Goal: Use online tool/utility: Utilize a website feature to perform a specific function

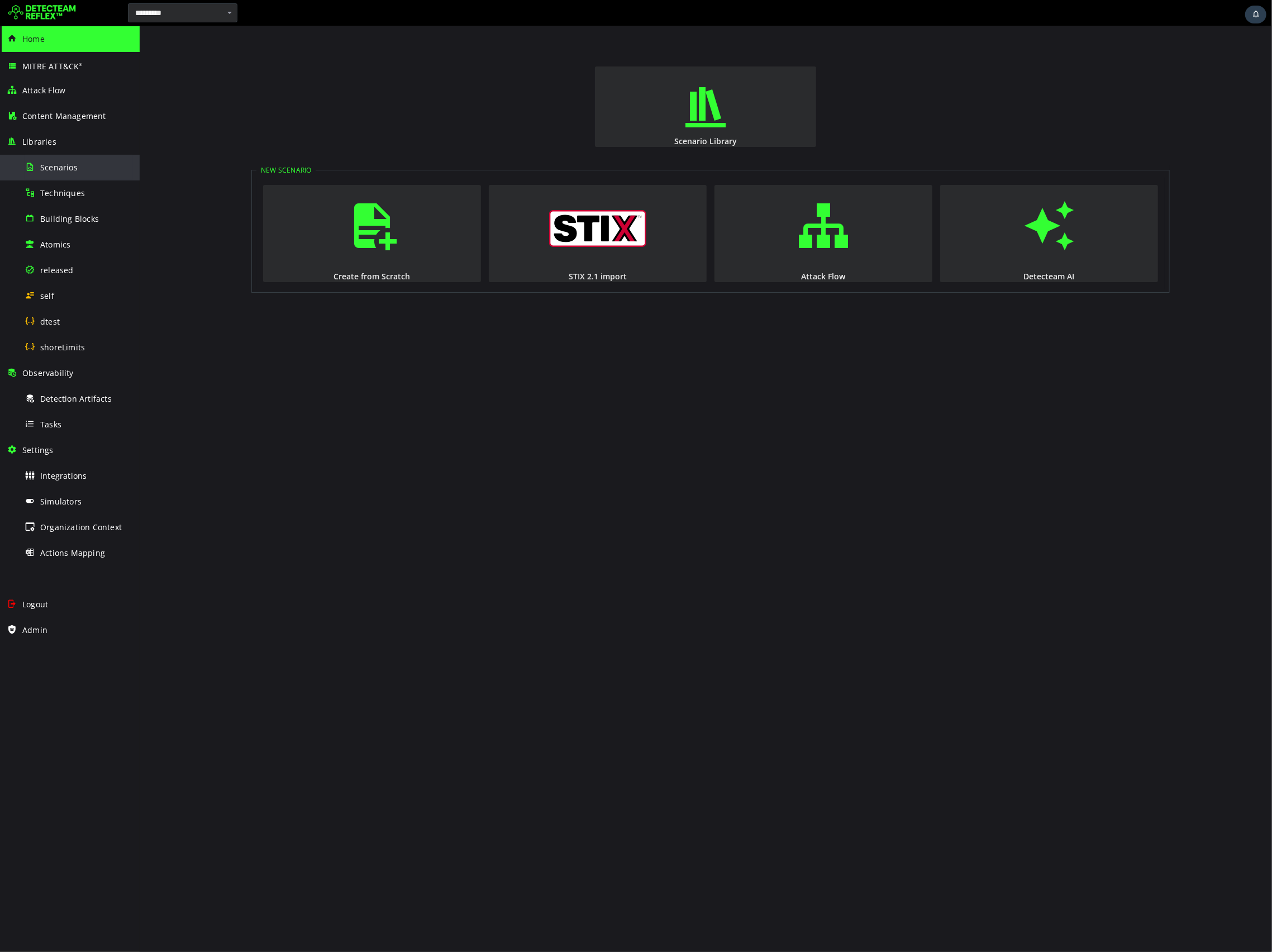
click at [65, 172] on div "Scenarios" at bounding box center [79, 167] width 108 height 25
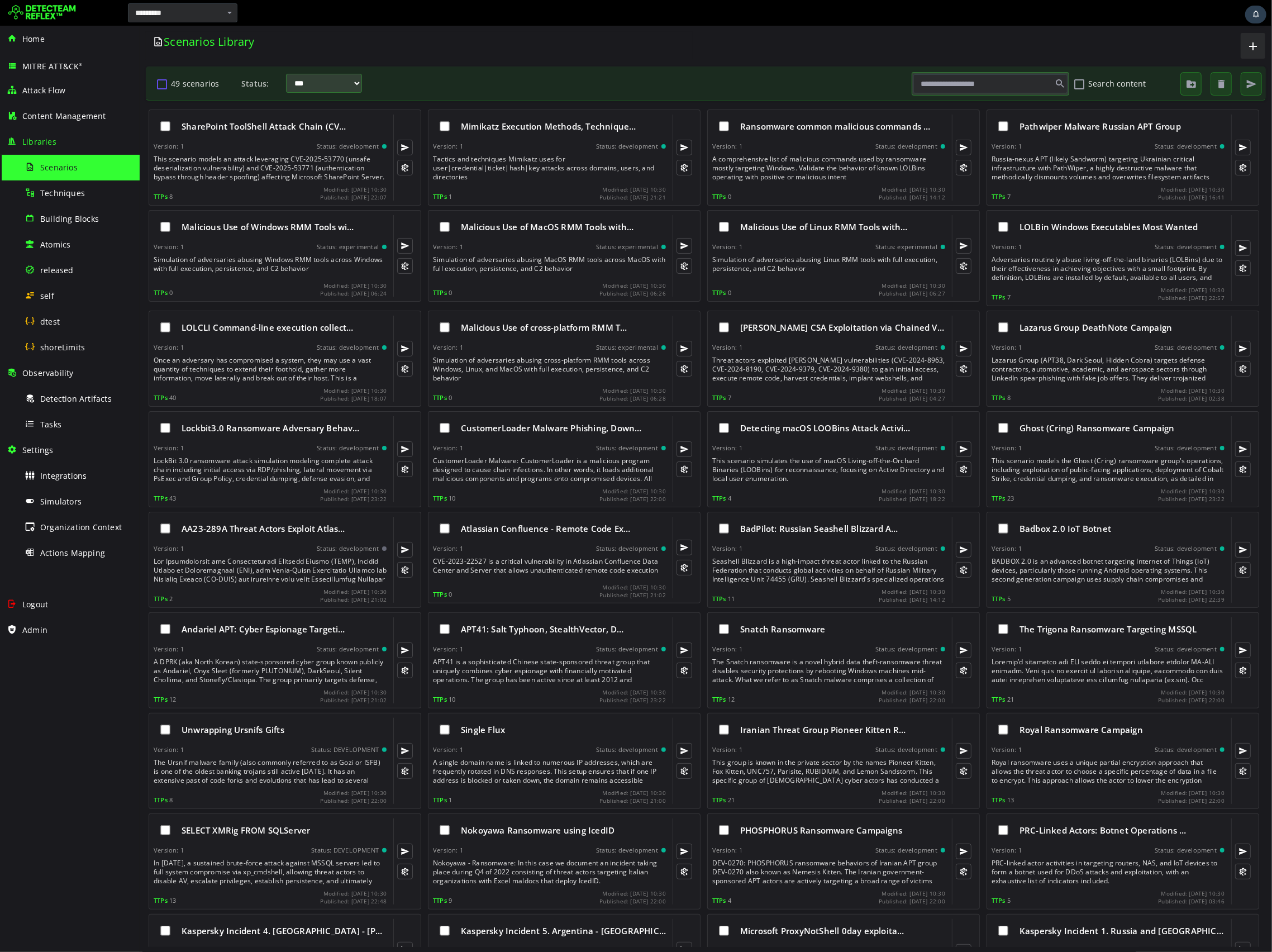
click at [157, 85] on button "49 scenarios" at bounding box center [162, 84] width 13 height 19
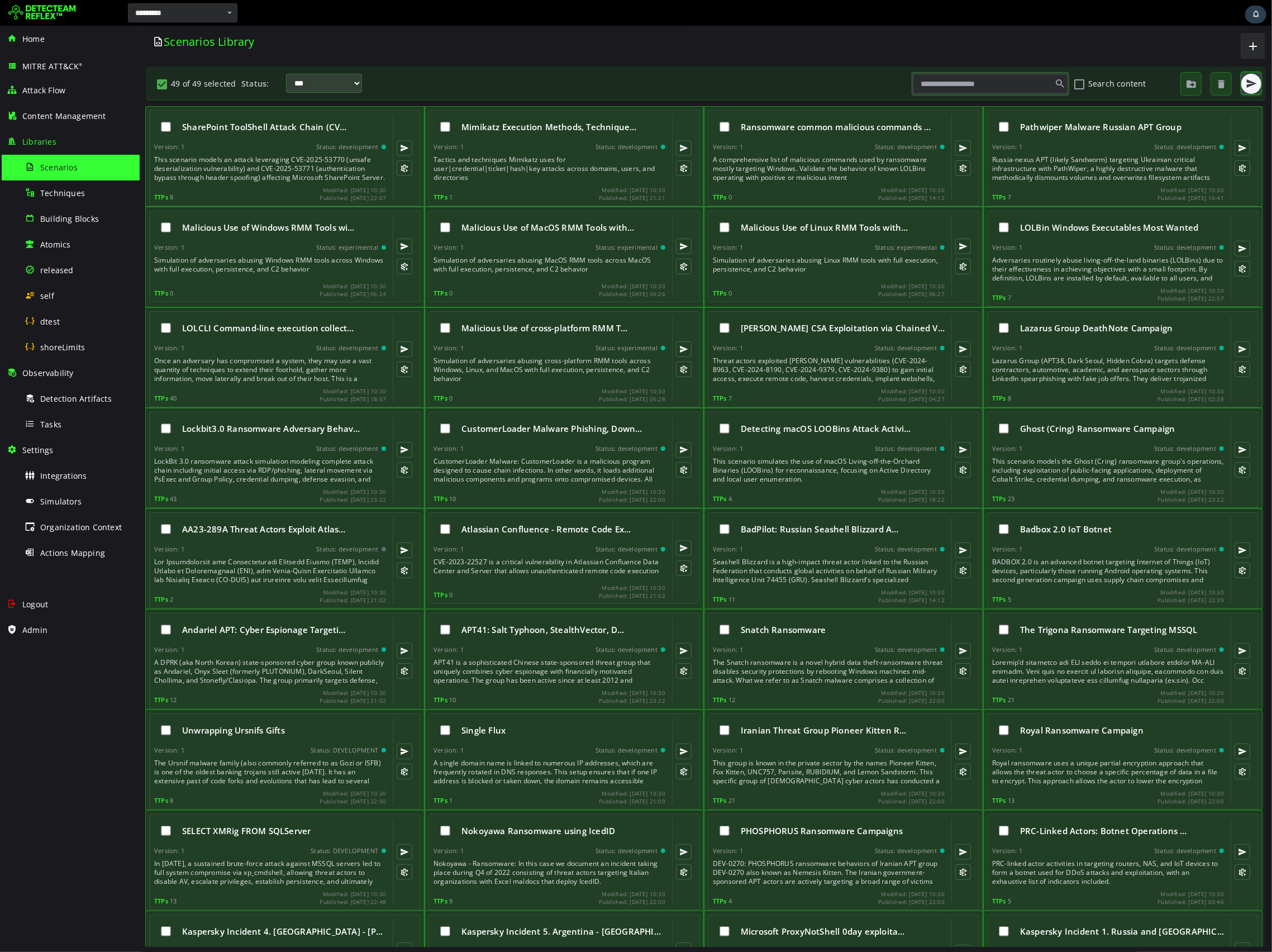
click at [1259, 84] on button "button" at bounding box center [1251, 84] width 20 height 20
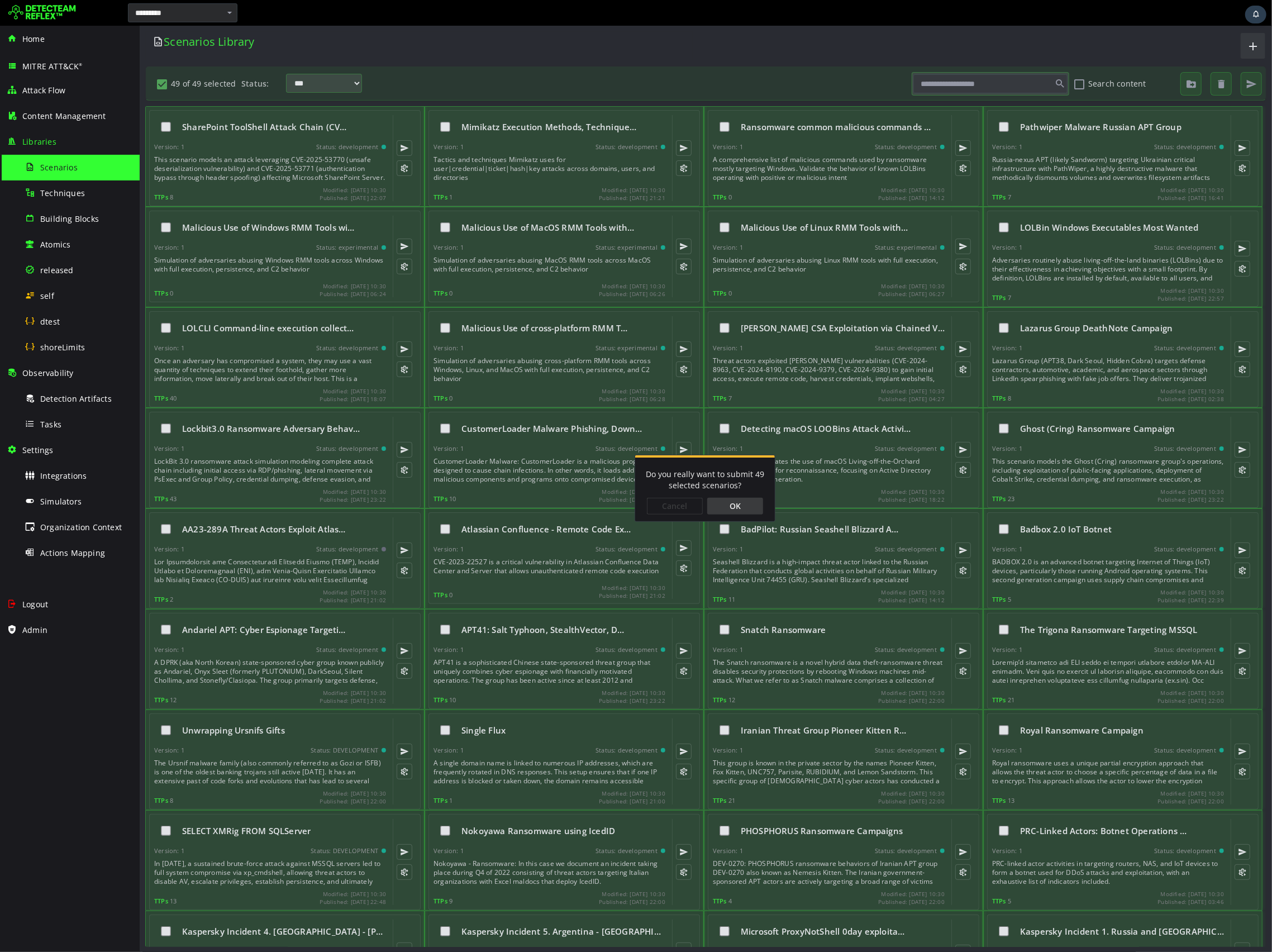
click at [733, 503] on div "OK" at bounding box center [734, 506] width 56 height 17
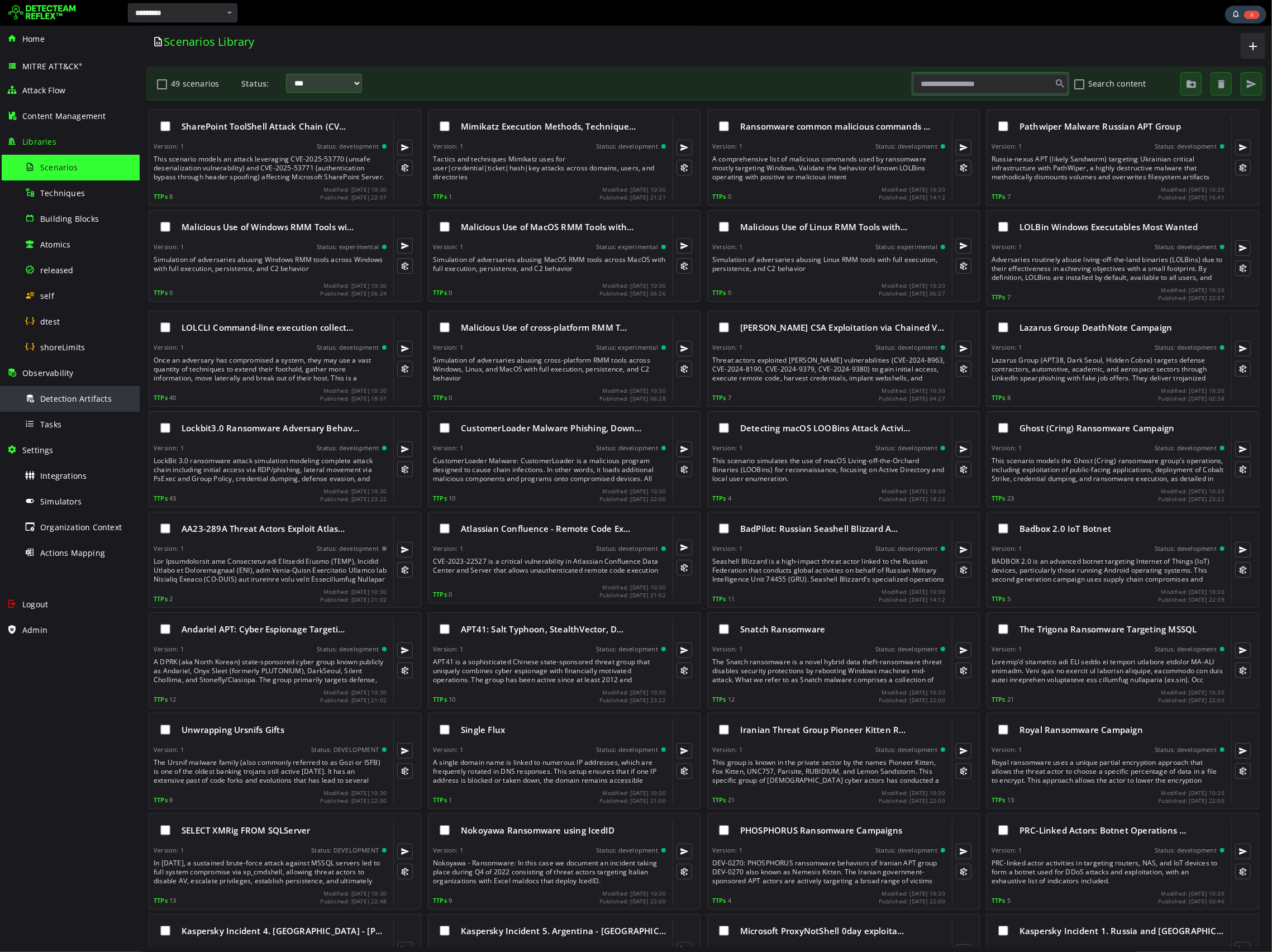
click at [75, 403] on span "Detection Artifacts" at bounding box center [76, 399] width 72 height 10
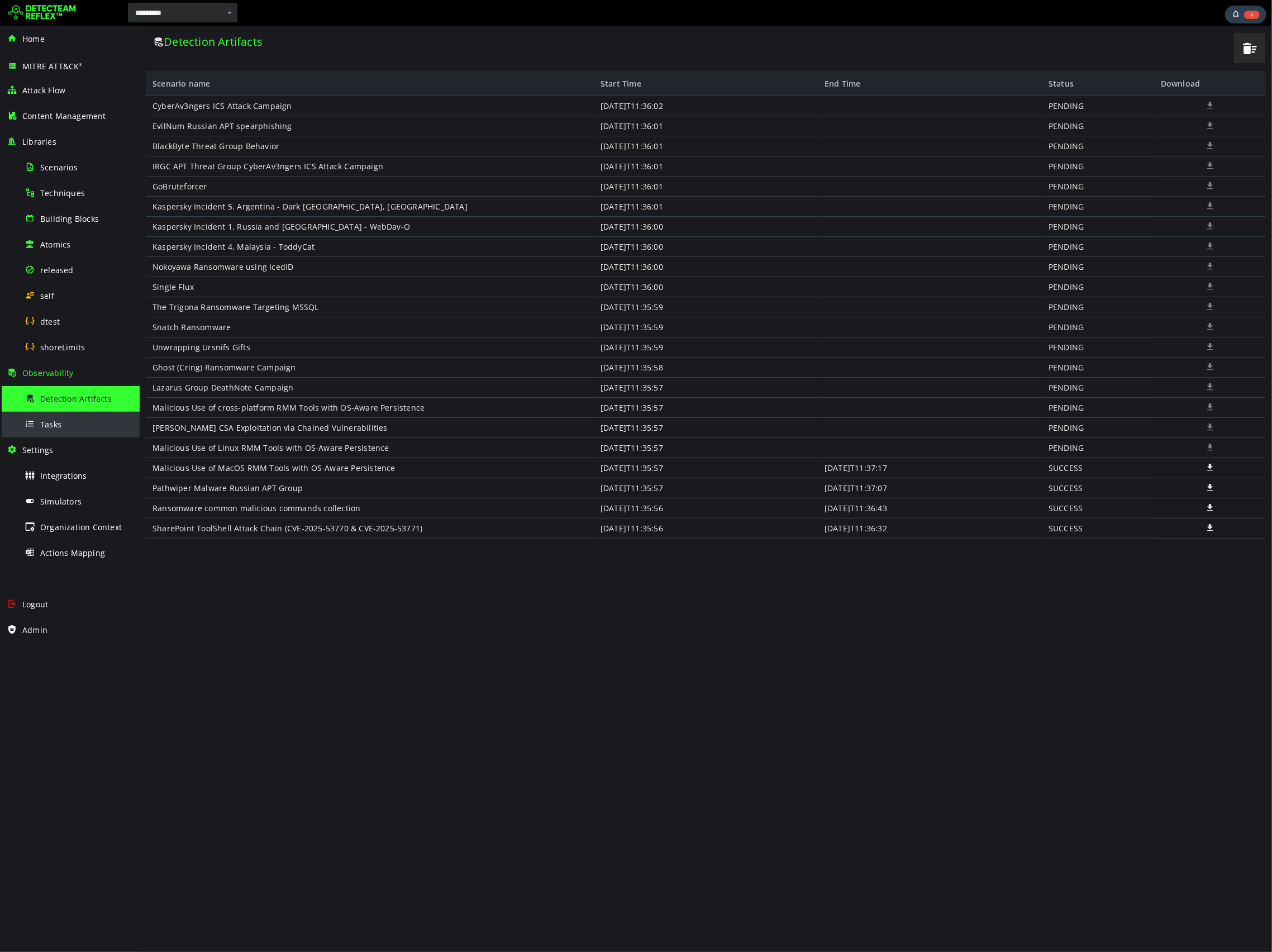
click at [62, 418] on div "Tasks" at bounding box center [79, 425] width 108 height 25
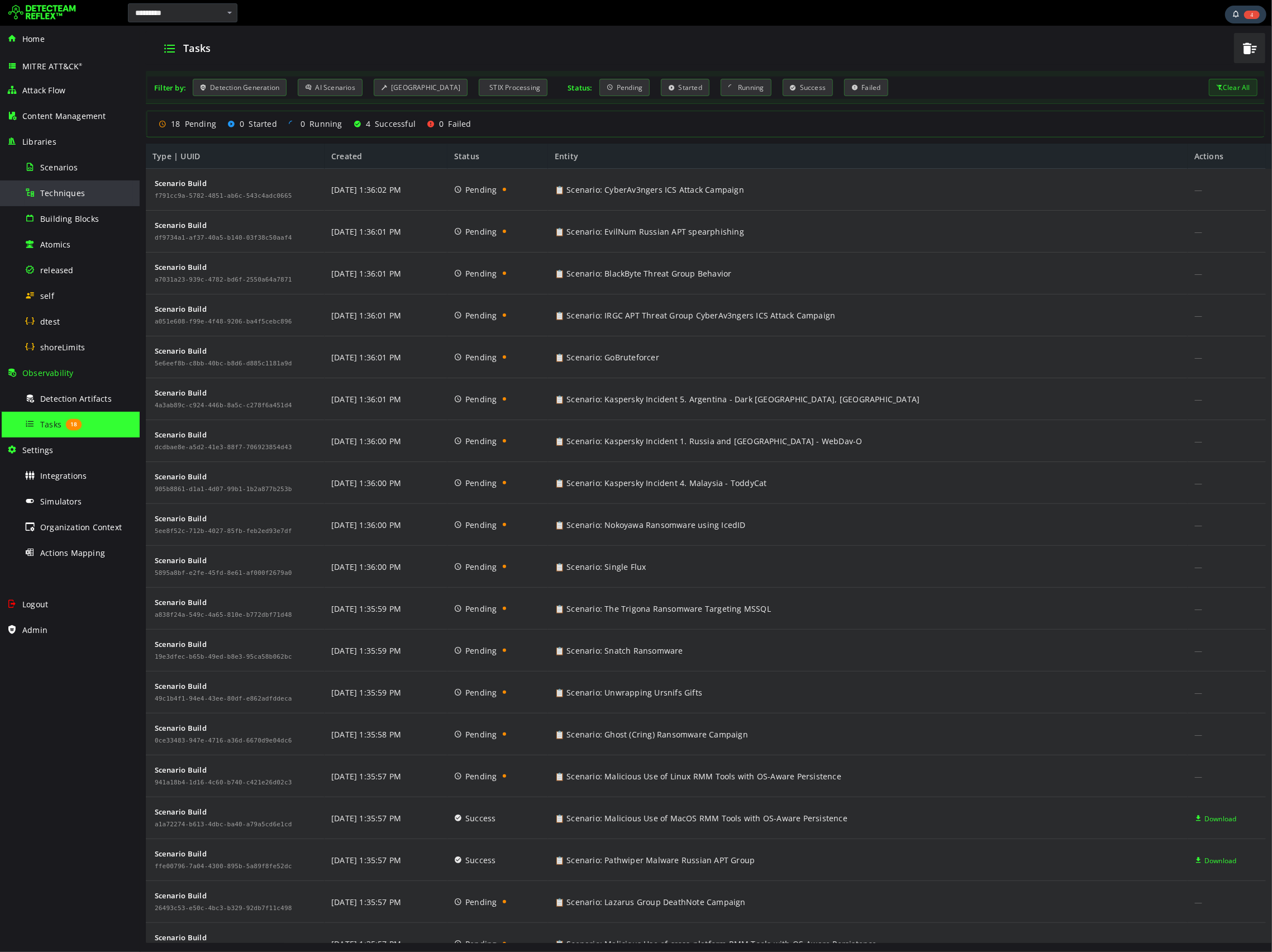
click at [70, 199] on div "Techniques" at bounding box center [79, 193] width 108 height 25
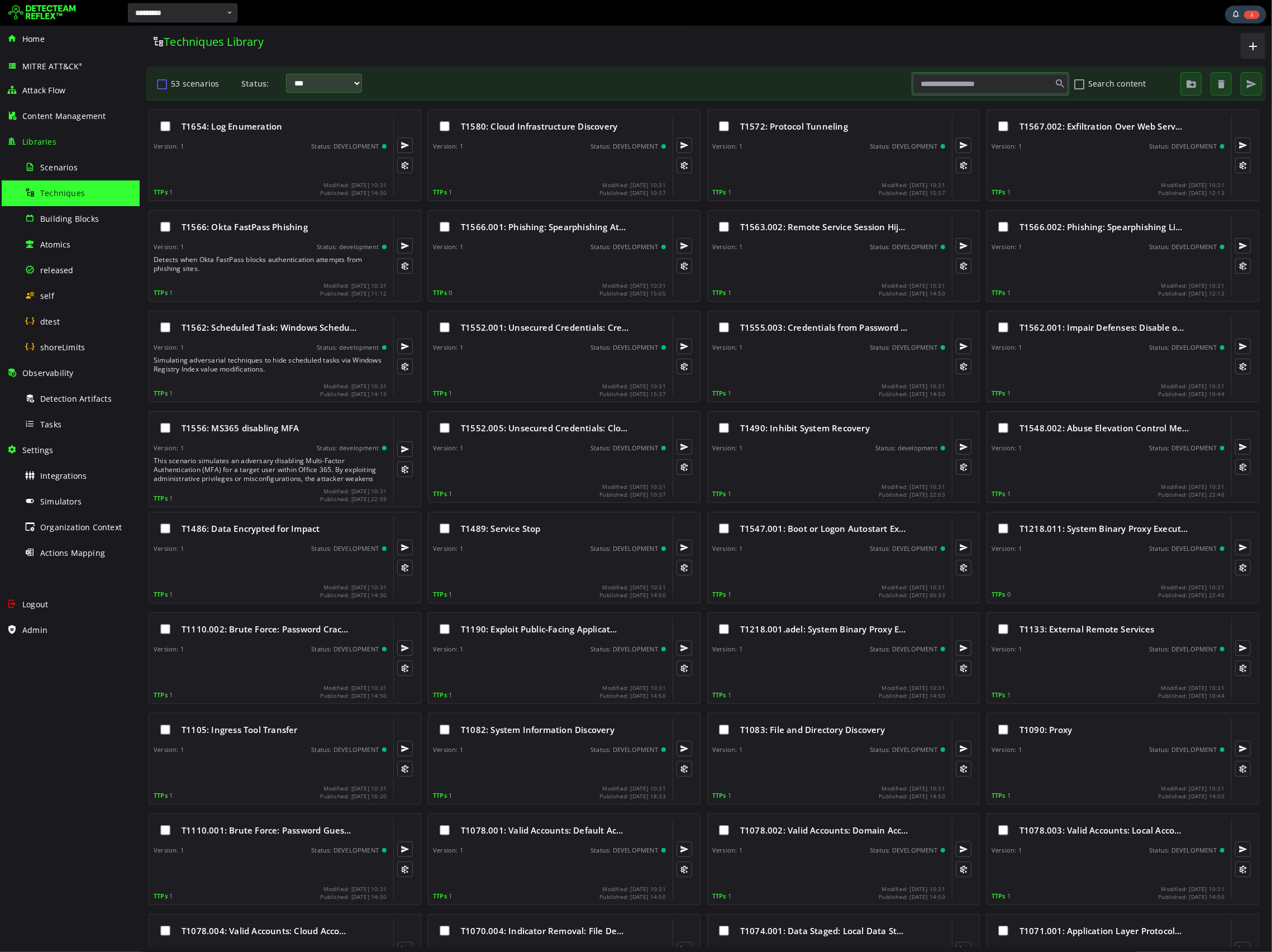
click at [161, 84] on button "53 scenarios" at bounding box center [162, 84] width 13 height 19
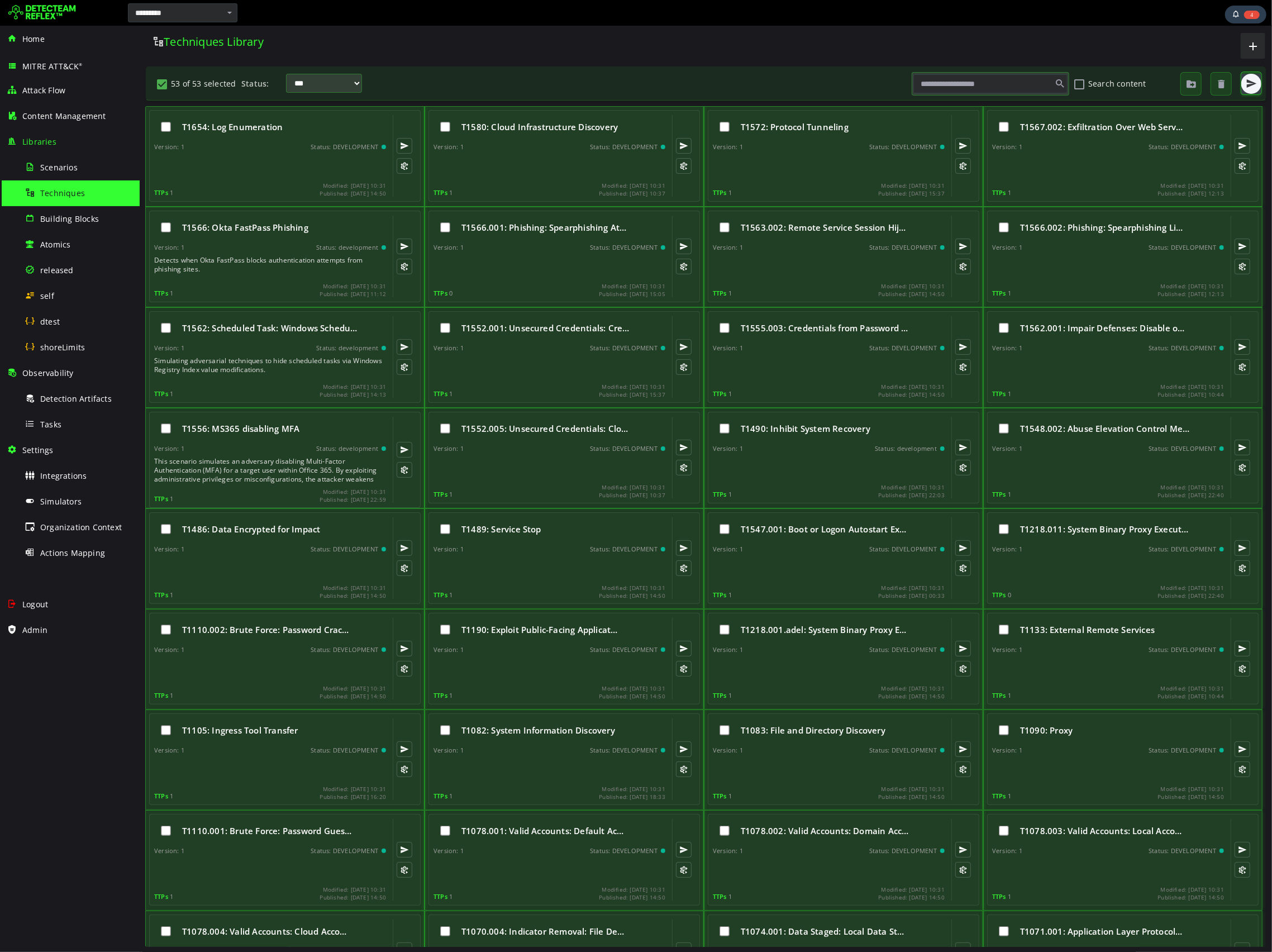
click at [1252, 87] on span "button" at bounding box center [1251, 84] width 11 height 11
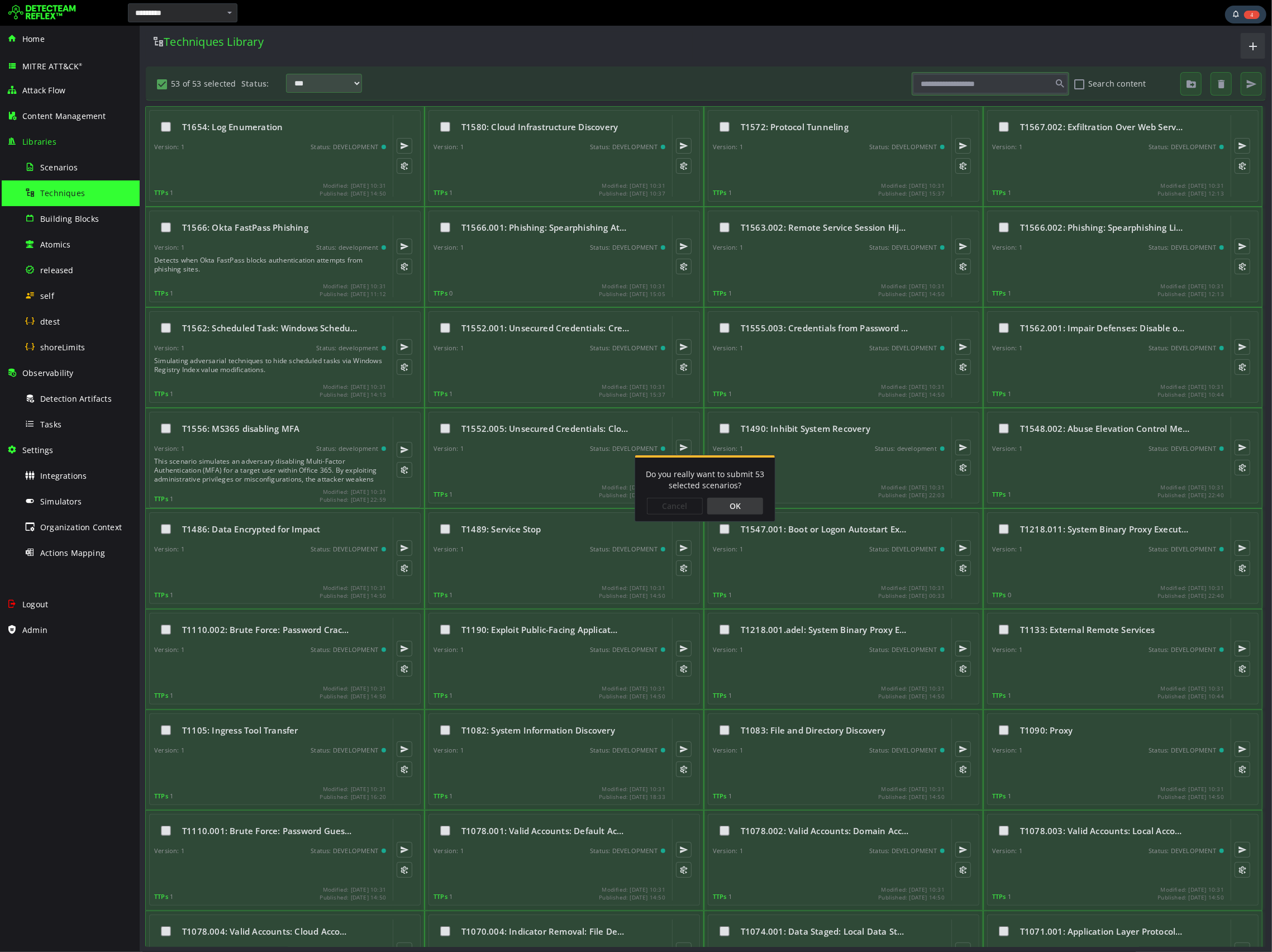
click at [749, 513] on div "OK" at bounding box center [734, 506] width 56 height 17
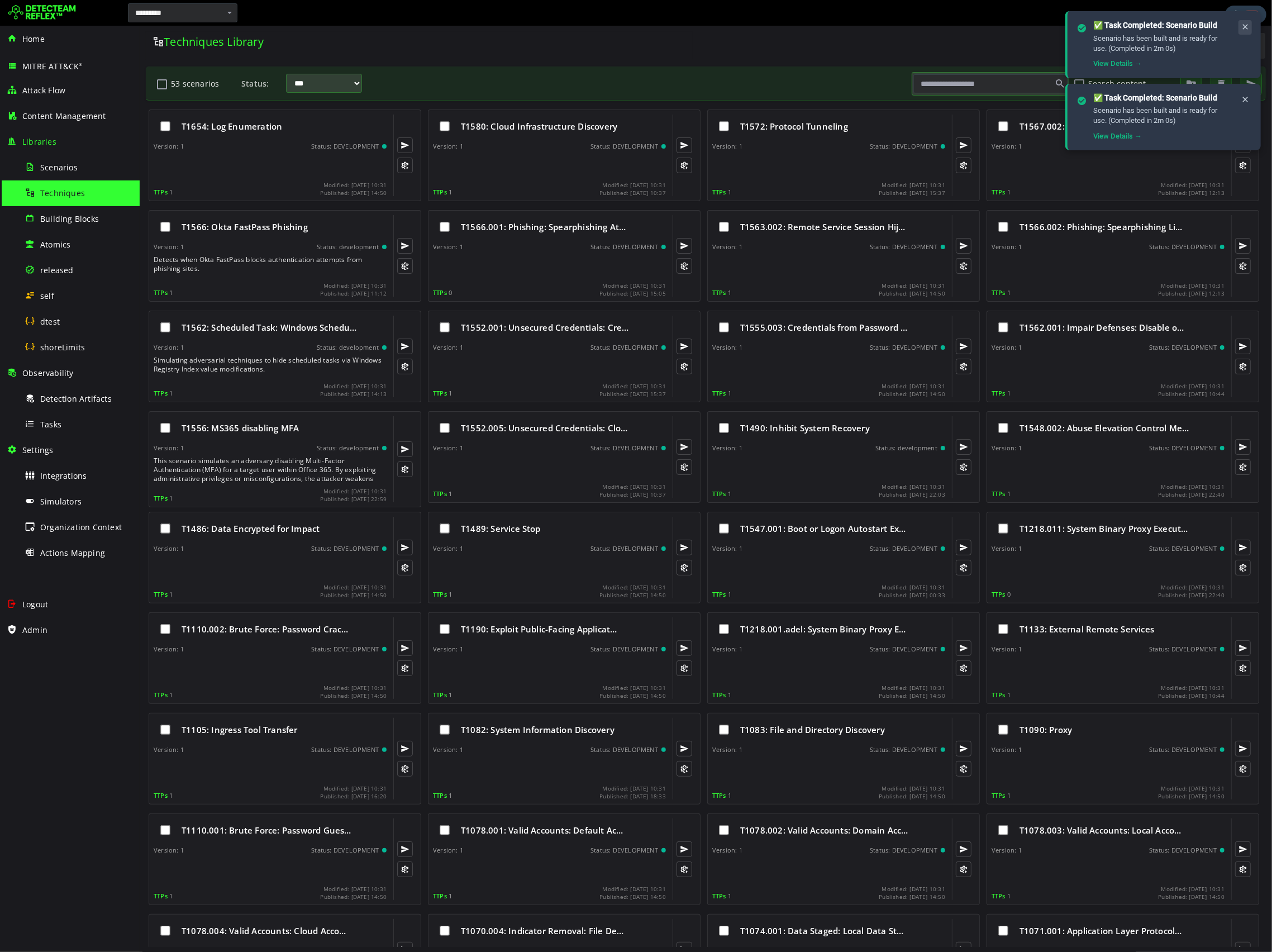
click at [1244, 27] on icon at bounding box center [1245, 27] width 9 height 10
click at [1242, 28] on icon at bounding box center [1245, 27] width 9 height 10
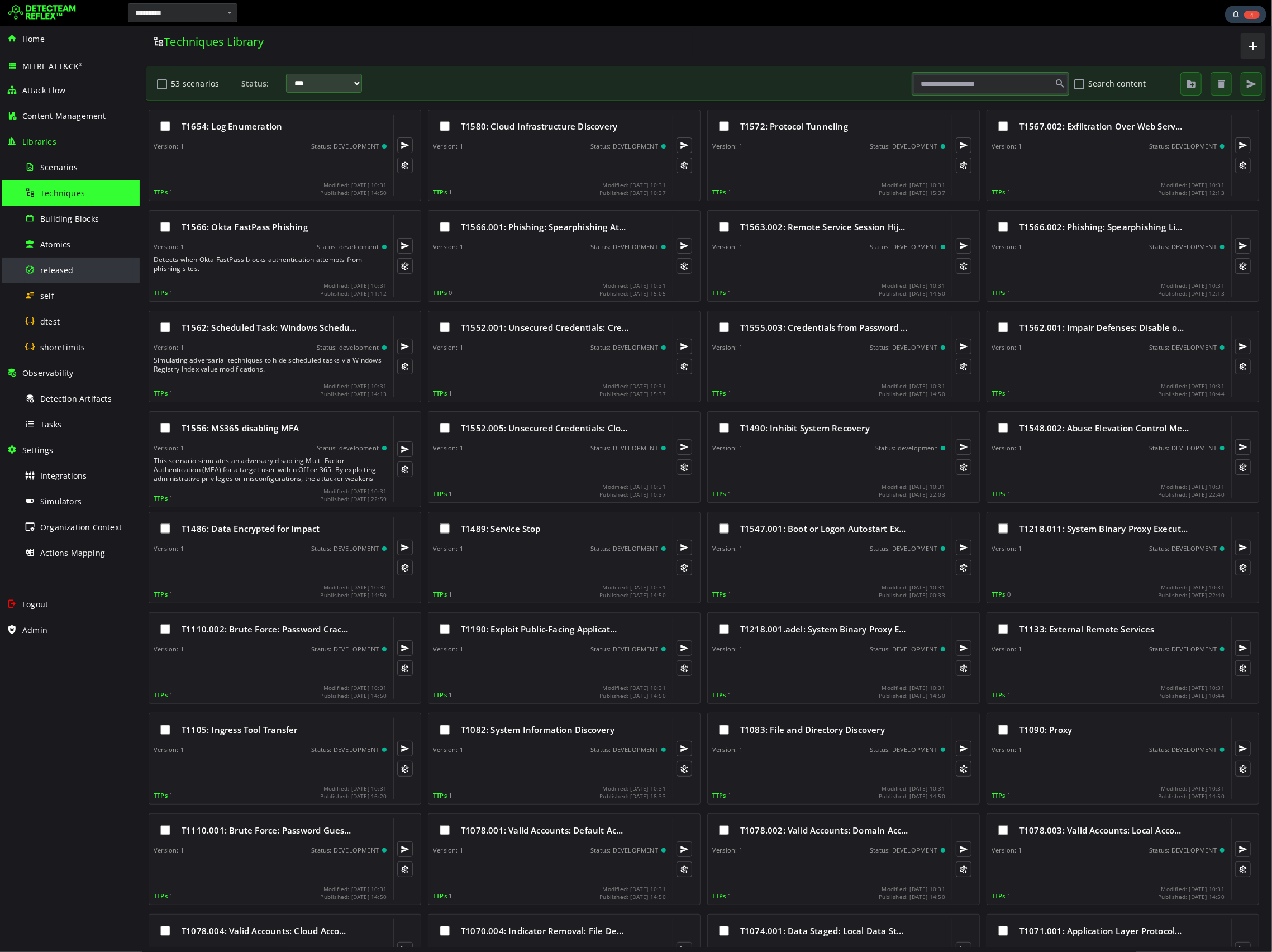
click at [53, 276] on div "released" at bounding box center [79, 270] width 108 height 25
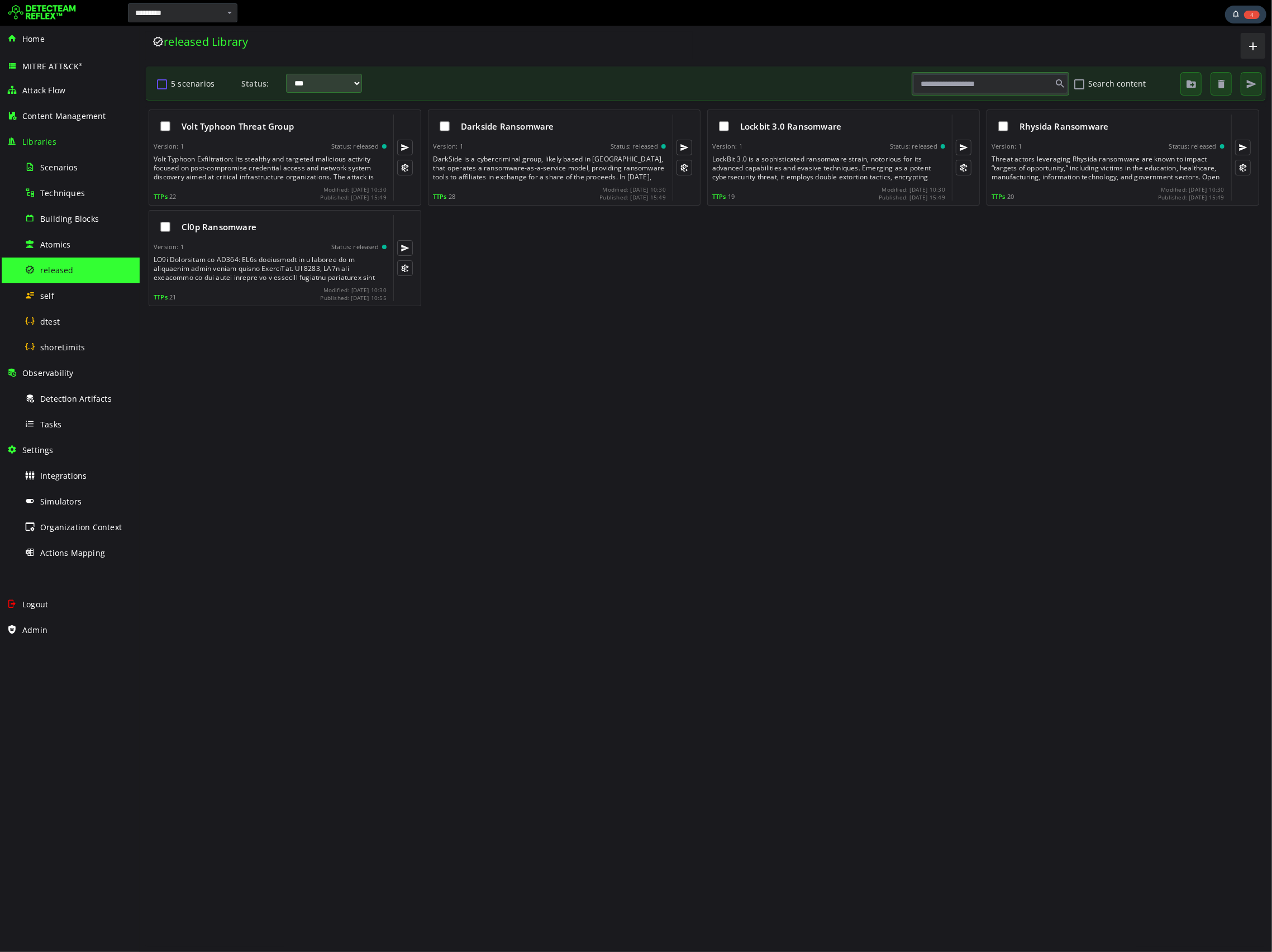
click at [161, 84] on button "5 scenarios" at bounding box center [162, 84] width 13 height 19
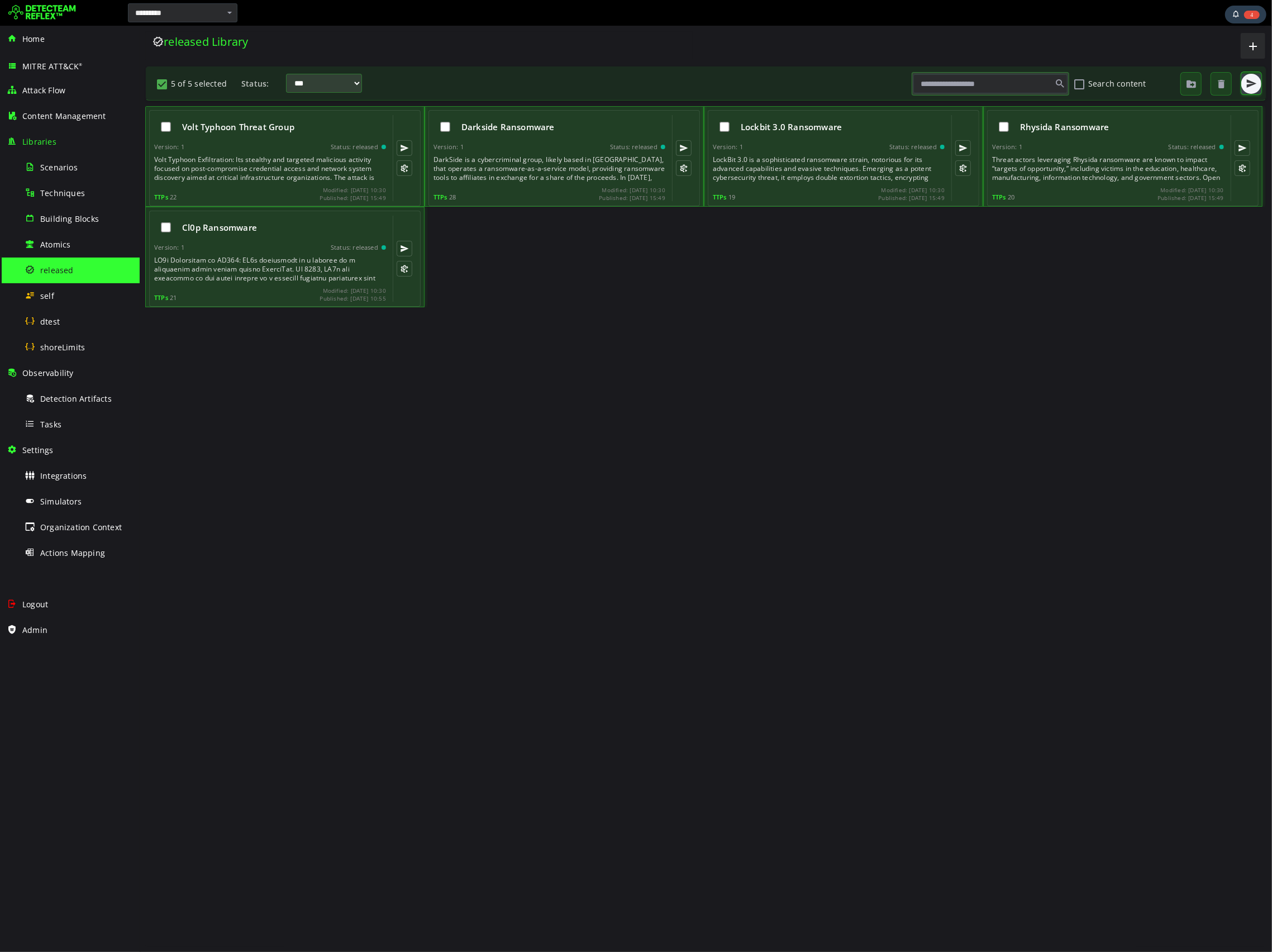
click at [1245, 90] on button "button" at bounding box center [1251, 84] width 20 height 20
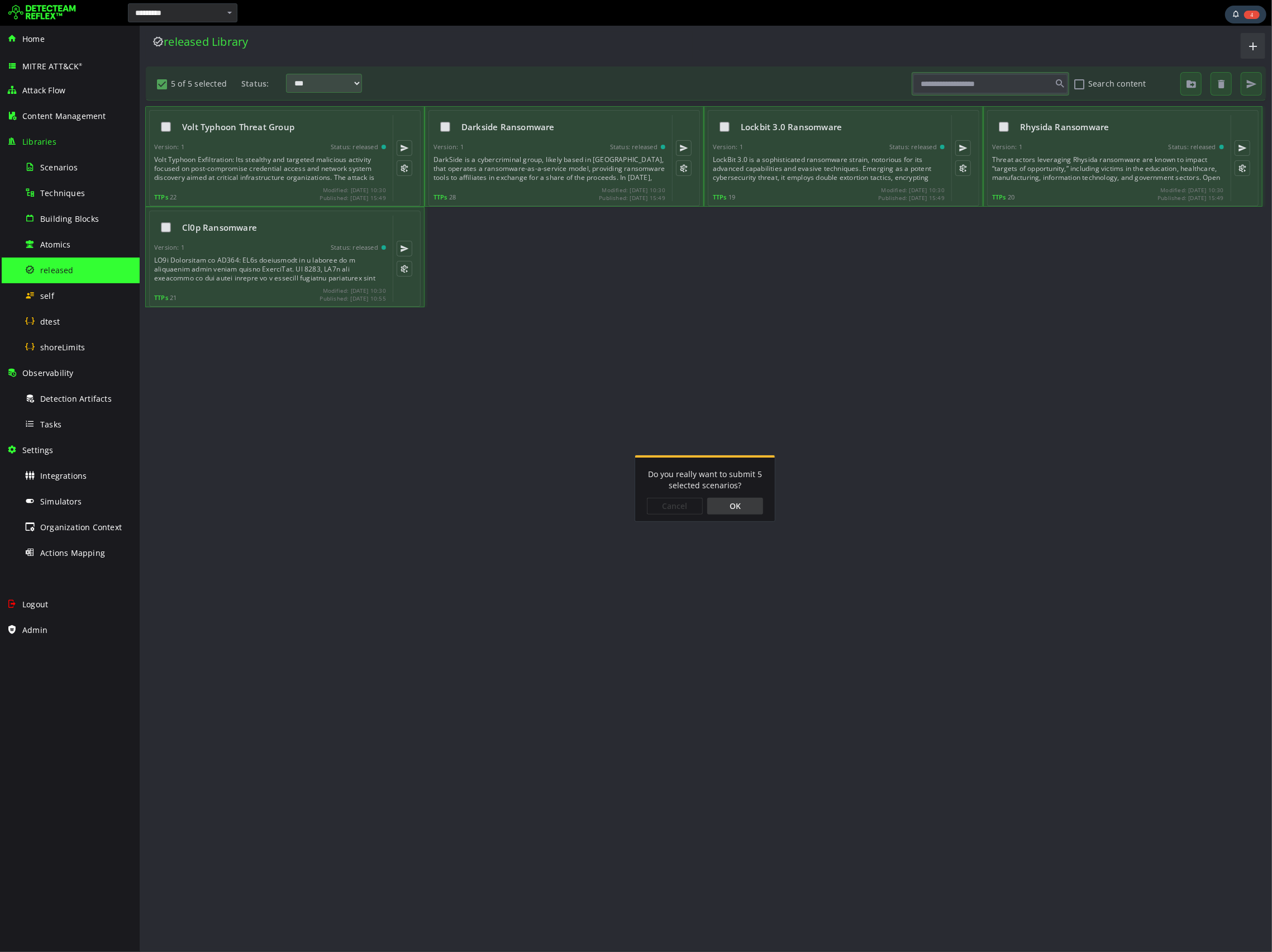
click at [739, 506] on div "OK" at bounding box center [734, 506] width 56 height 17
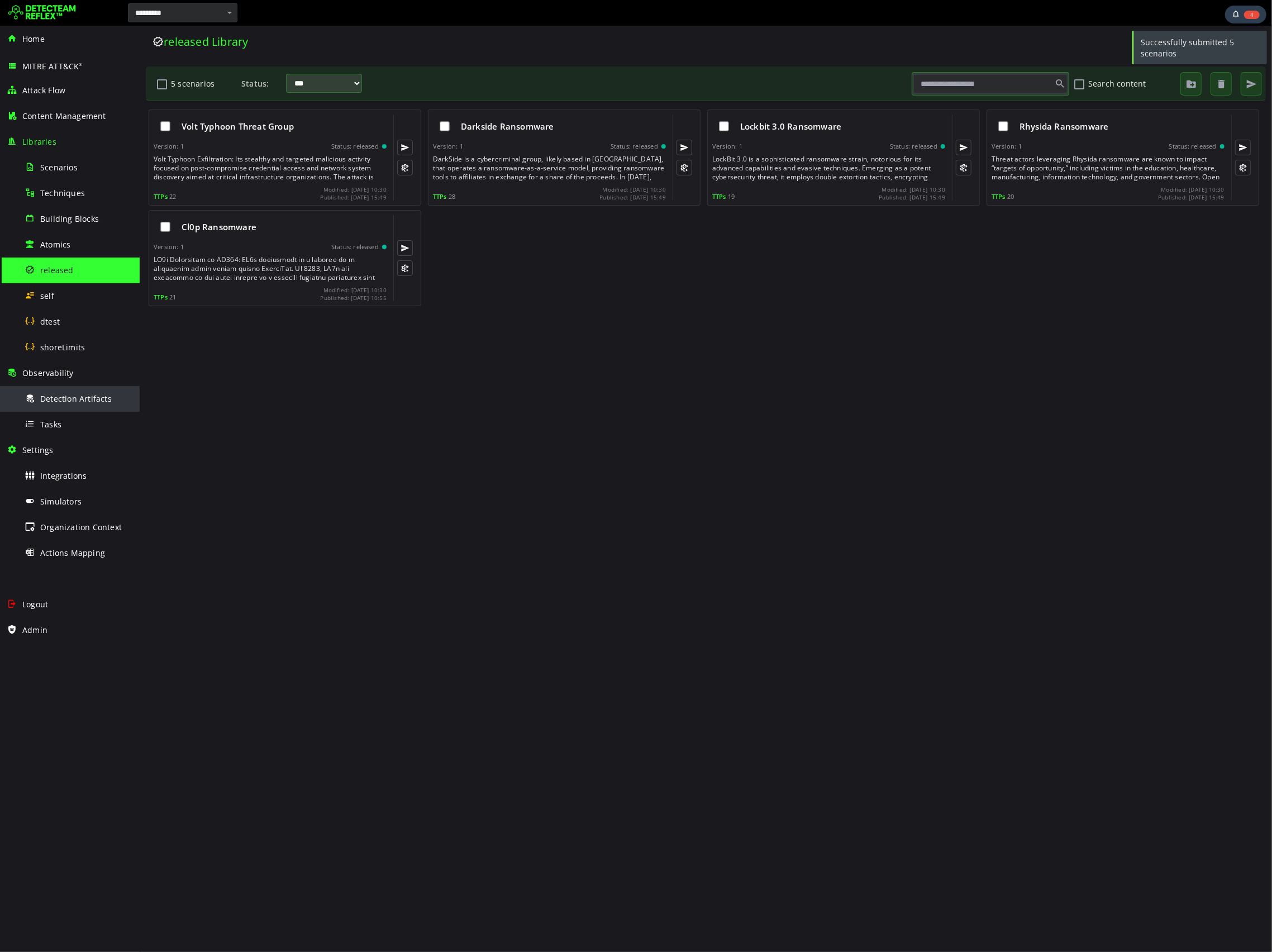
click at [97, 402] on span "Detection Artifacts" at bounding box center [76, 399] width 72 height 10
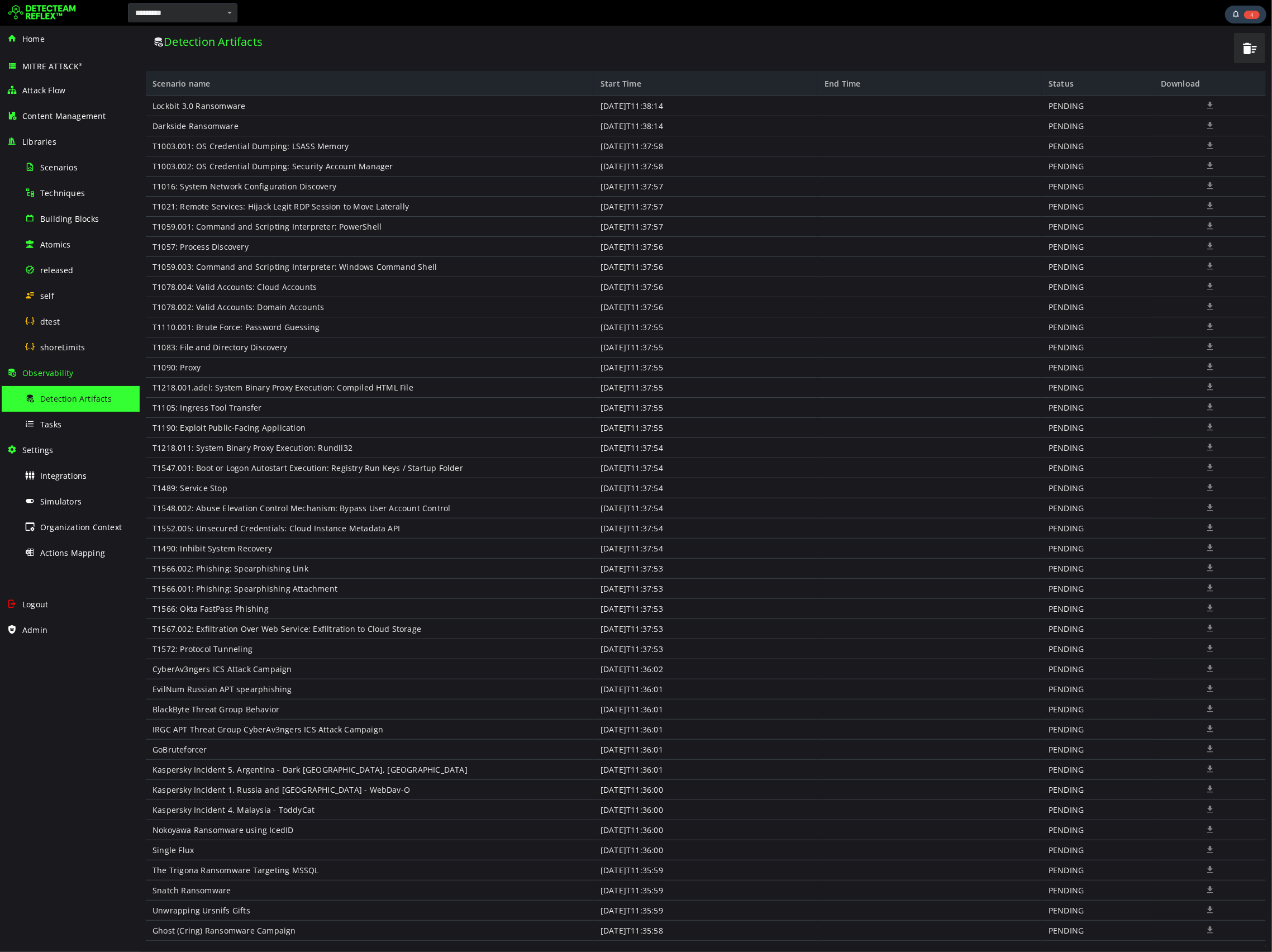
scroll to position [155, 0]
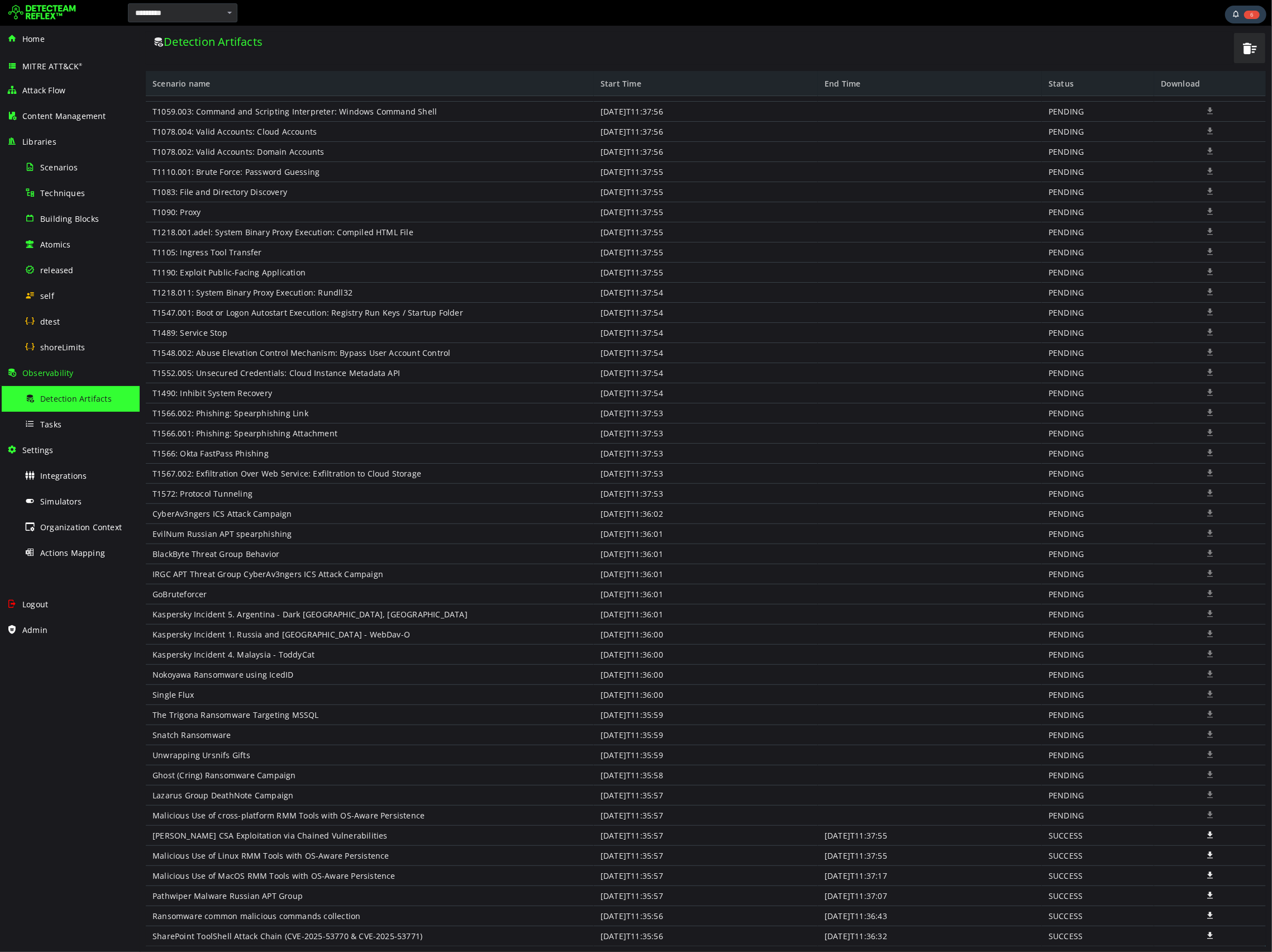
click at [610, 44] on div "Detection Artifacts" at bounding box center [688, 41] width 1073 height 15
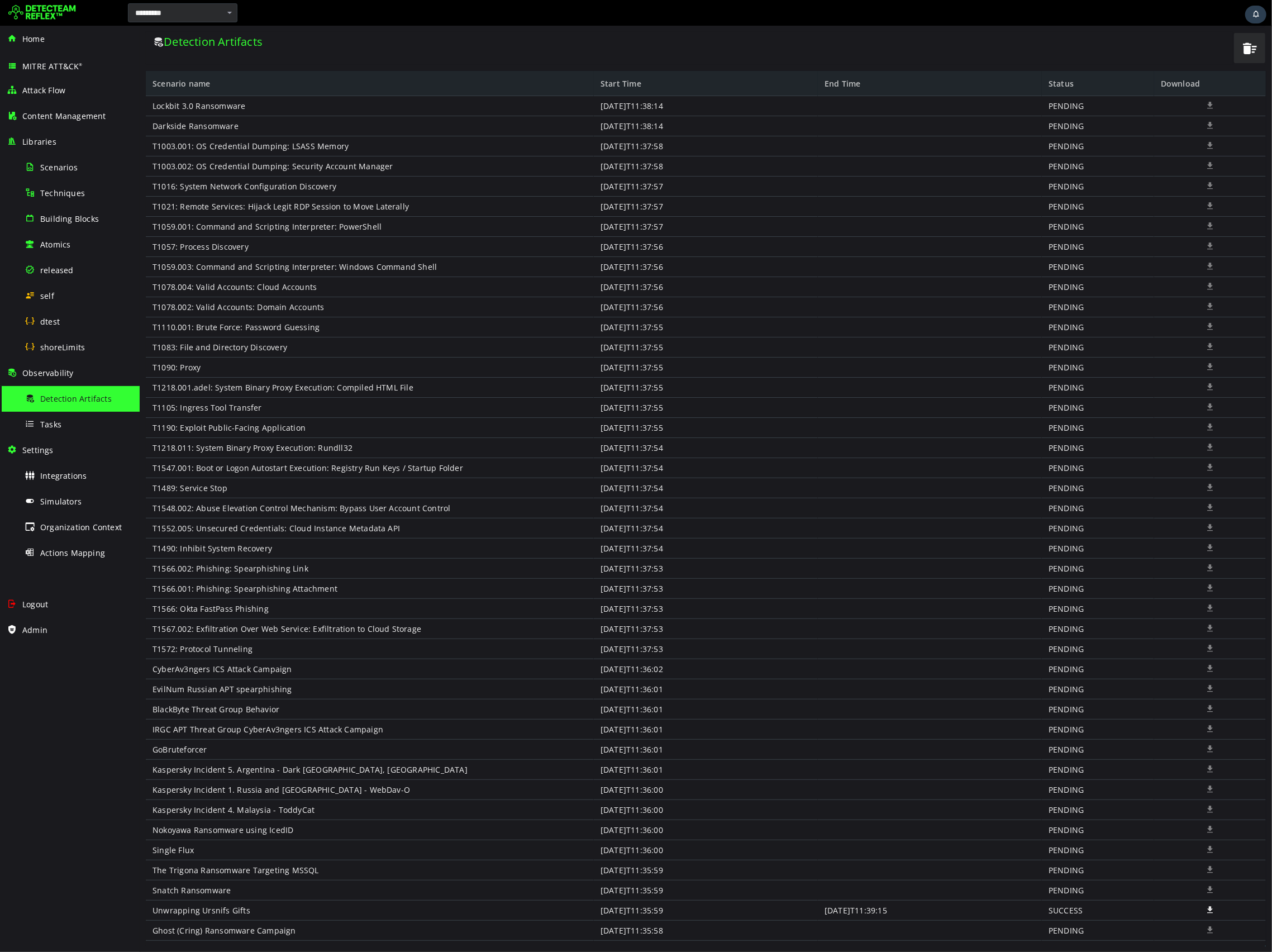
scroll to position [155, 0]
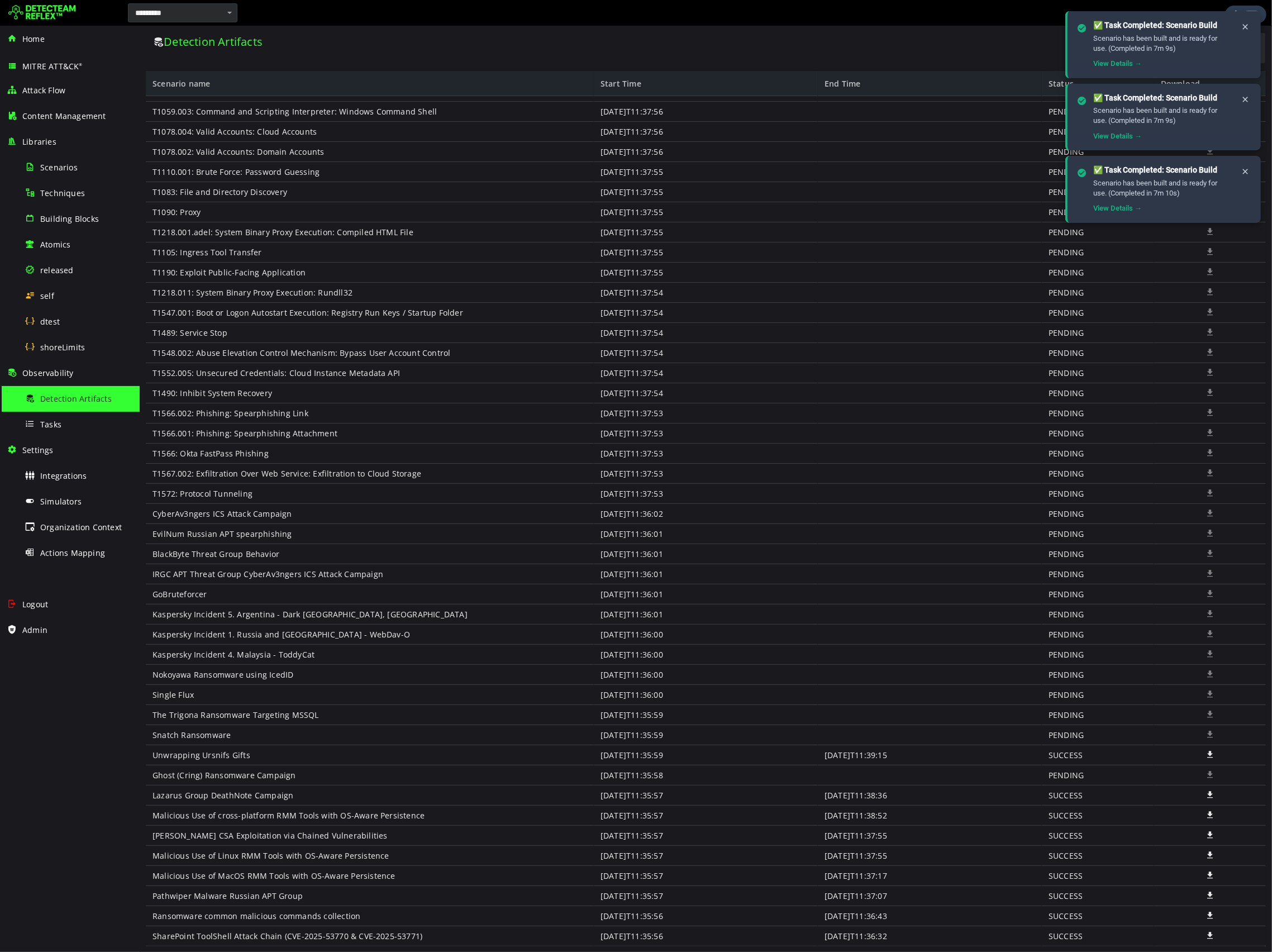
click at [618, 61] on div "Detection Artifacts" at bounding box center [688, 48] width 1087 height 33
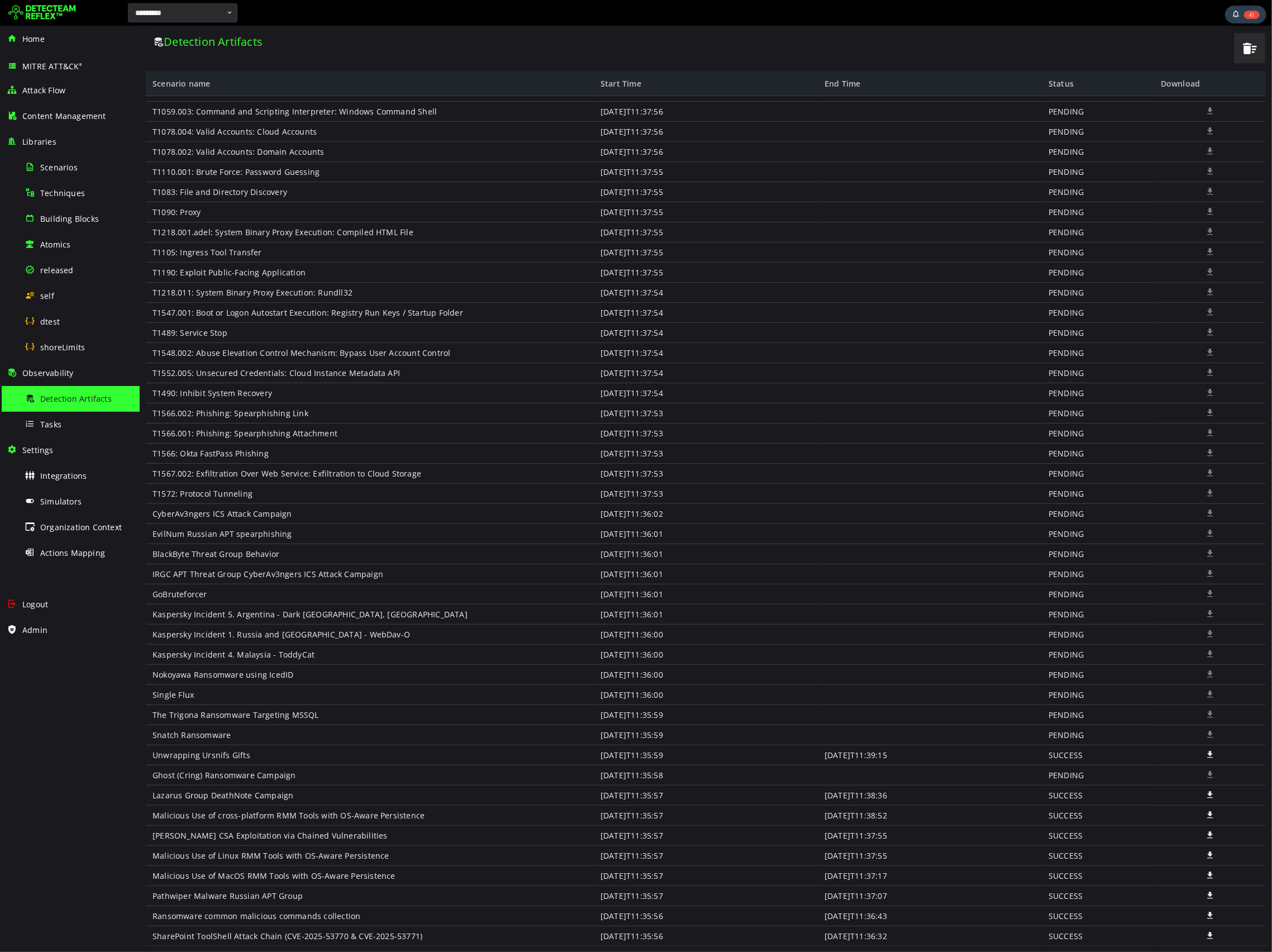
click at [618, 61] on div "Detection Artifacts" at bounding box center [688, 48] width 1087 height 33
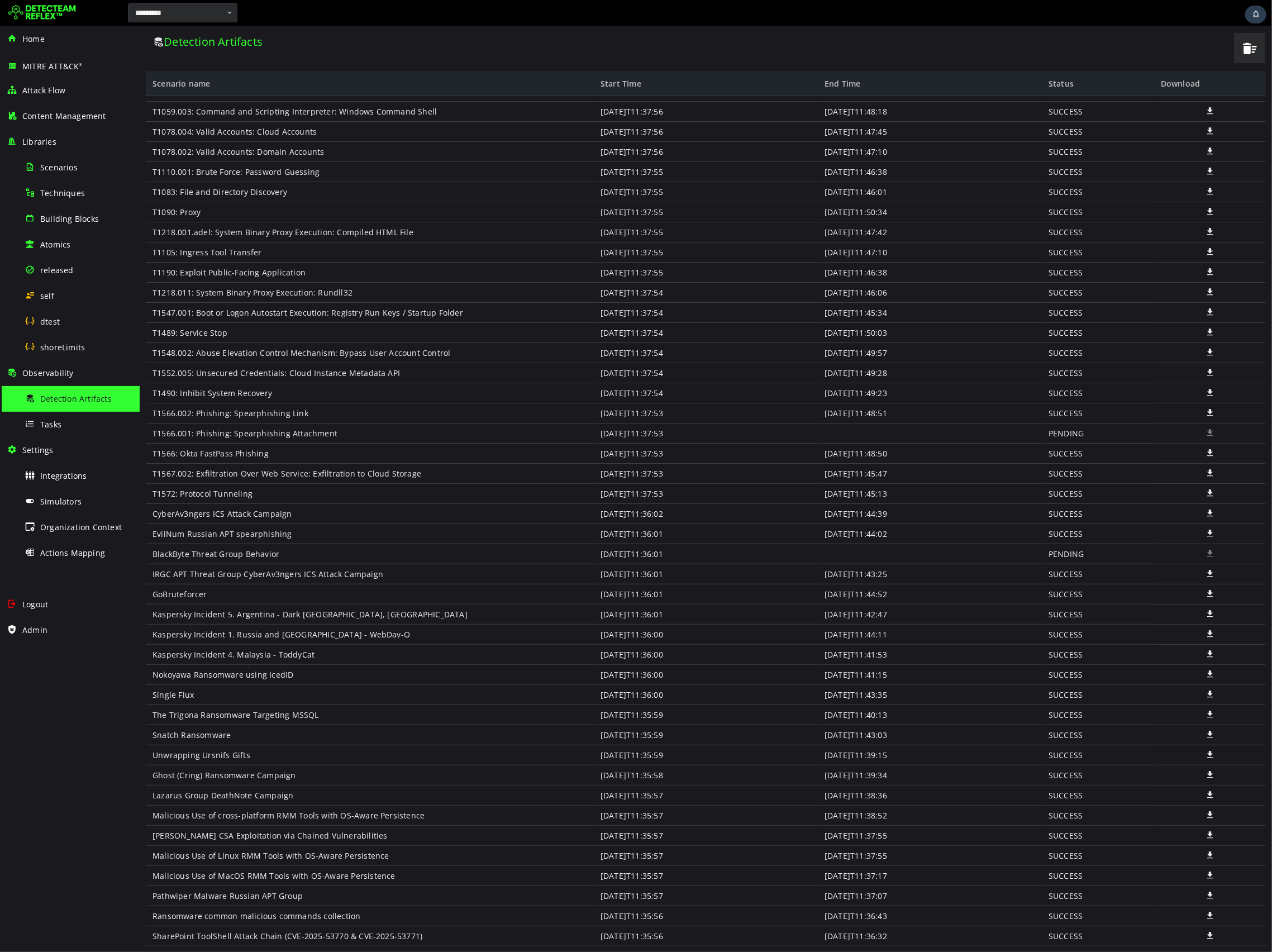
scroll to position [155, 0]
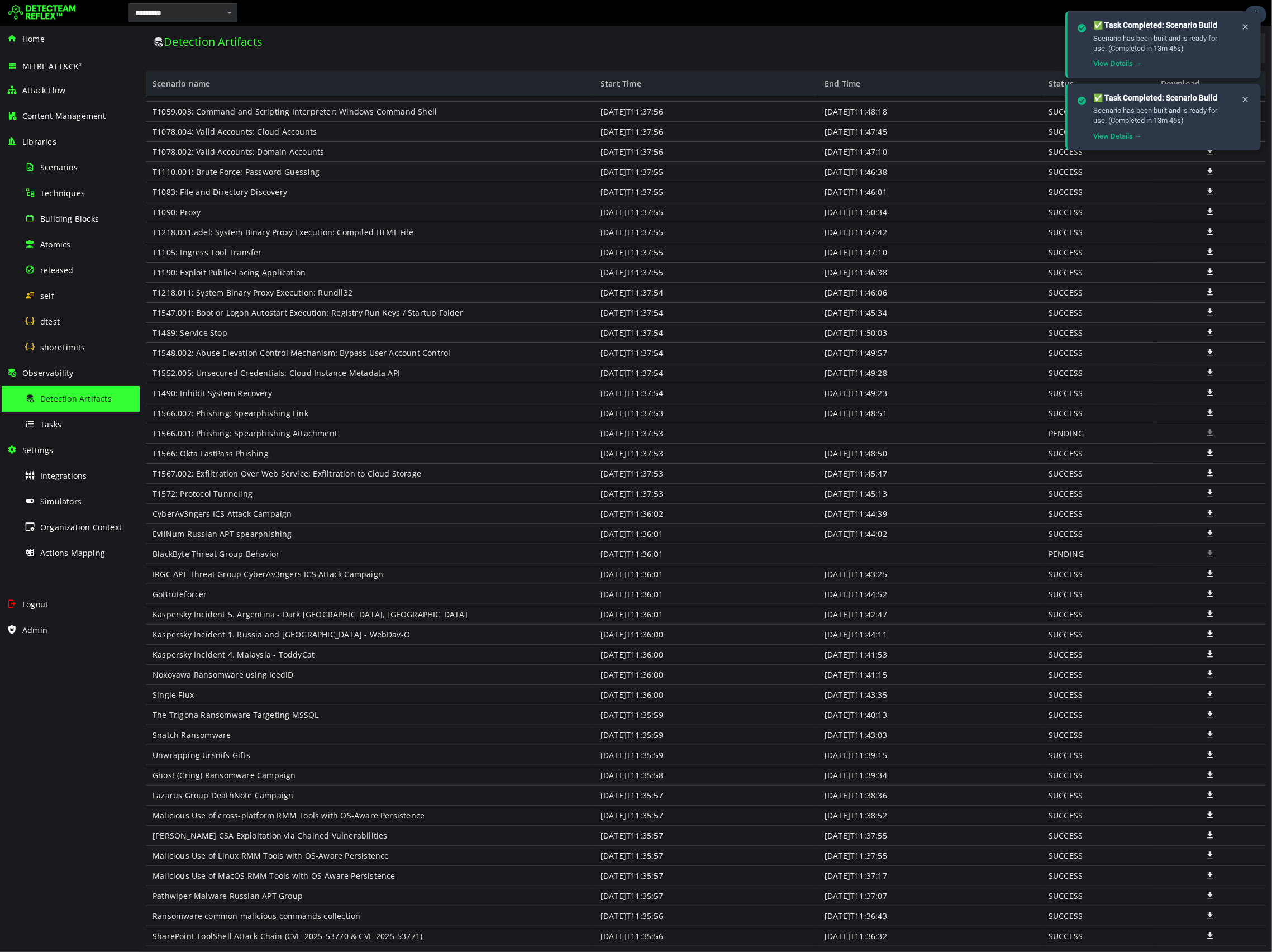
click at [850, 439] on div at bounding box center [929, 433] width 224 height 20
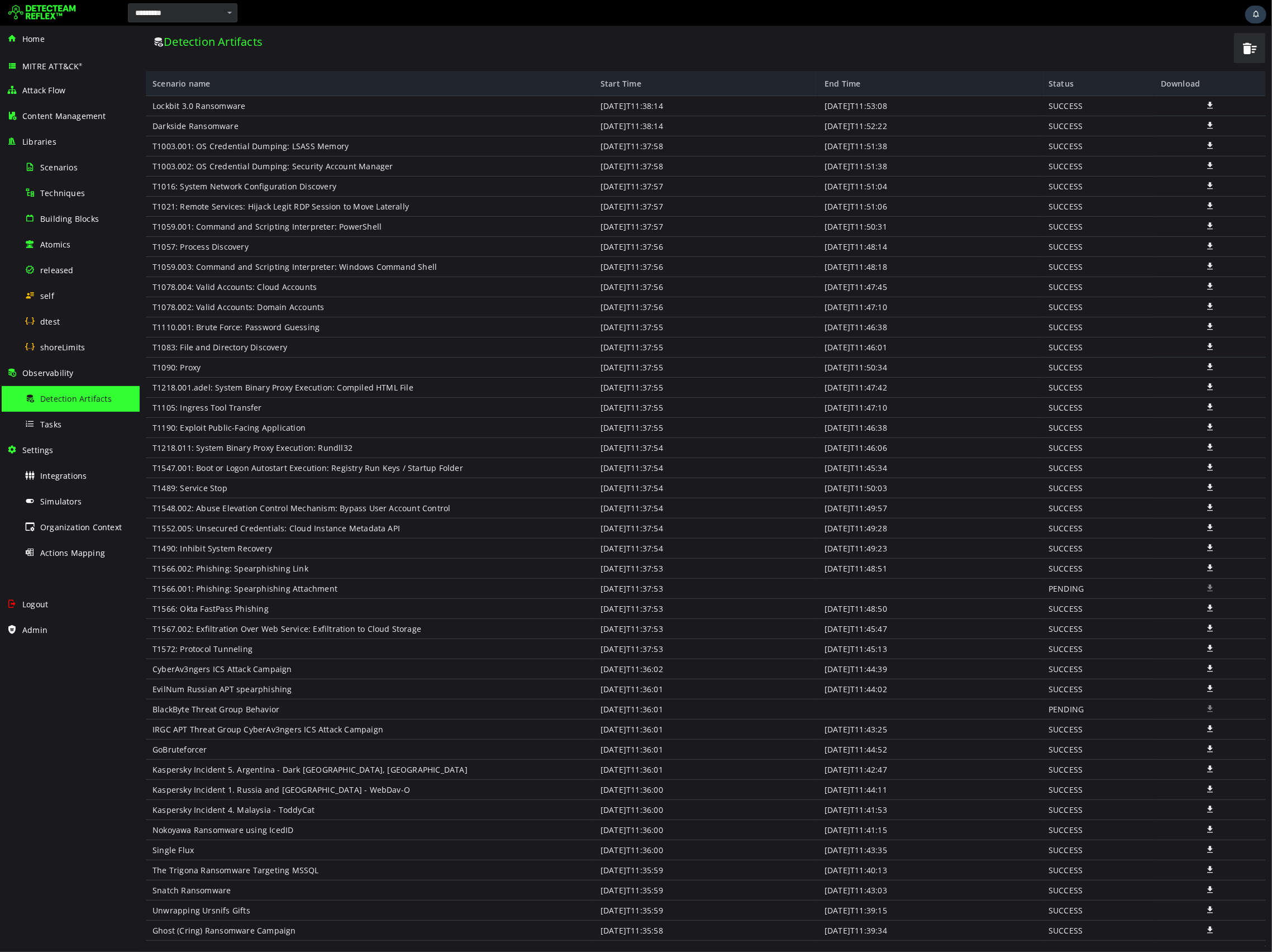
scroll to position [155, 0]
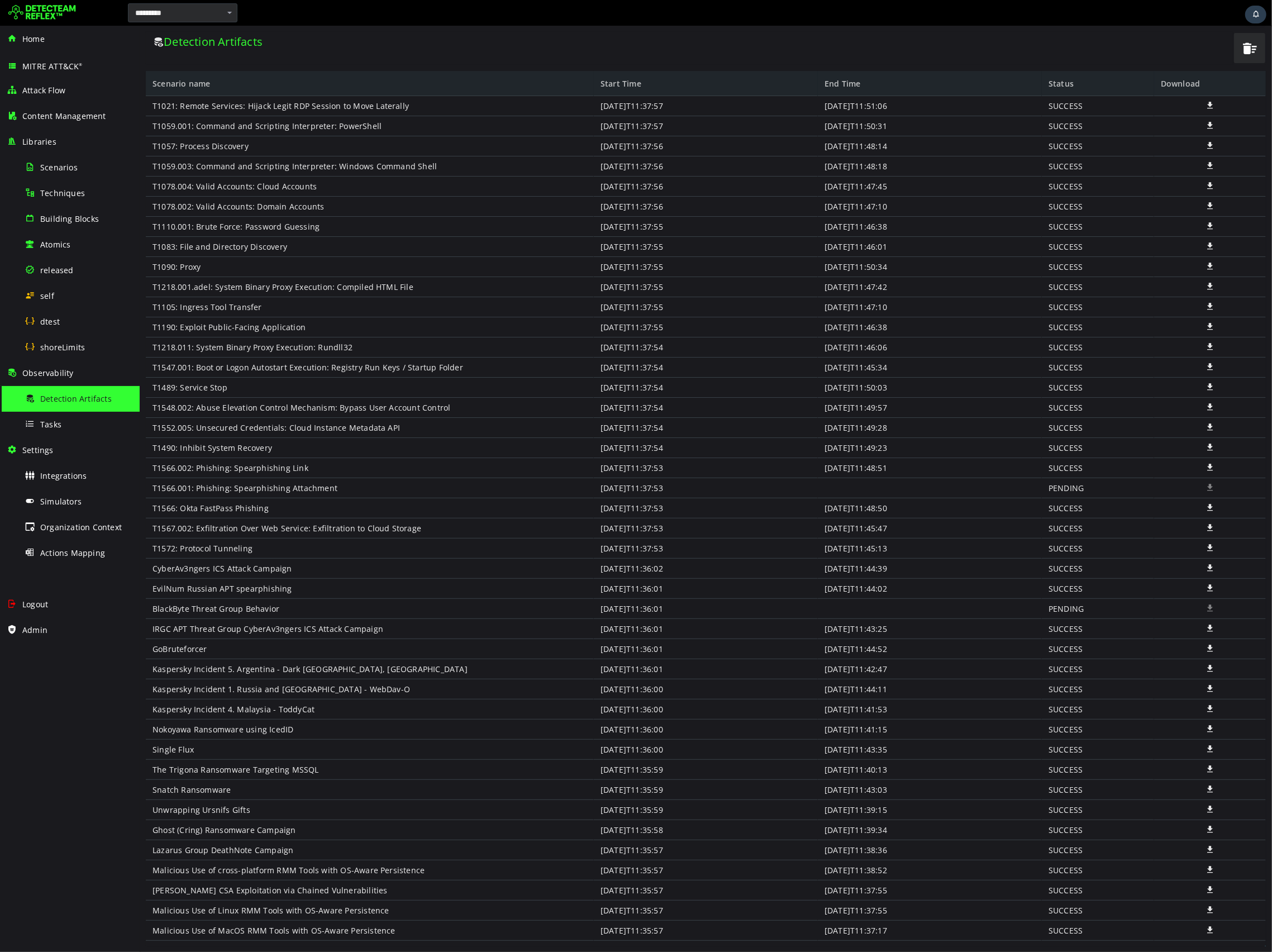
scroll to position [115, 0]
click at [260, 605] on div "BlackByte Threat Group Behavior" at bounding box center [369, 608] width 448 height 20
click at [273, 608] on div "BlackByte Threat Group Behavior" at bounding box center [369, 608] width 448 height 20
drag, startPoint x: 320, startPoint y: 608, endPoint x: 150, endPoint y: 608, distance: 170.0
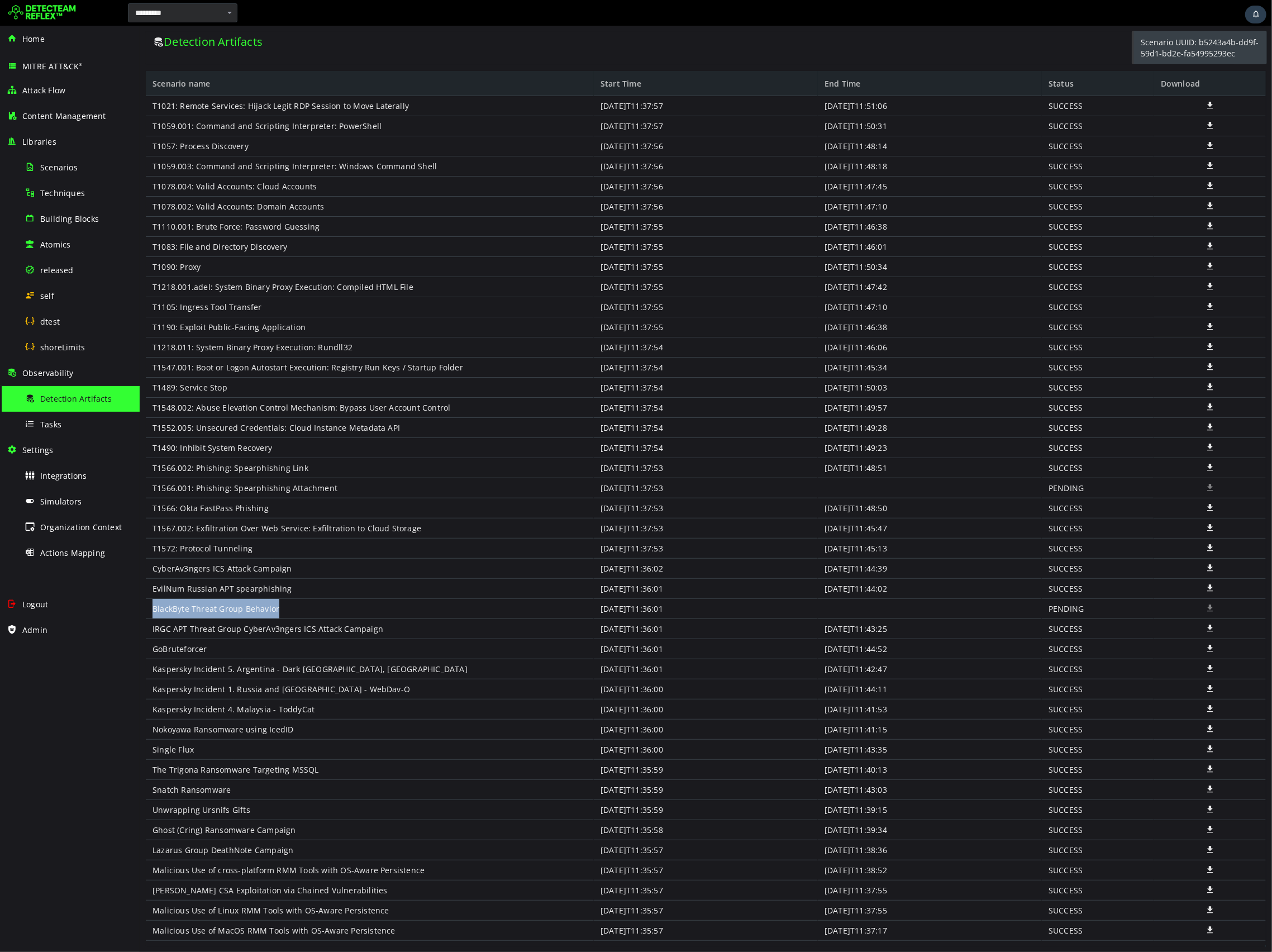
click at [150, 608] on div "BlackByte Threat Group Behavior" at bounding box center [369, 608] width 448 height 20
copy div "BlackByte Threat Group Behavior"
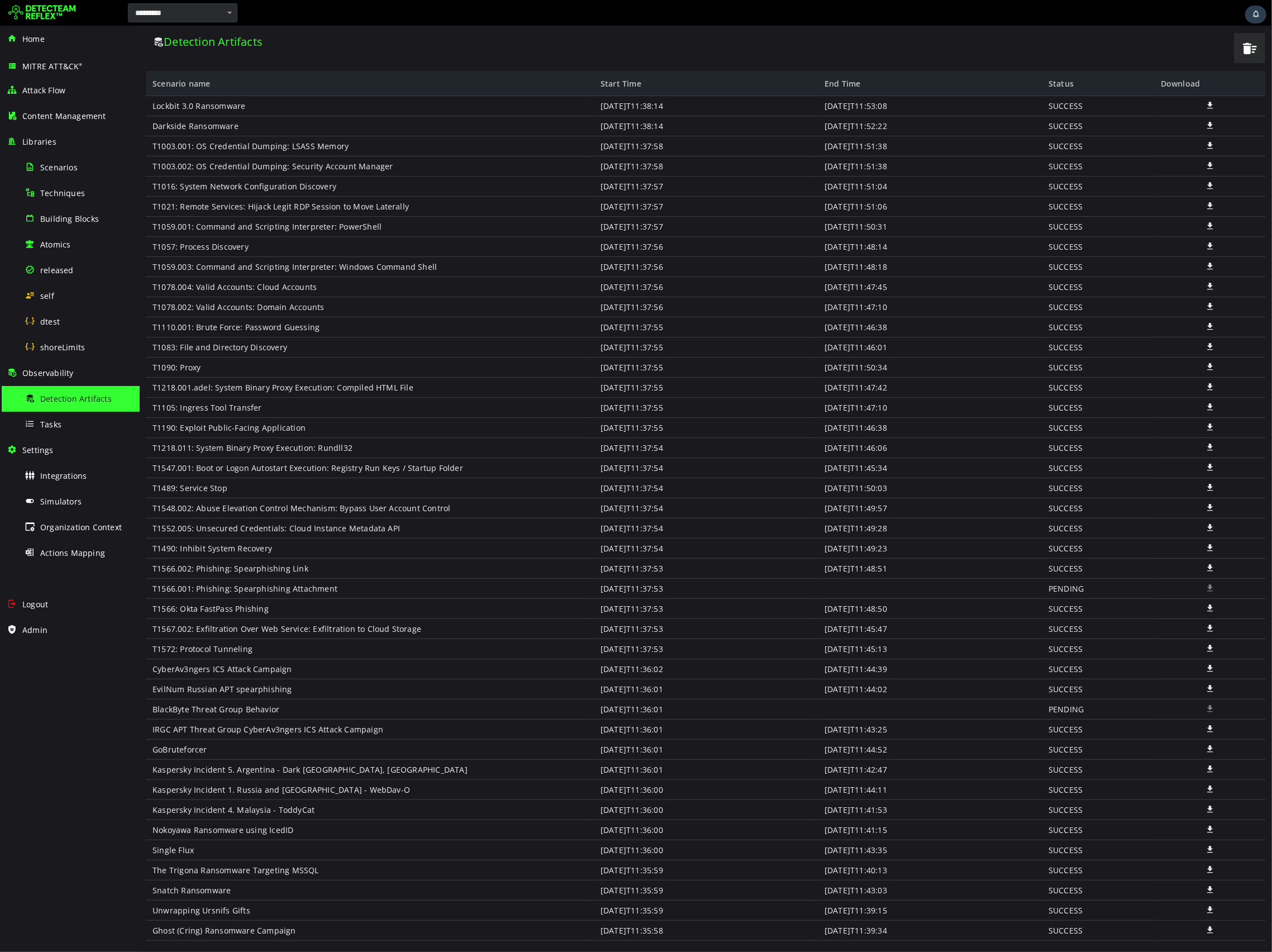
scroll to position [155, 0]
click at [222, 590] on div "T1566.001: Phishing: Spearphishing Attachment" at bounding box center [369, 588] width 448 height 20
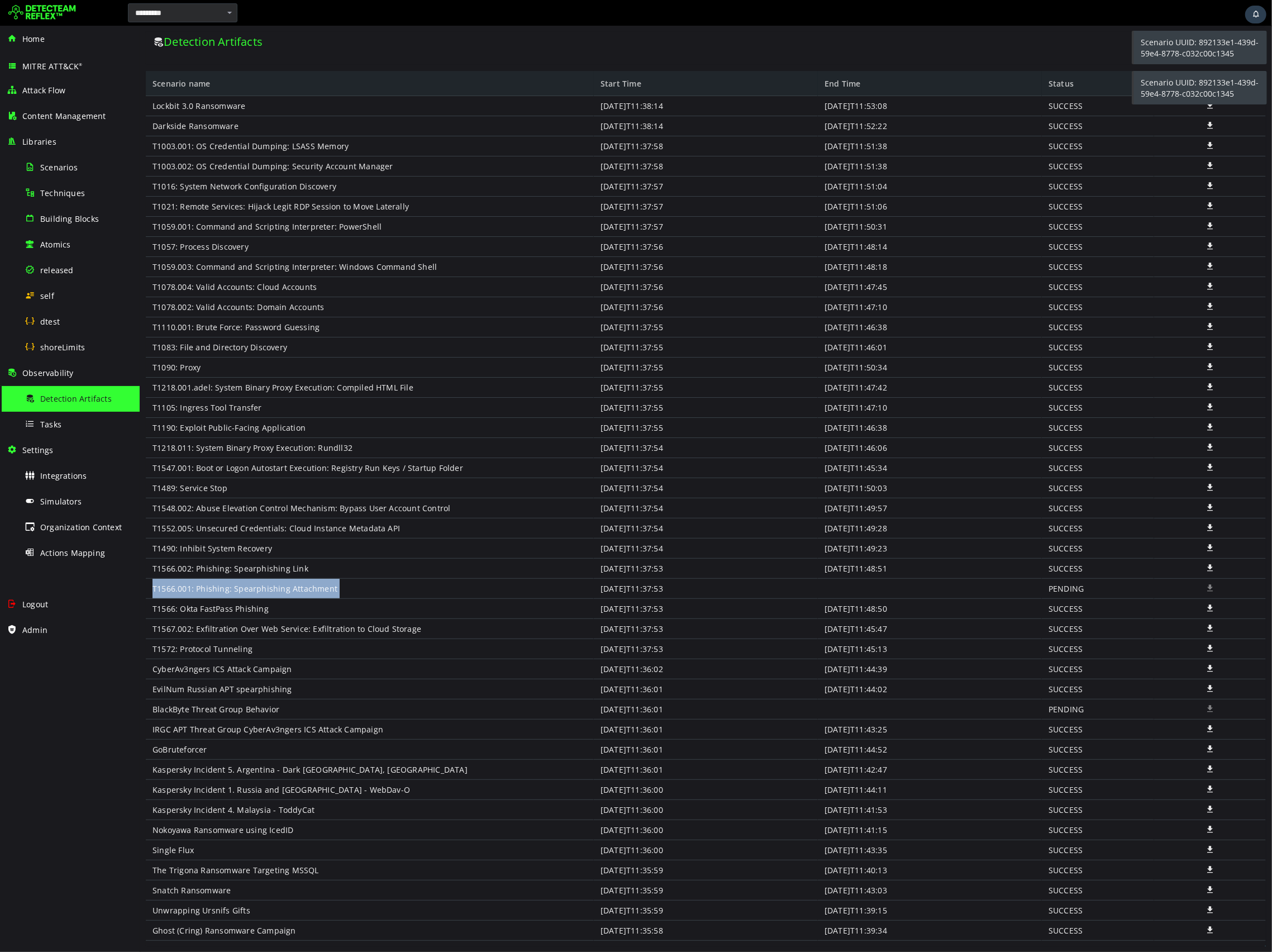
copy div "T1566.001: Phishing: Spearphishing Attachment"
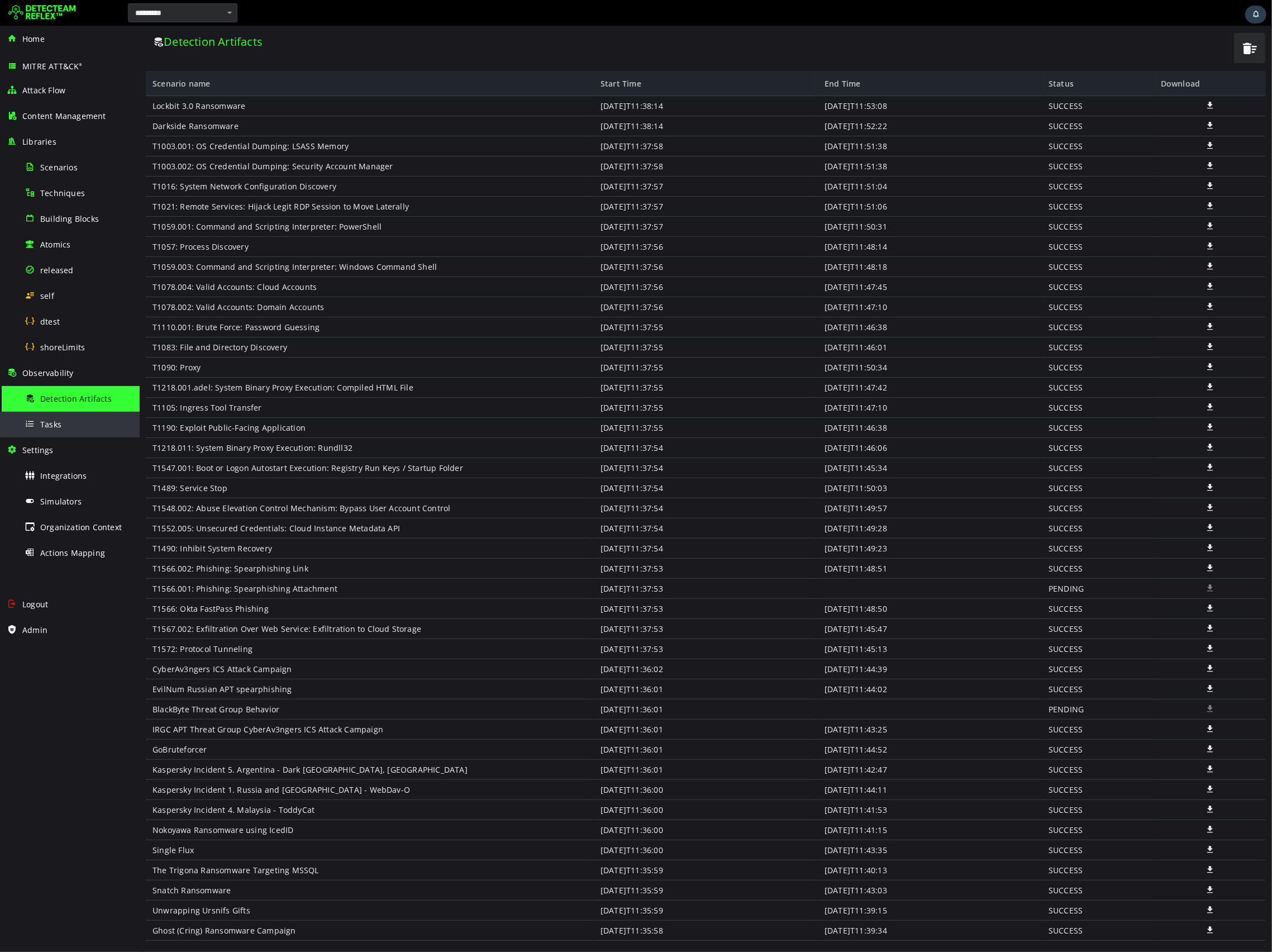
click at [67, 425] on div "Tasks" at bounding box center [79, 425] width 108 height 25
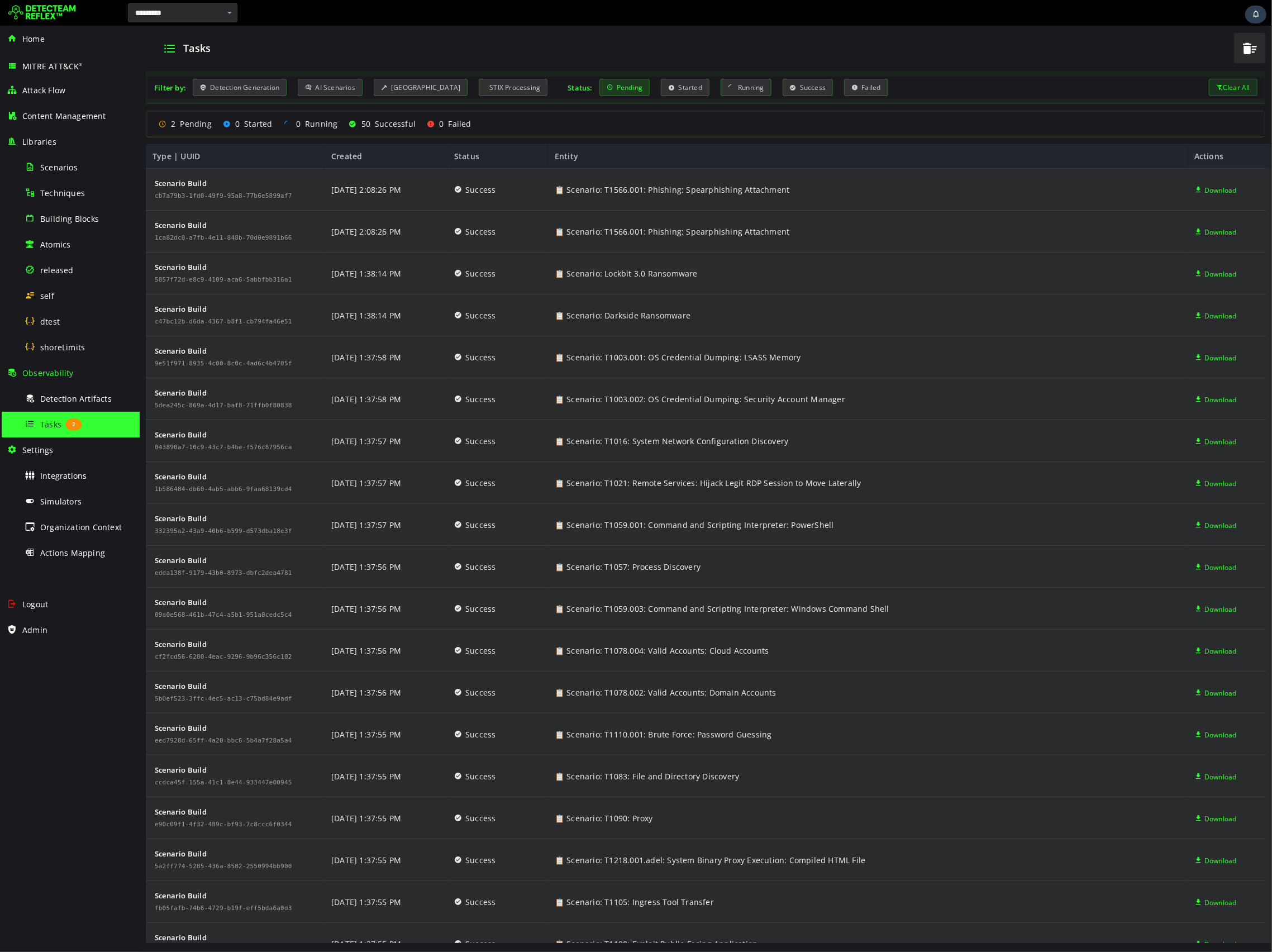
click at [610, 87] on div "Pending" at bounding box center [624, 87] width 51 height 17
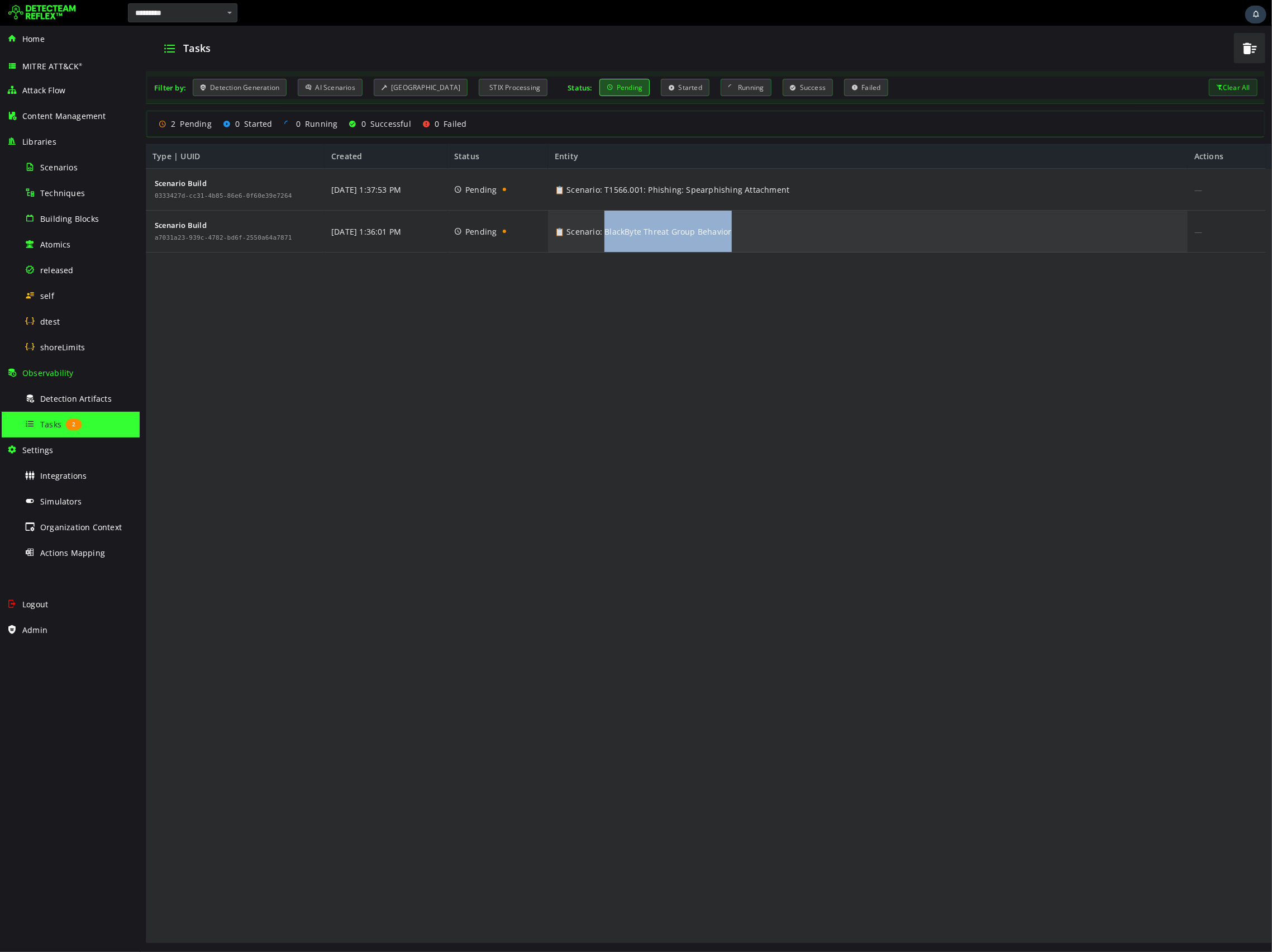
drag, startPoint x: 750, startPoint y: 234, endPoint x: 604, endPoint y: 239, distance: 146.1
click at [604, 239] on div "📋 Scenario: BlackByte Threat Group Behavior" at bounding box center [867, 231] width 639 height 42
copy span "lackByte Threat Group Behavior"
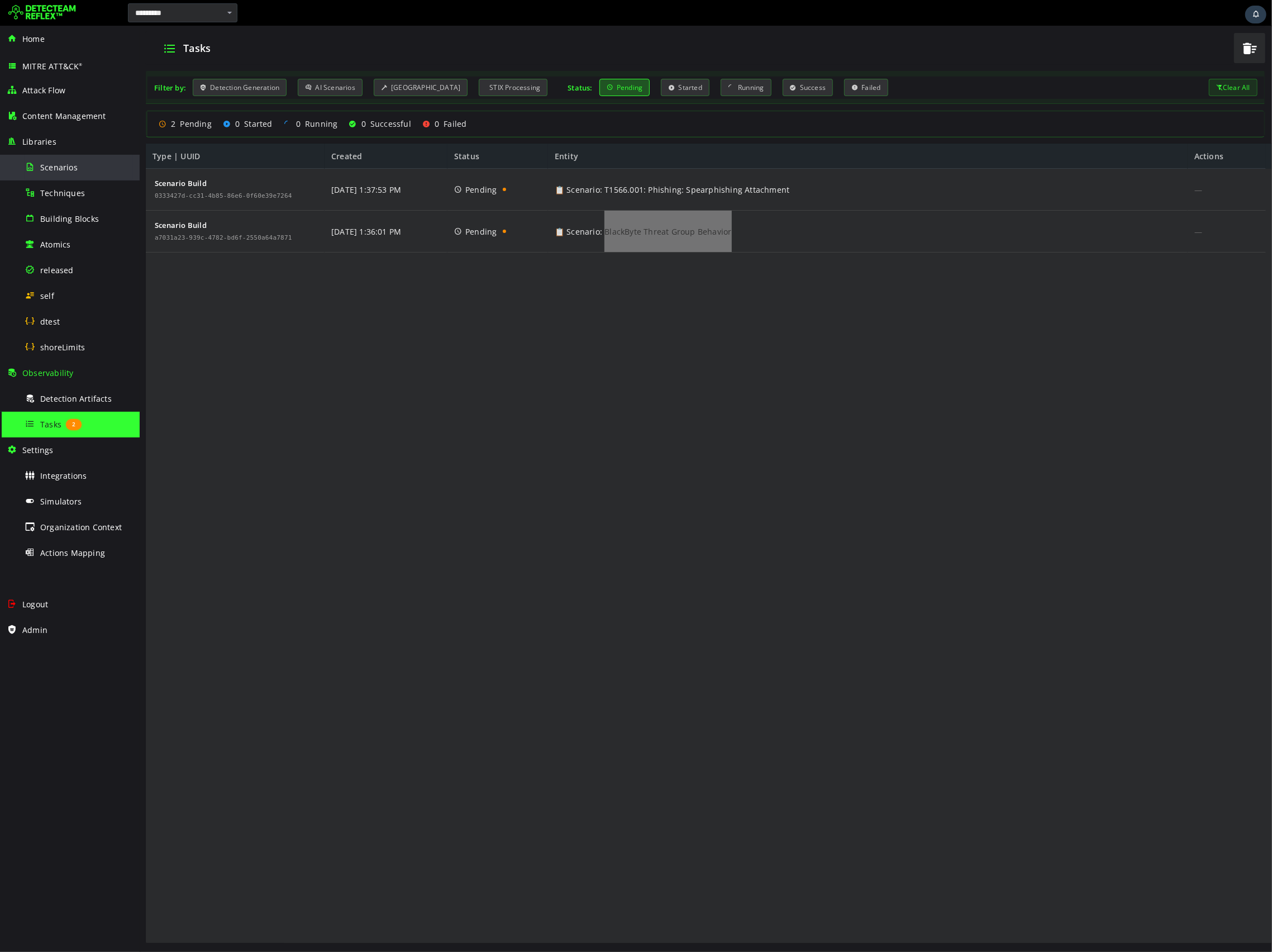
click at [45, 164] on span "Scenarios" at bounding box center [59, 167] width 38 height 10
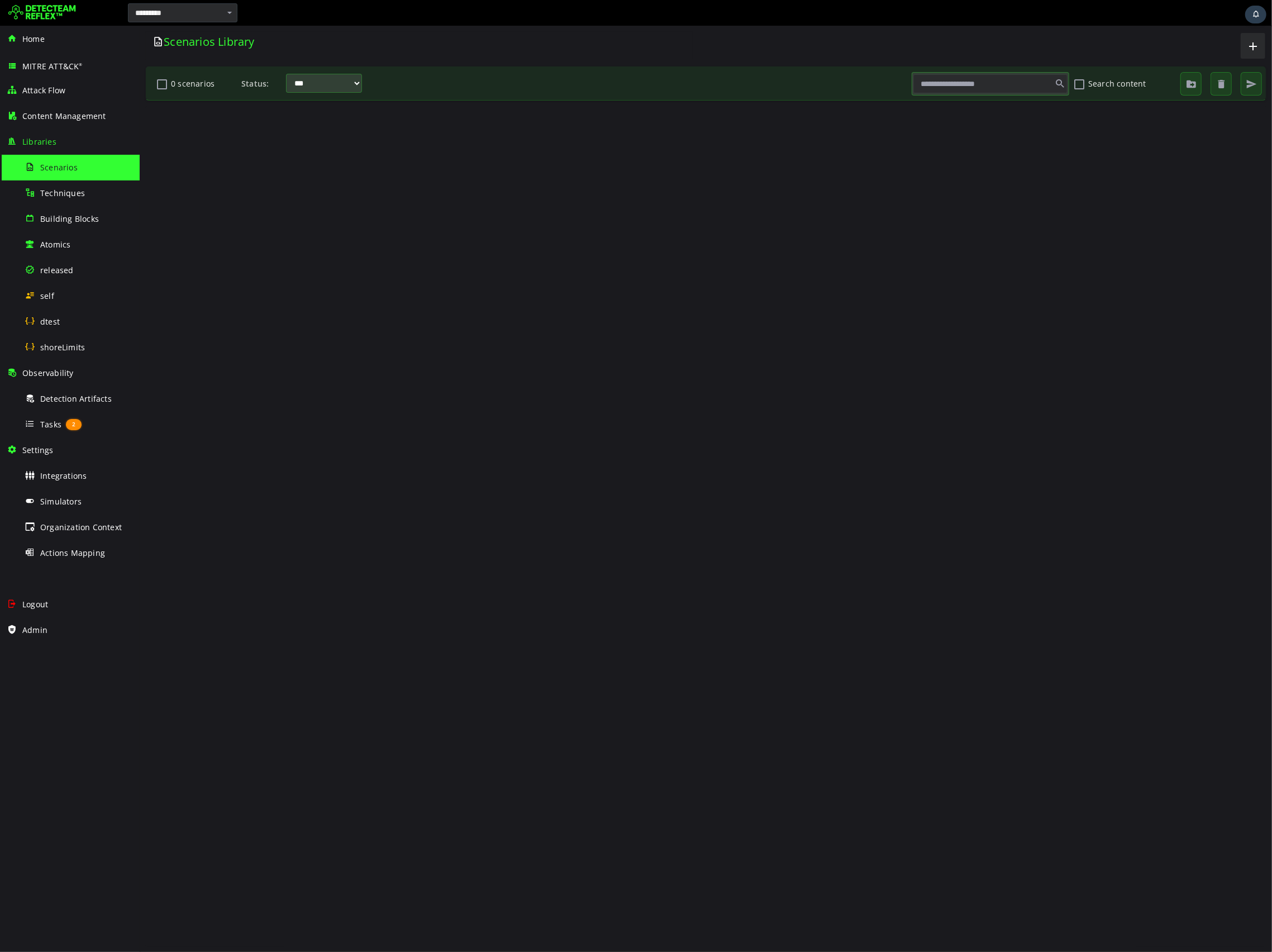
click at [999, 90] on input "text" at bounding box center [990, 84] width 154 height 19
paste input "**********"
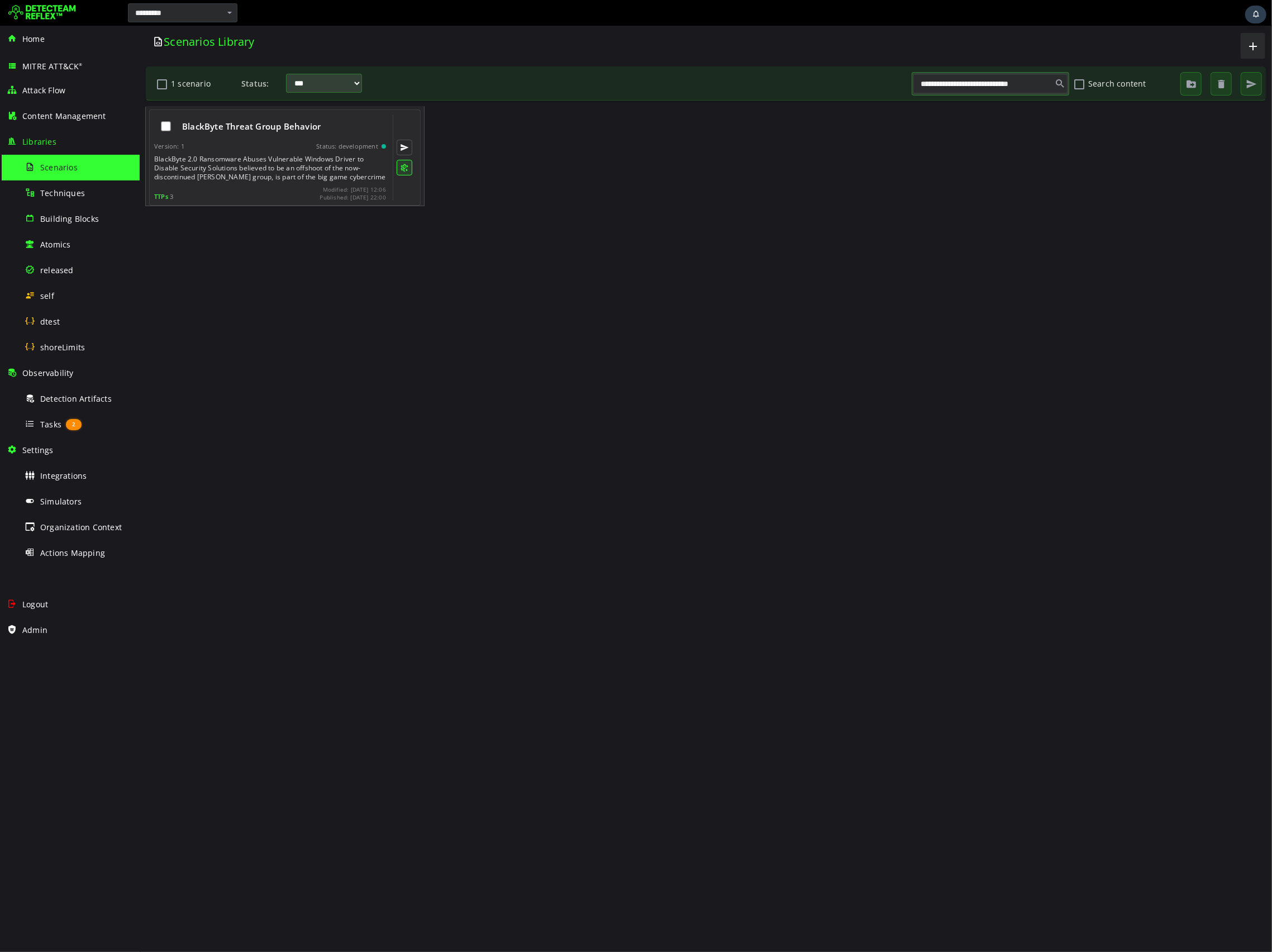
type input "**********"
click at [397, 164] on button at bounding box center [404, 167] width 16 height 16
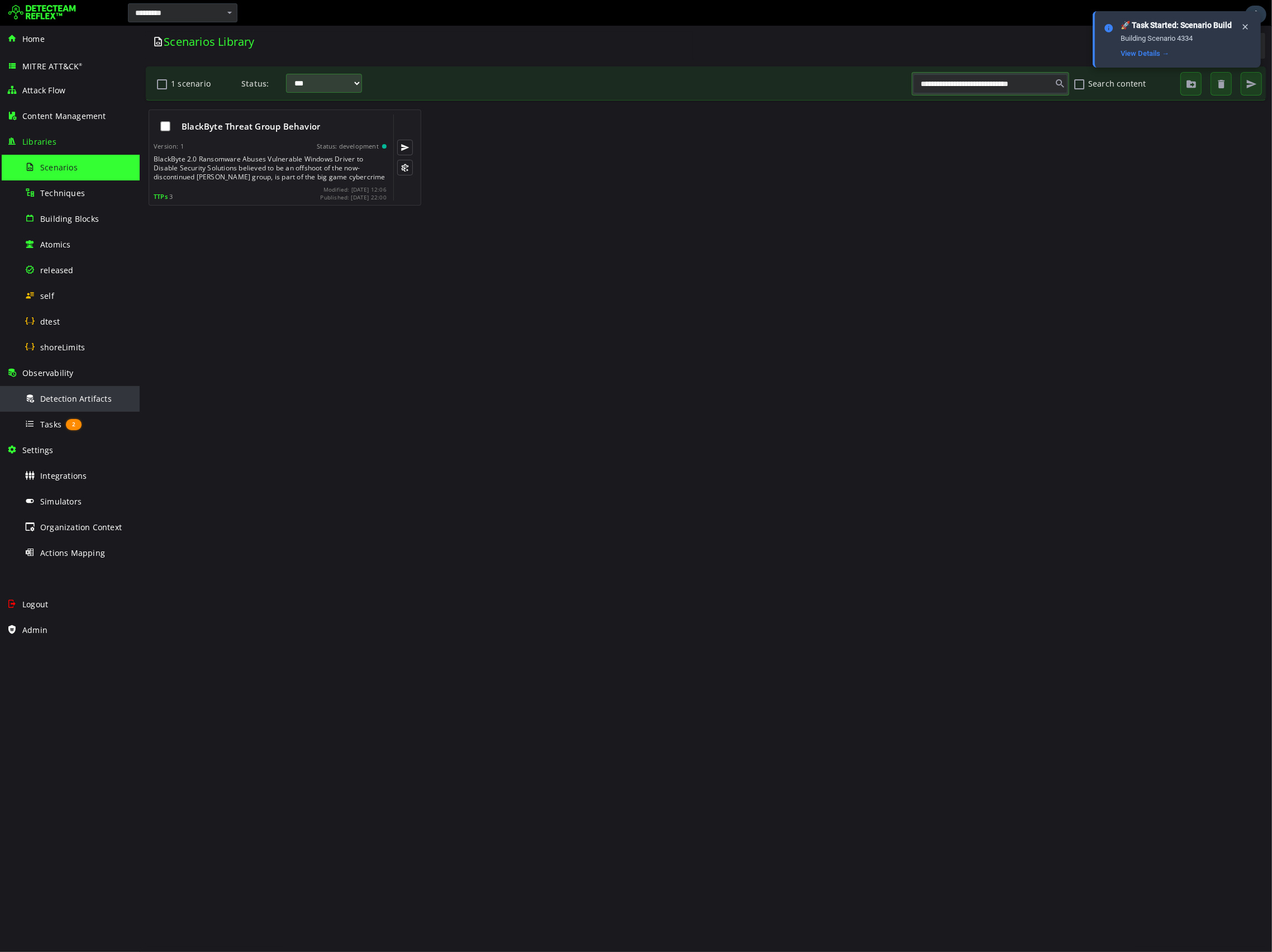
click at [55, 405] on div "Detection Artifacts" at bounding box center [79, 399] width 108 height 25
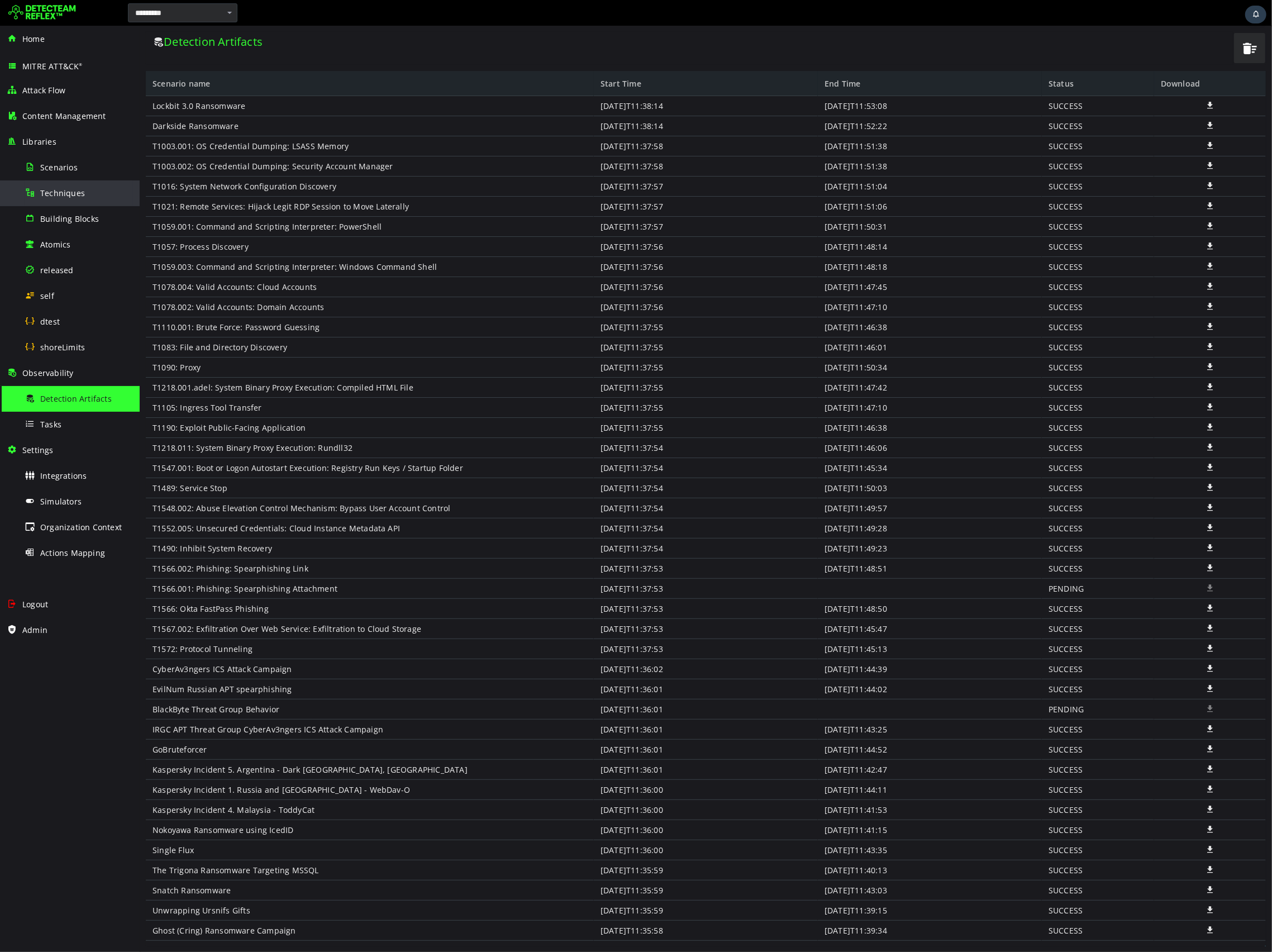
click at [49, 196] on span "Techniques" at bounding box center [62, 193] width 44 height 10
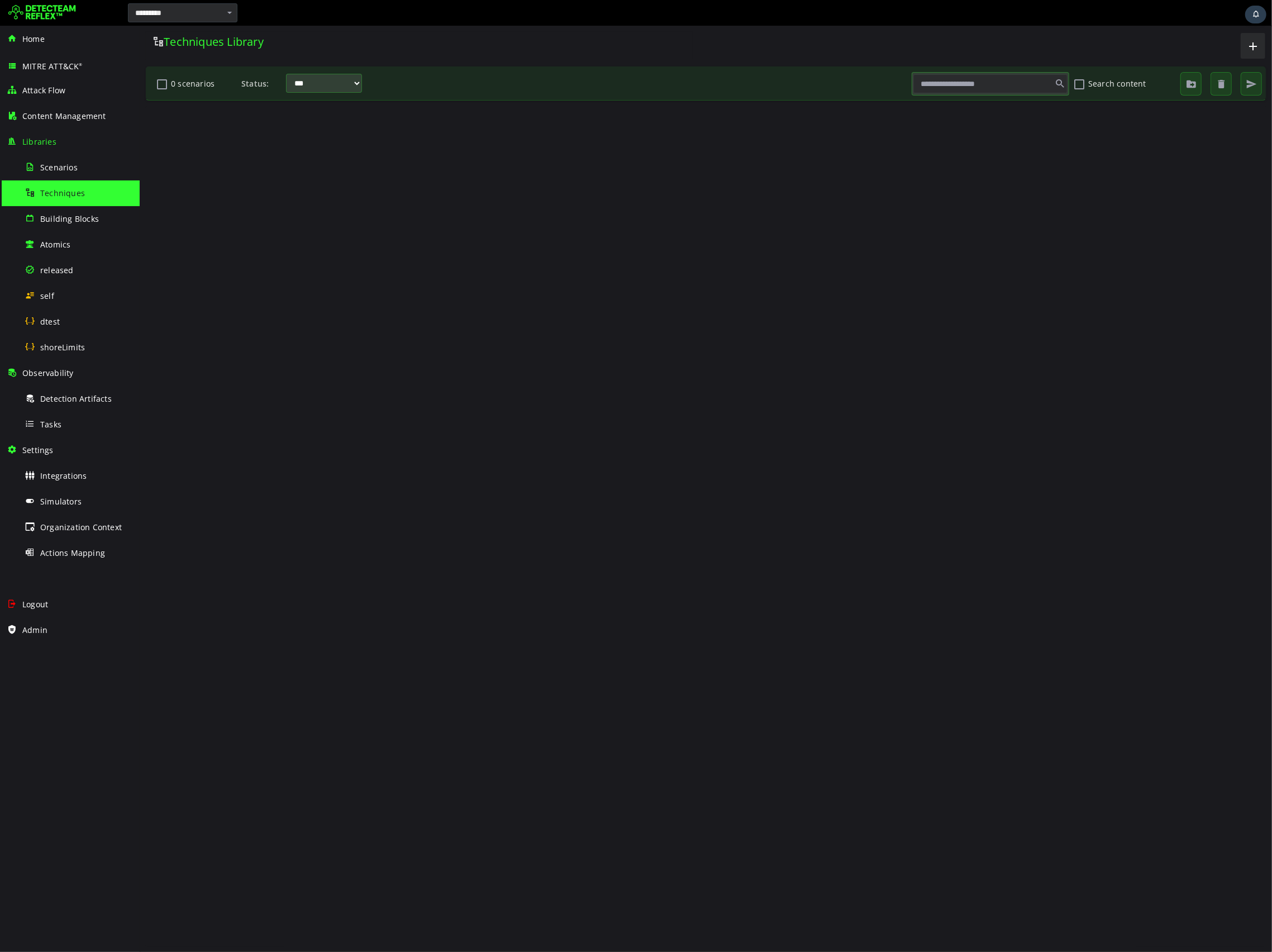
click at [945, 92] on input "text" at bounding box center [990, 84] width 154 height 19
paste input "**********"
paste input "****"
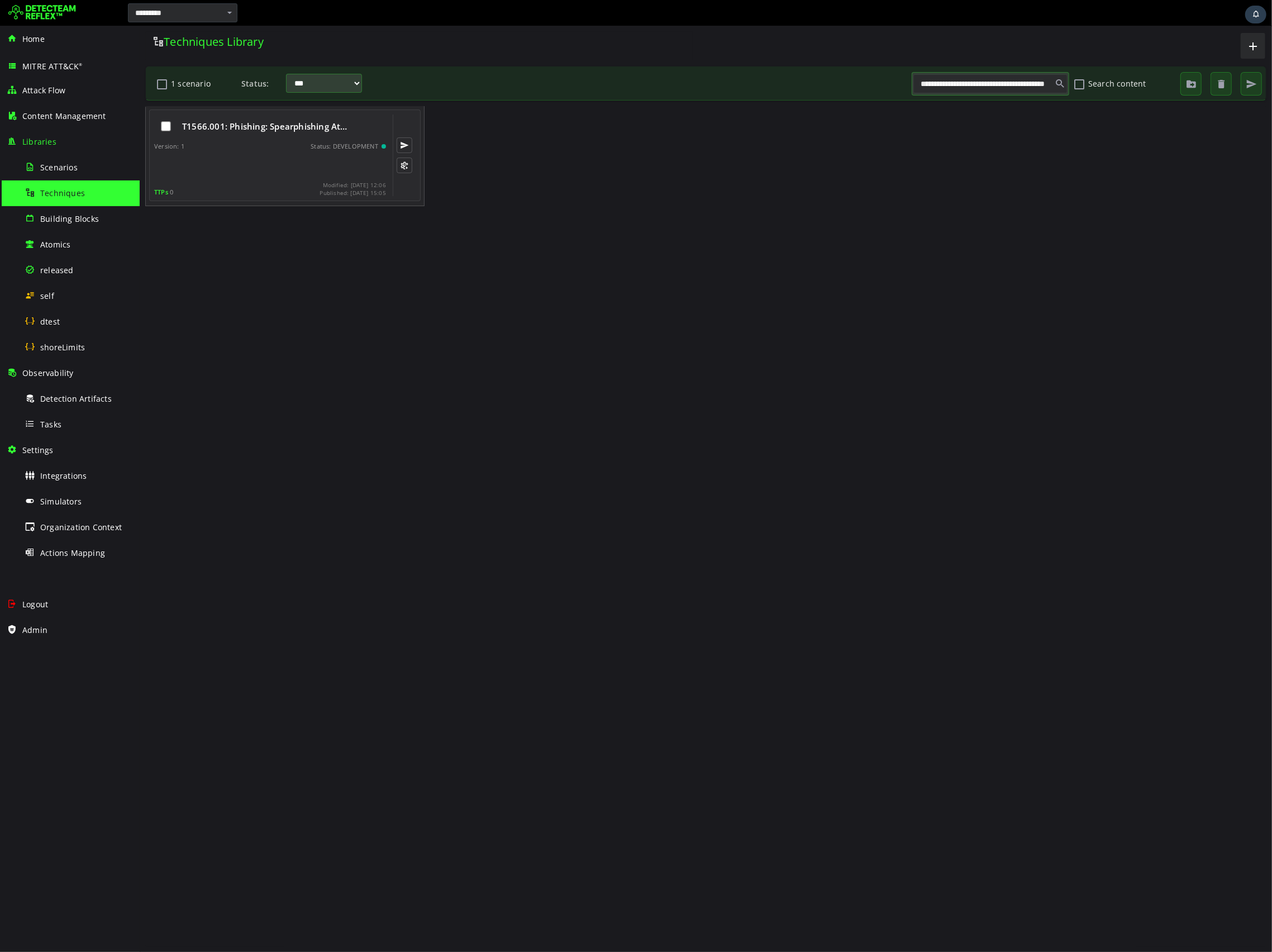
type input "**********"
click at [285, 146] on div "Version: 1 Status: DEVELOPMENT" at bounding box center [269, 146] width 232 height 8
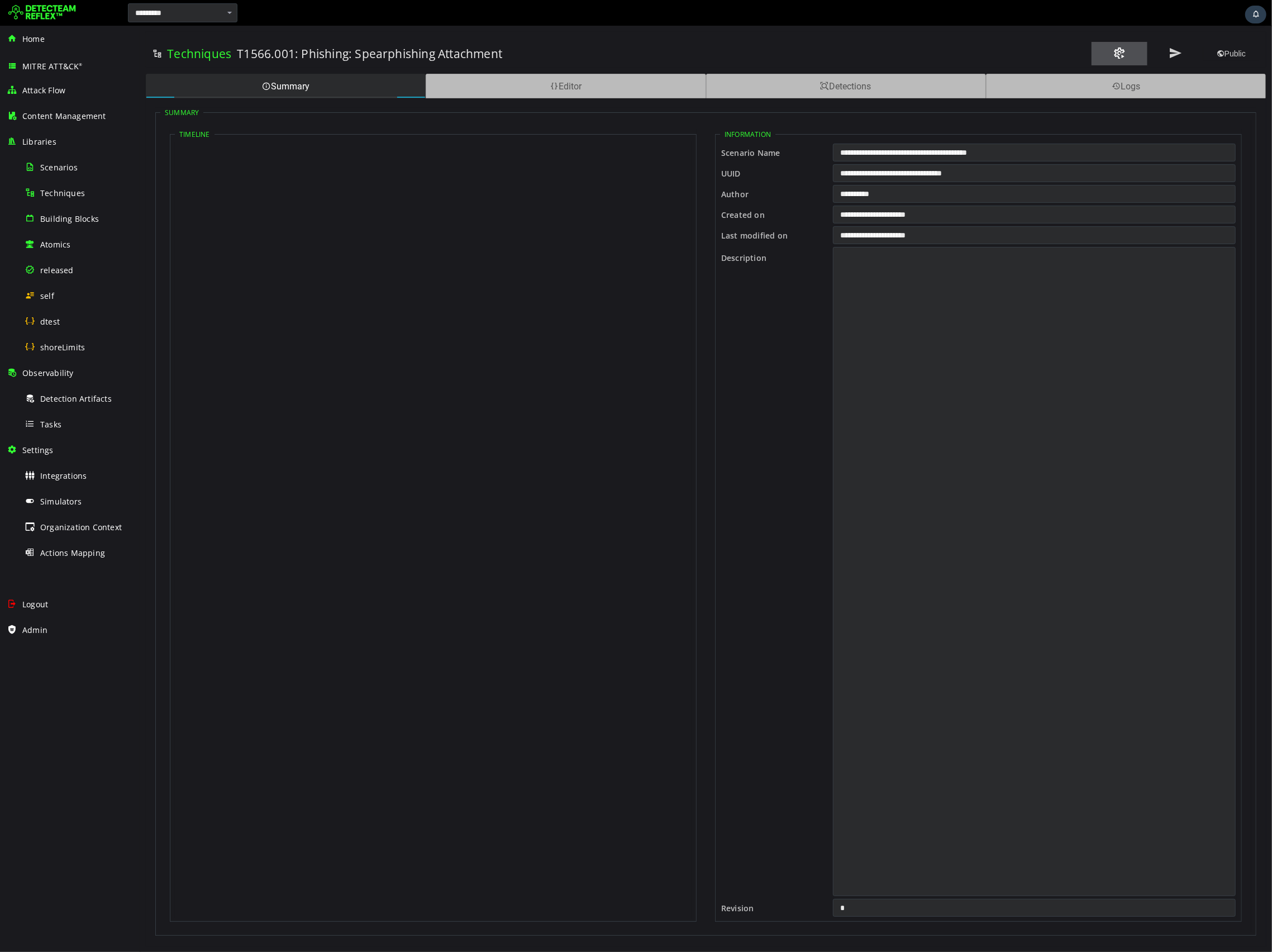
click at [1116, 56] on span at bounding box center [1119, 53] width 13 height 15
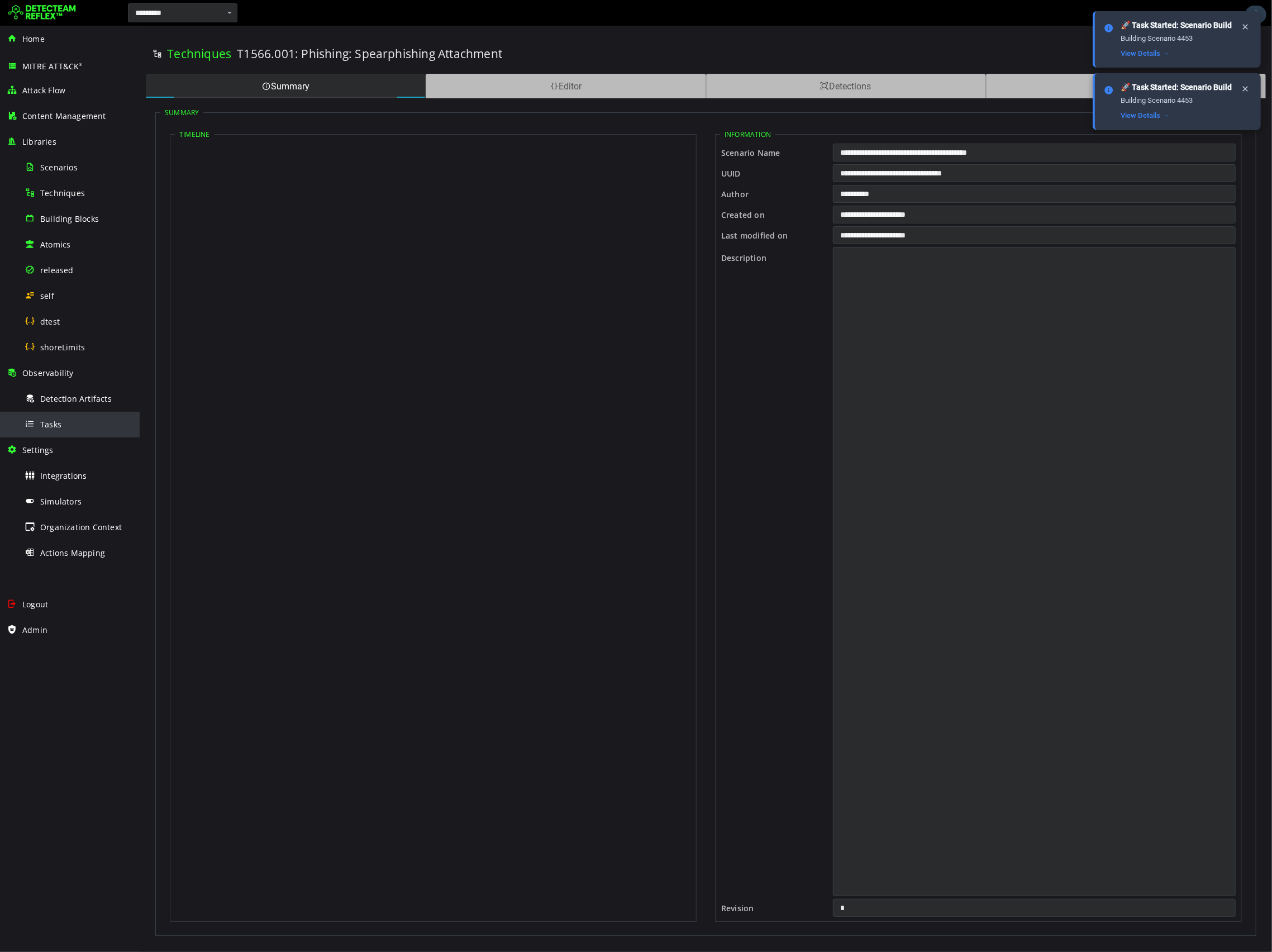
click at [56, 419] on span "Tasks" at bounding box center [50, 425] width 21 height 10
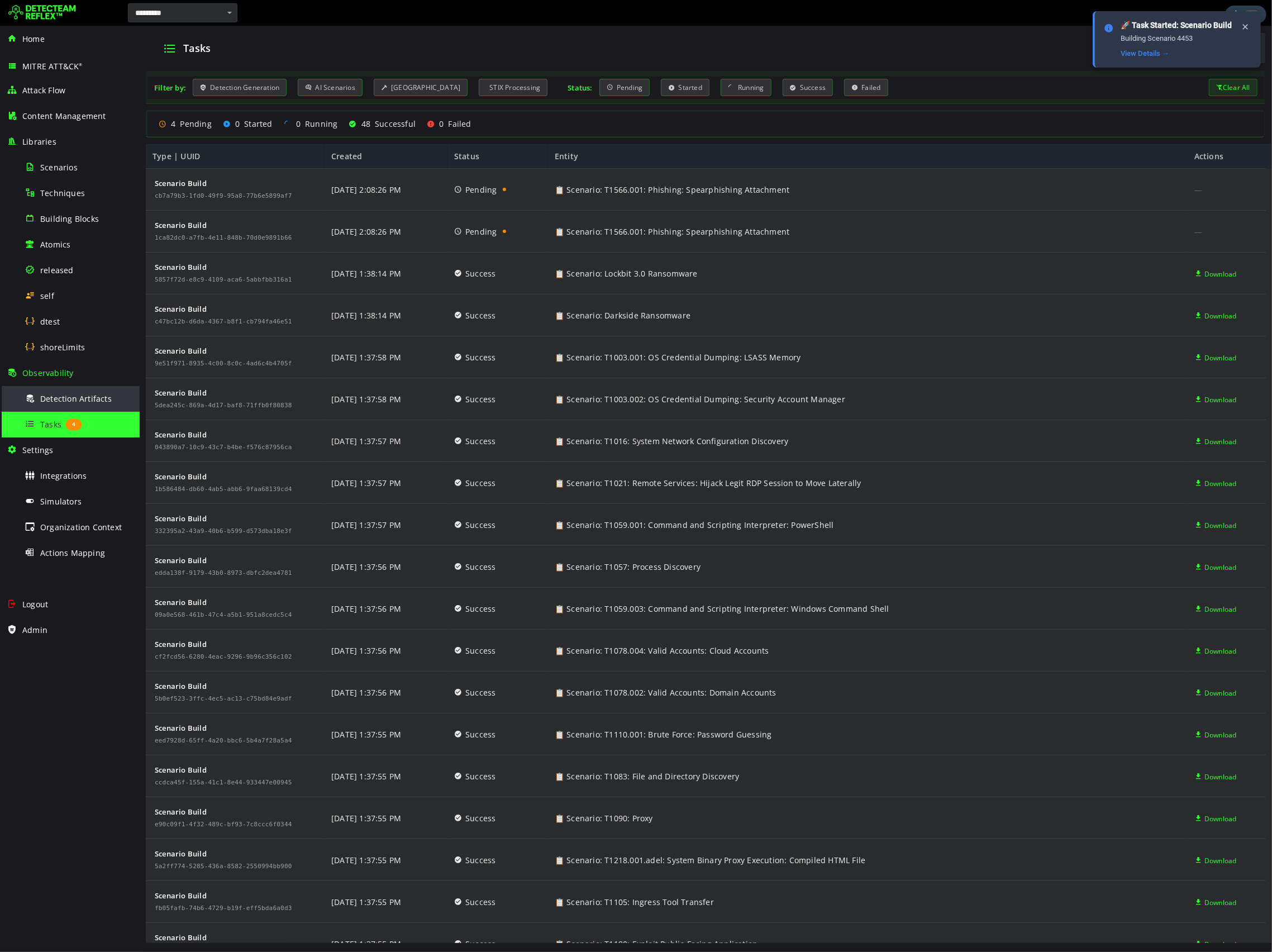
click at [45, 396] on span "Detection Artifacts" at bounding box center [76, 399] width 72 height 10
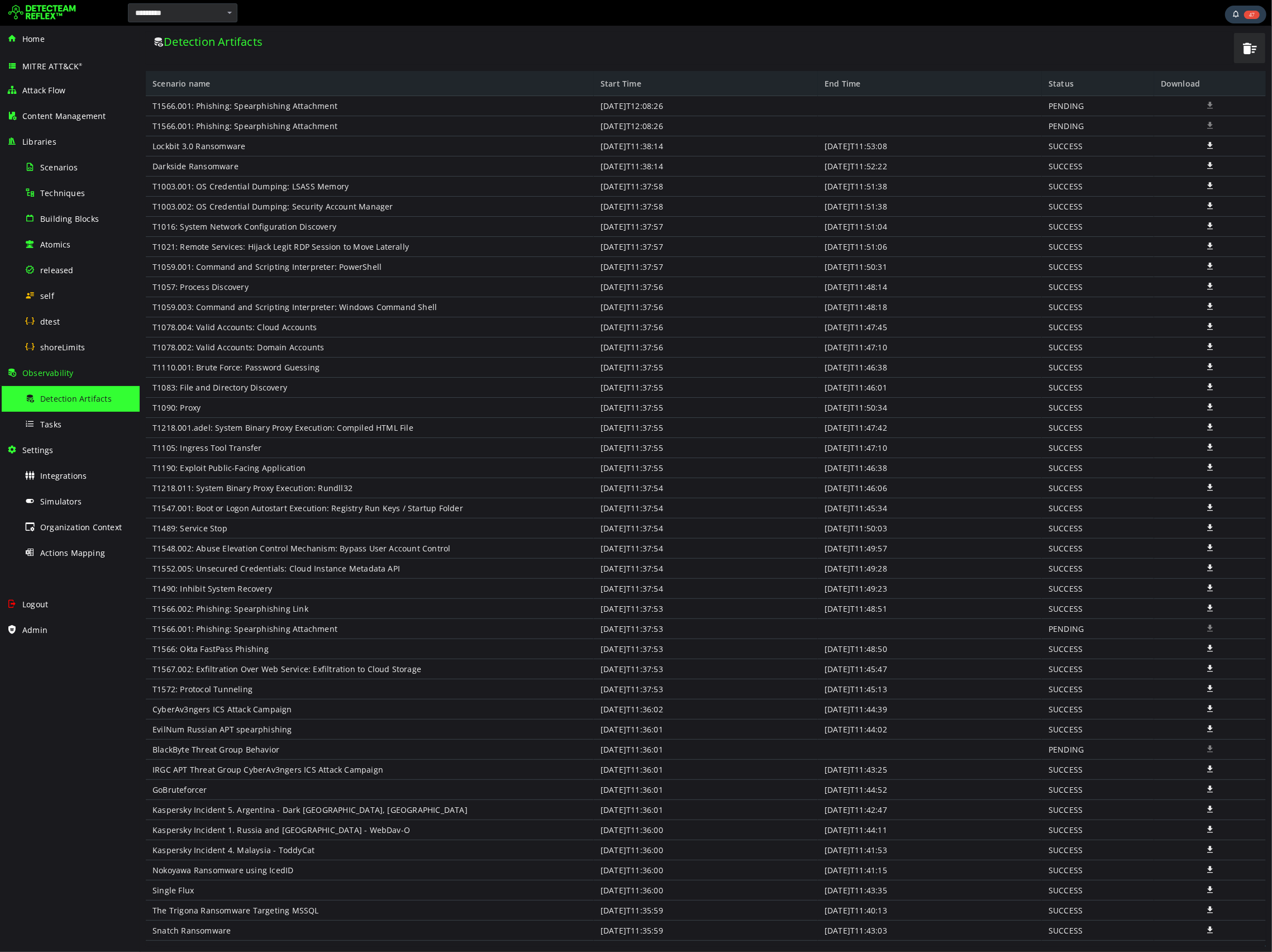
click at [224, 750] on div "BlackByte Threat Group Behavior" at bounding box center [369, 749] width 448 height 20
copy div "BlackByte Threat Group Behavior"
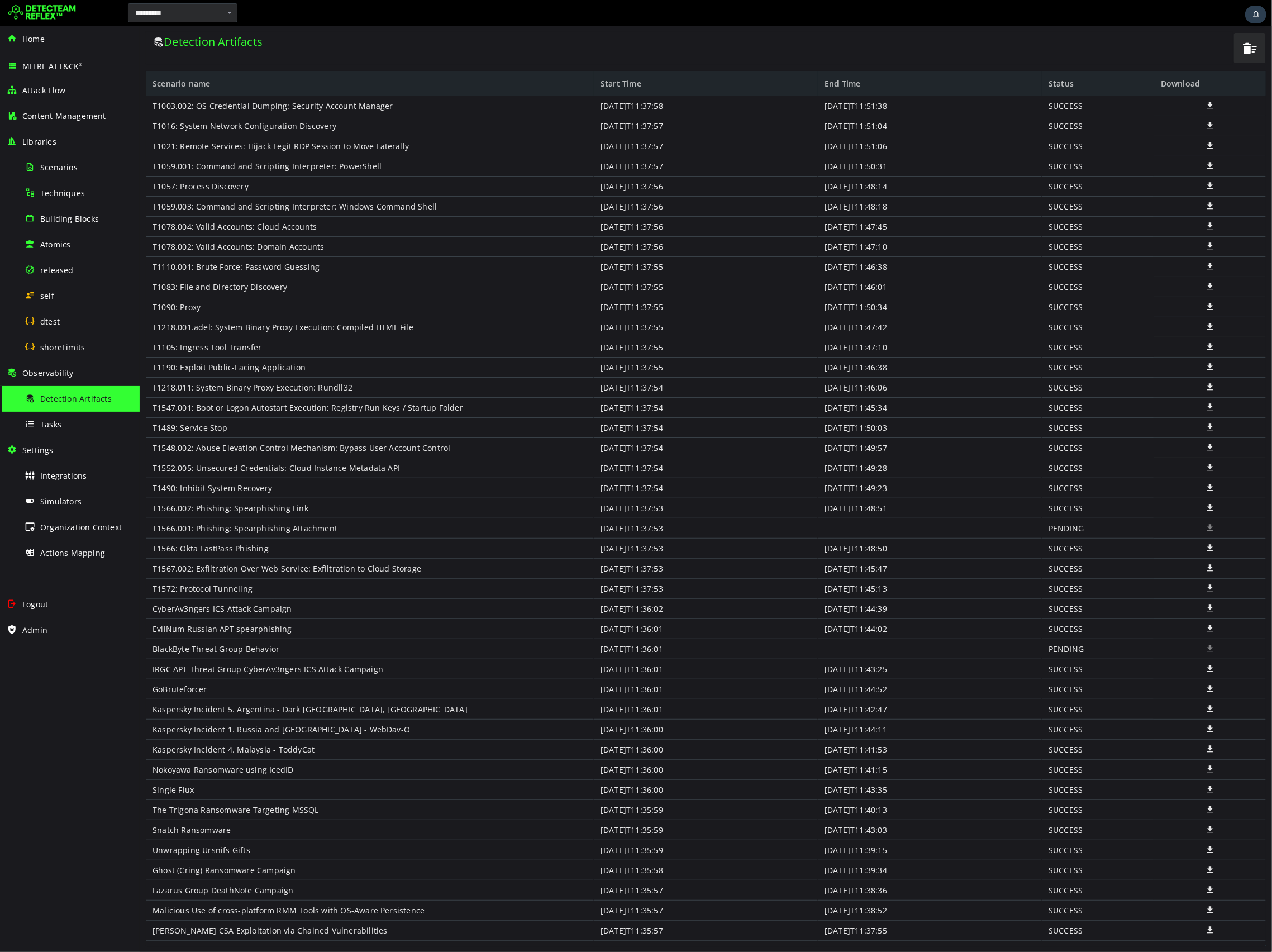
scroll to position [108, 0]
click at [68, 426] on div "Tasks" at bounding box center [79, 425] width 108 height 25
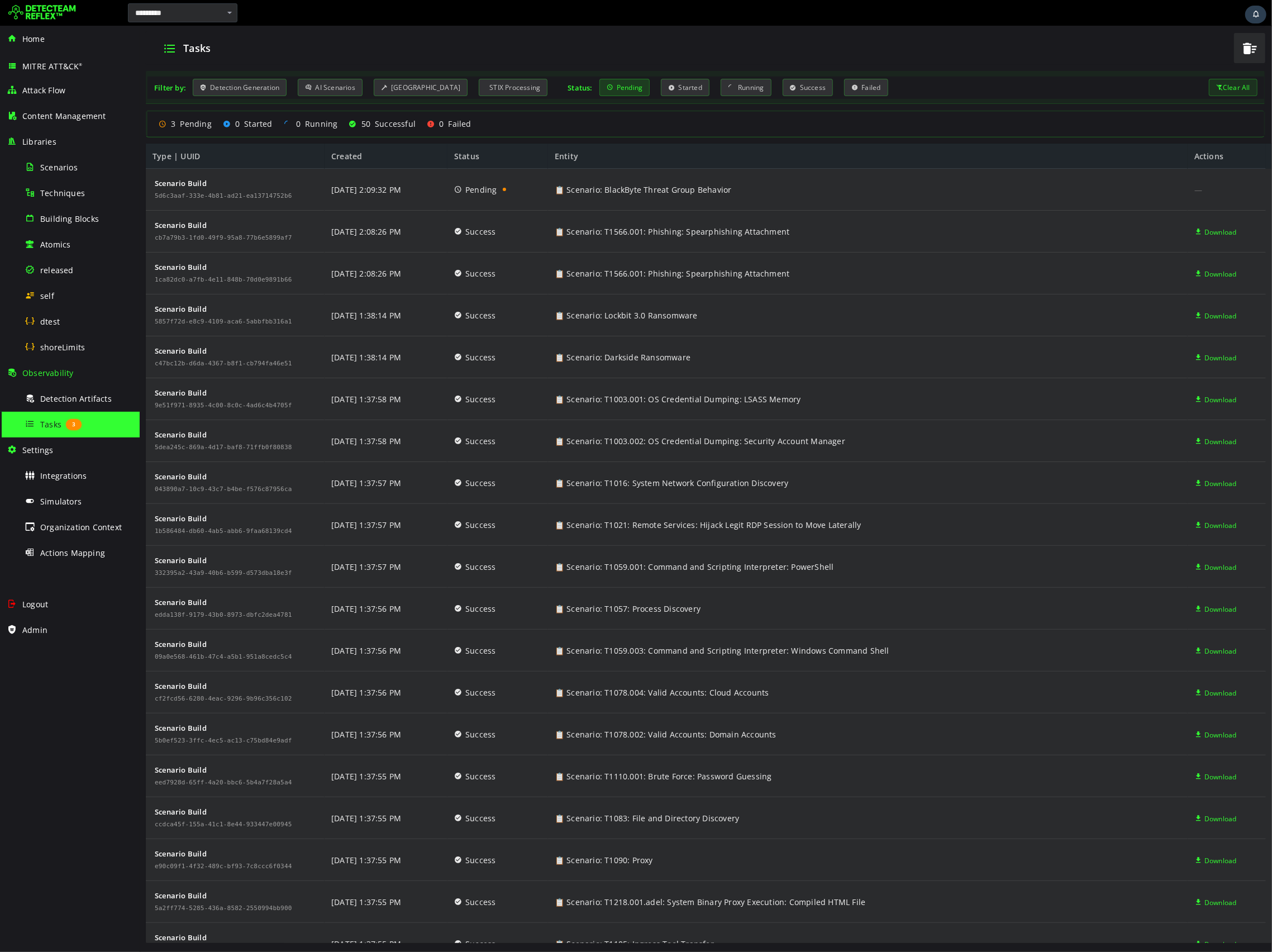
click at [606, 91] on icon at bounding box center [609, 87] width 7 height 10
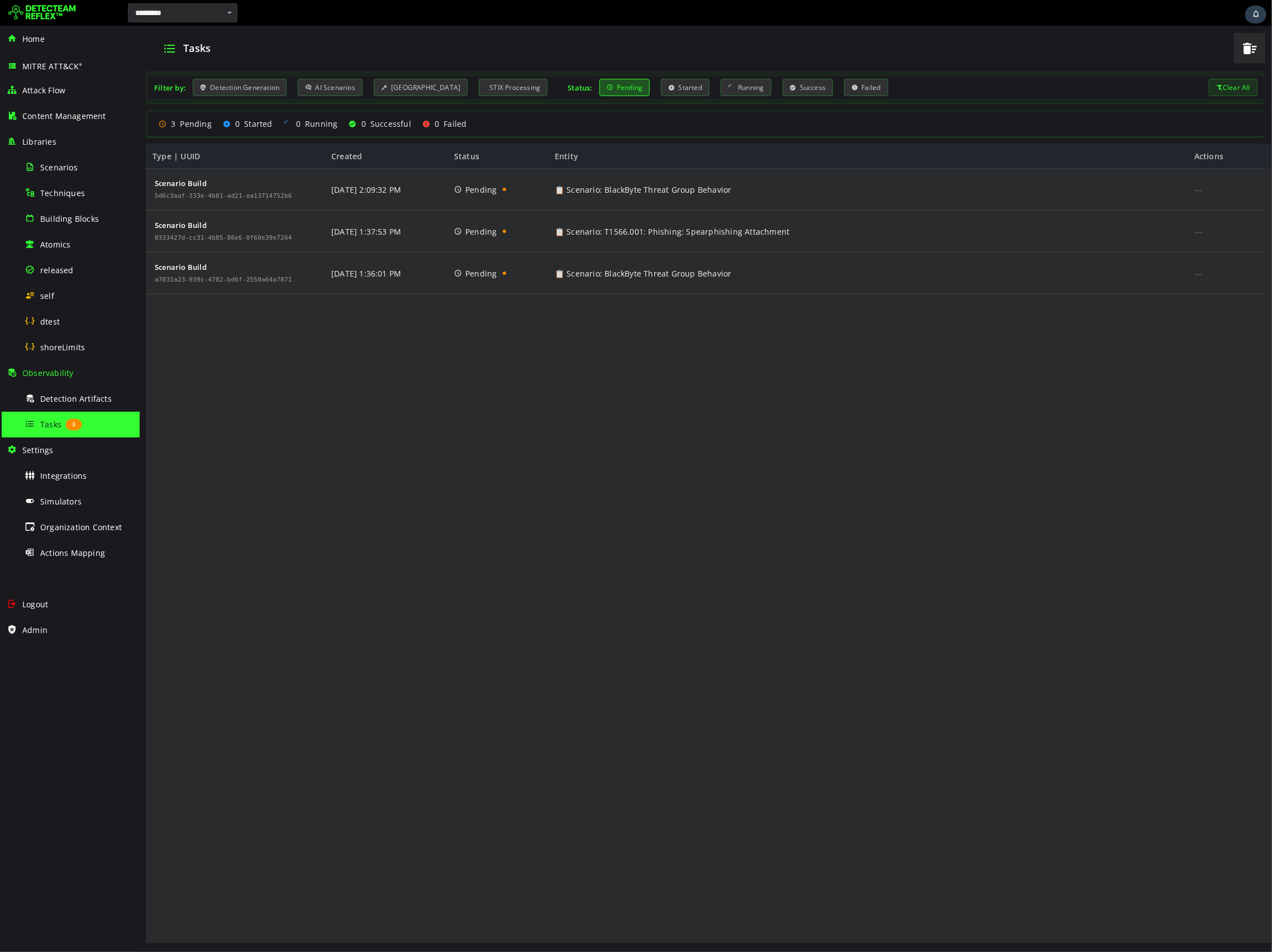
click at [1115, 481] on div "Scenario Build 5d6c3aaf-333e-4b81-ad21-ea13714752b6 Scenario Build 0333427d-cc3…" at bounding box center [705, 556] width 1120 height 776
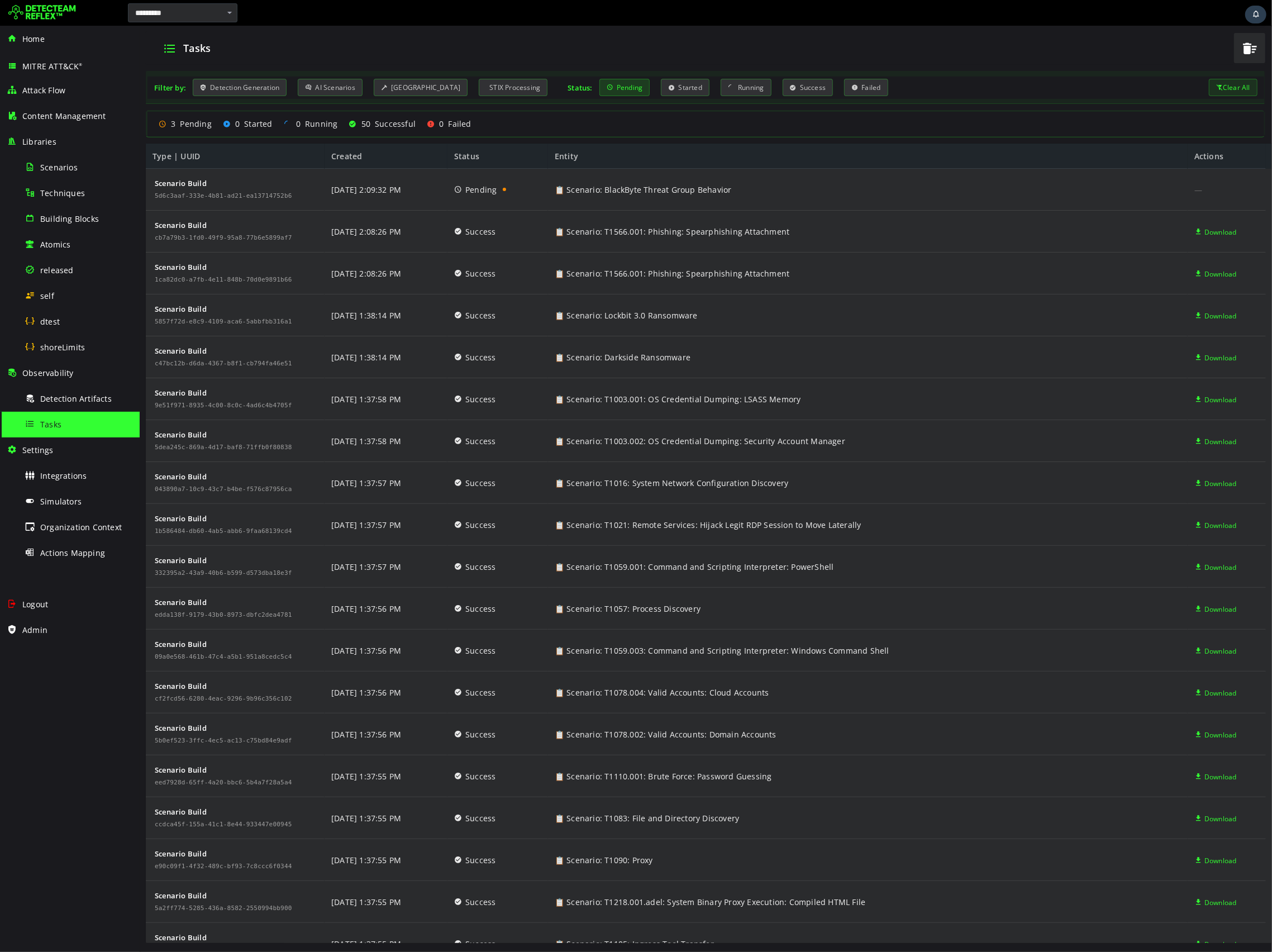
click at [601, 84] on div "Pending" at bounding box center [624, 87] width 51 height 17
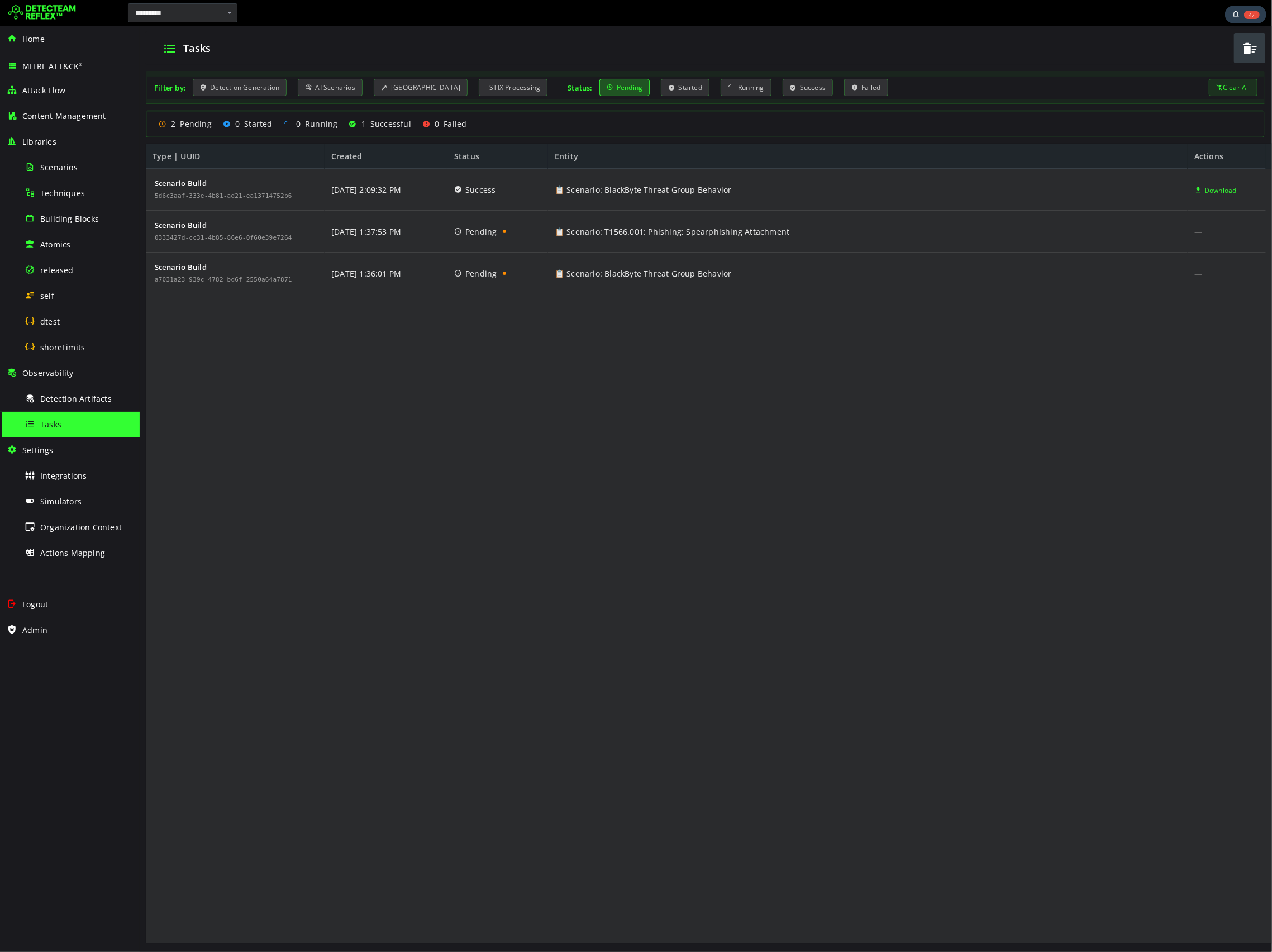
click at [1241, 51] on span "button" at bounding box center [1249, 48] width 17 height 23
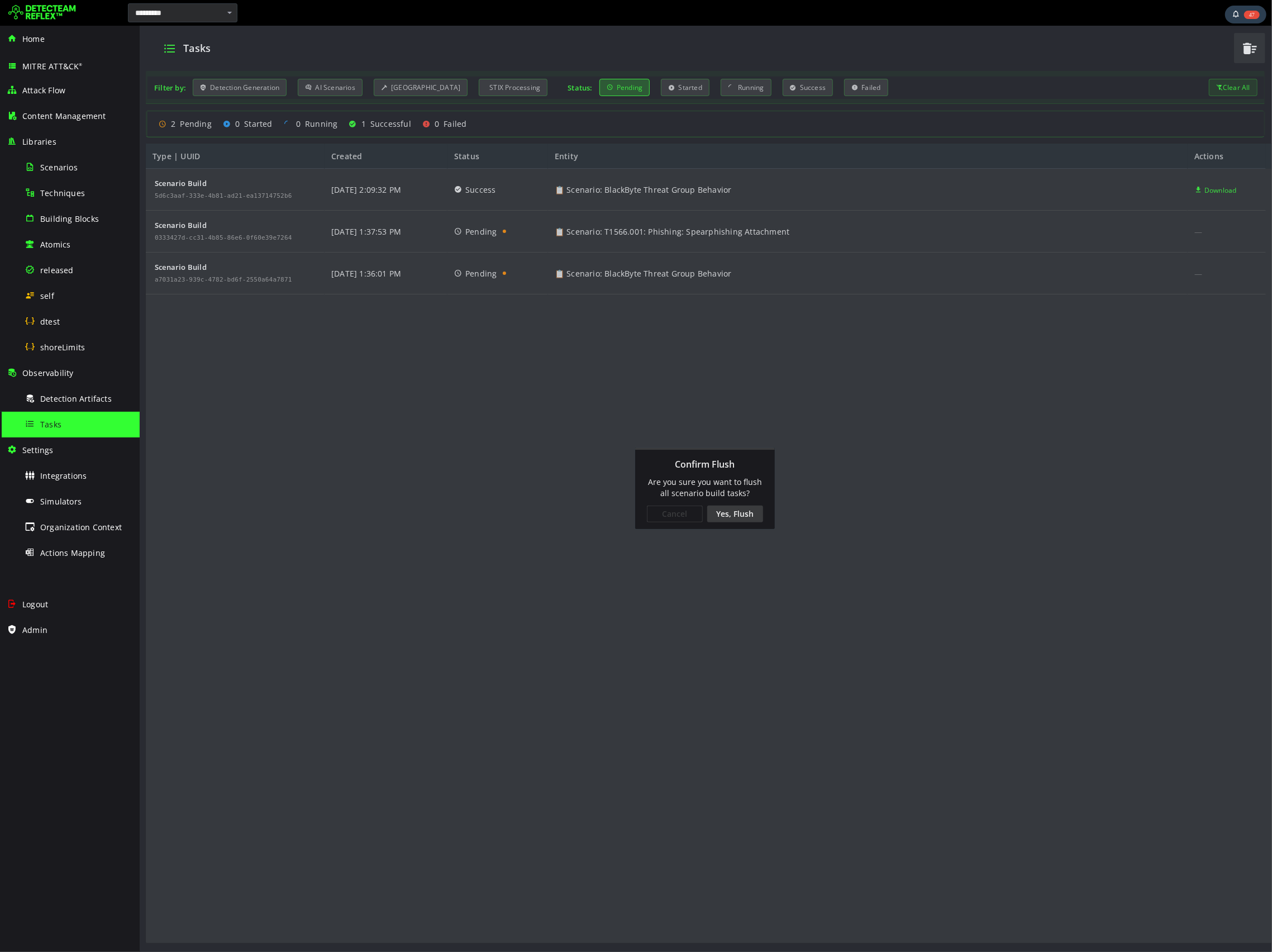
click at [742, 516] on div "Yes, Flush" at bounding box center [734, 513] width 56 height 17
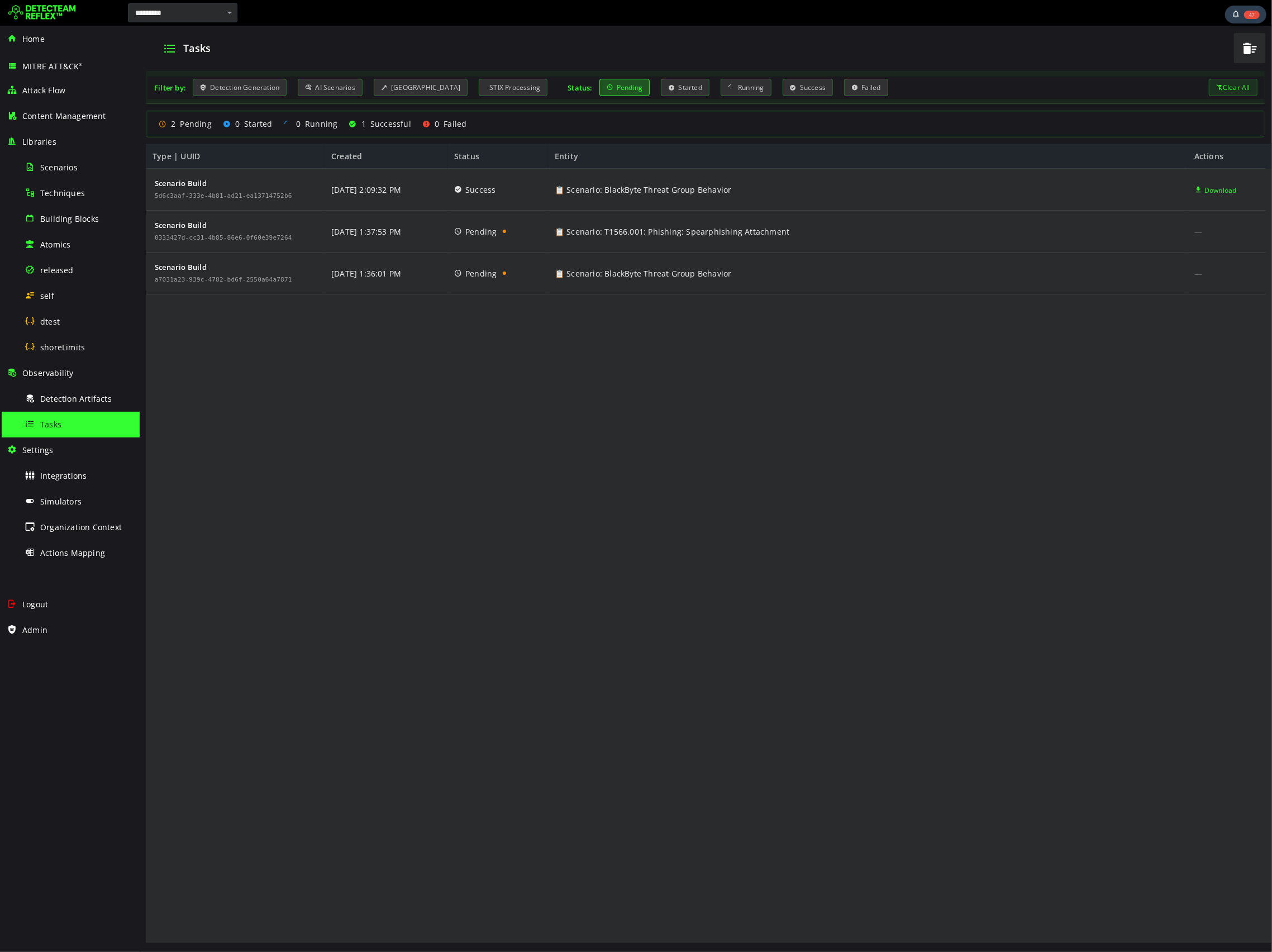
click at [739, 514] on div "Scenario Build 5d6c3aaf-333e-4b81-ad21-ea13714752b6 Scenario Build 0333427d-cc3…" at bounding box center [705, 556] width 1120 height 776
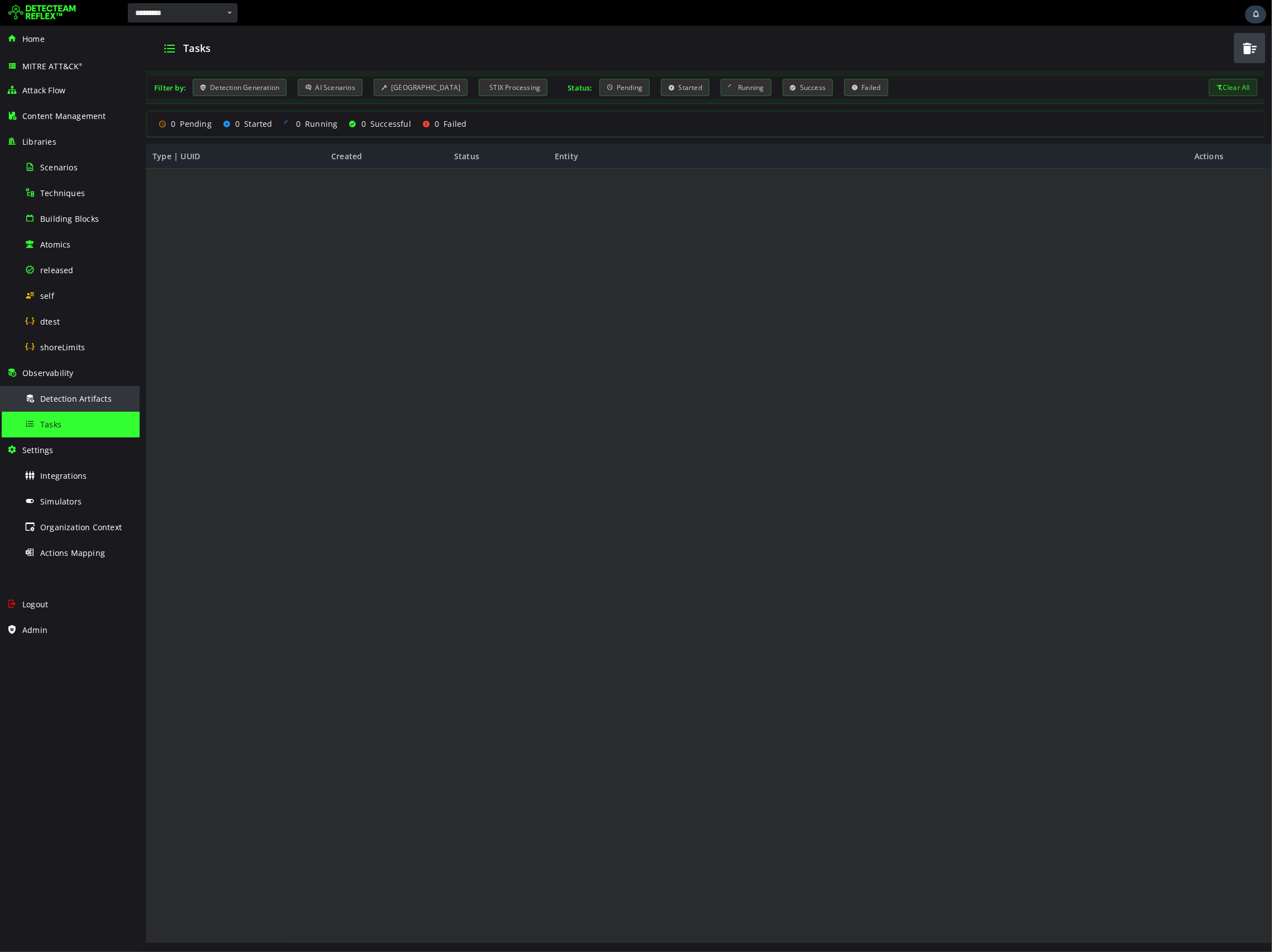
click at [86, 407] on div "Detection Artifacts" at bounding box center [79, 399] width 108 height 25
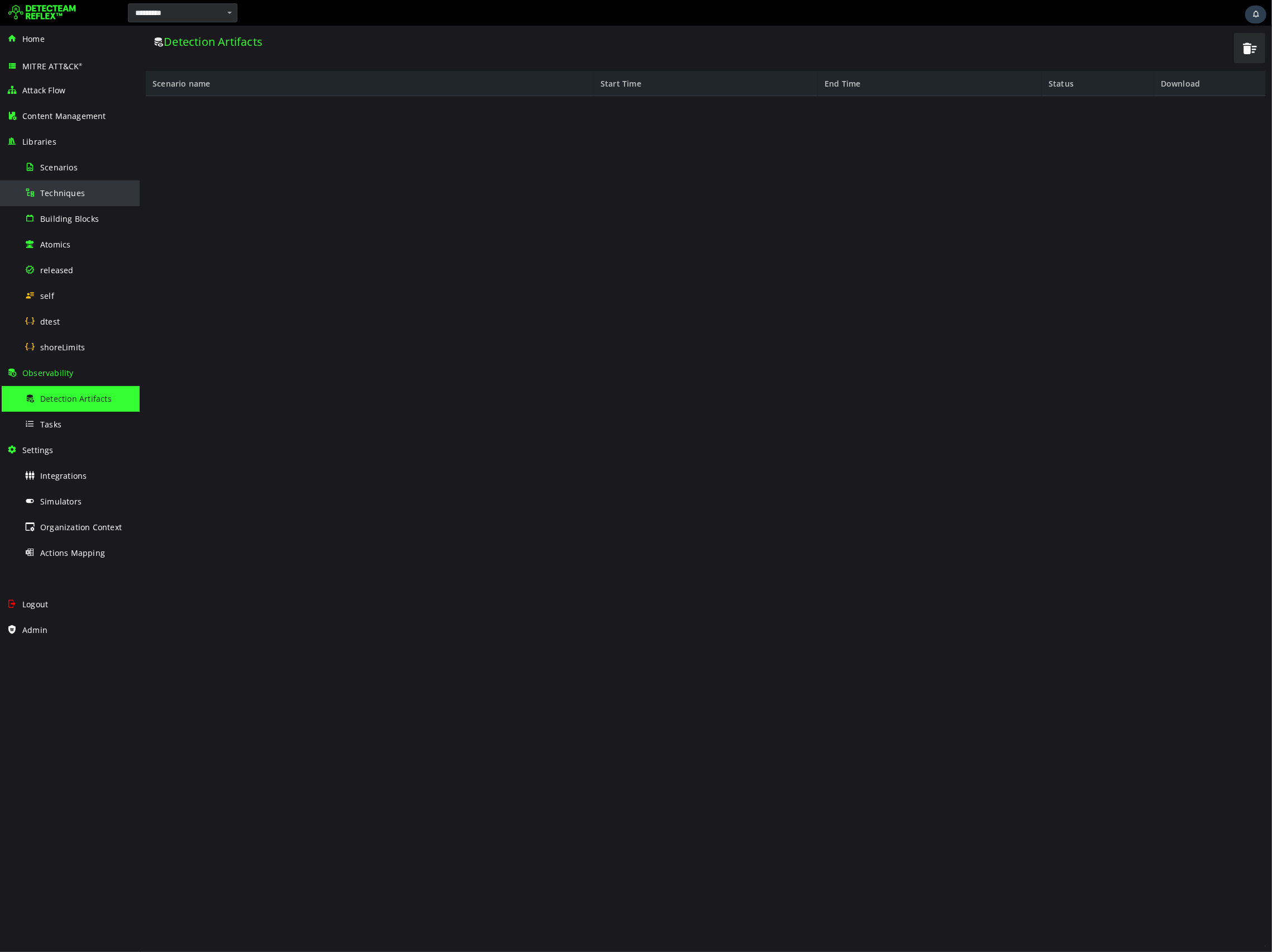
click at [63, 203] on div "Techniques" at bounding box center [79, 193] width 108 height 25
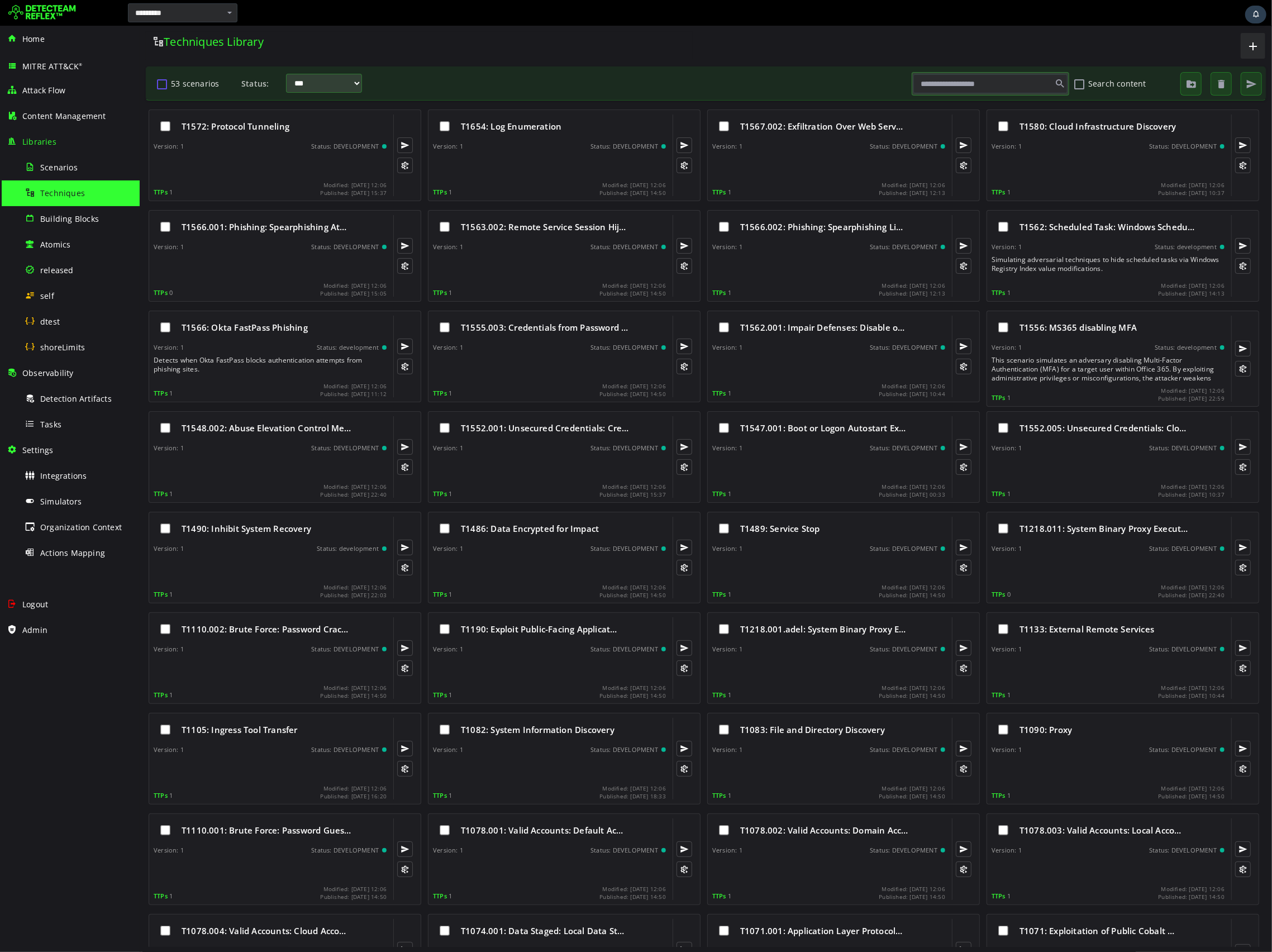
click at [162, 89] on button "53 scenarios" at bounding box center [162, 84] width 13 height 19
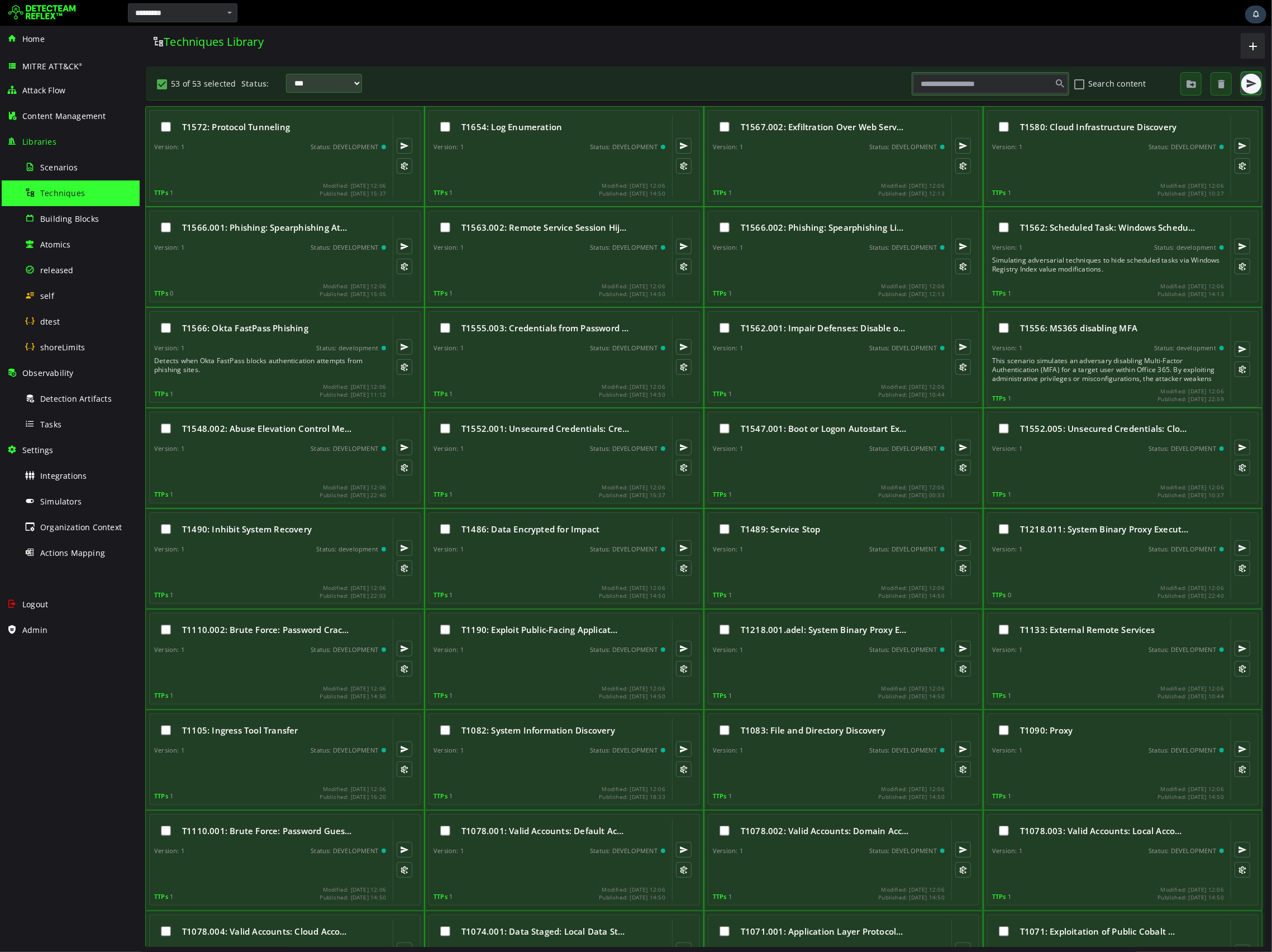
click at [1244, 90] on button "button" at bounding box center [1251, 84] width 20 height 20
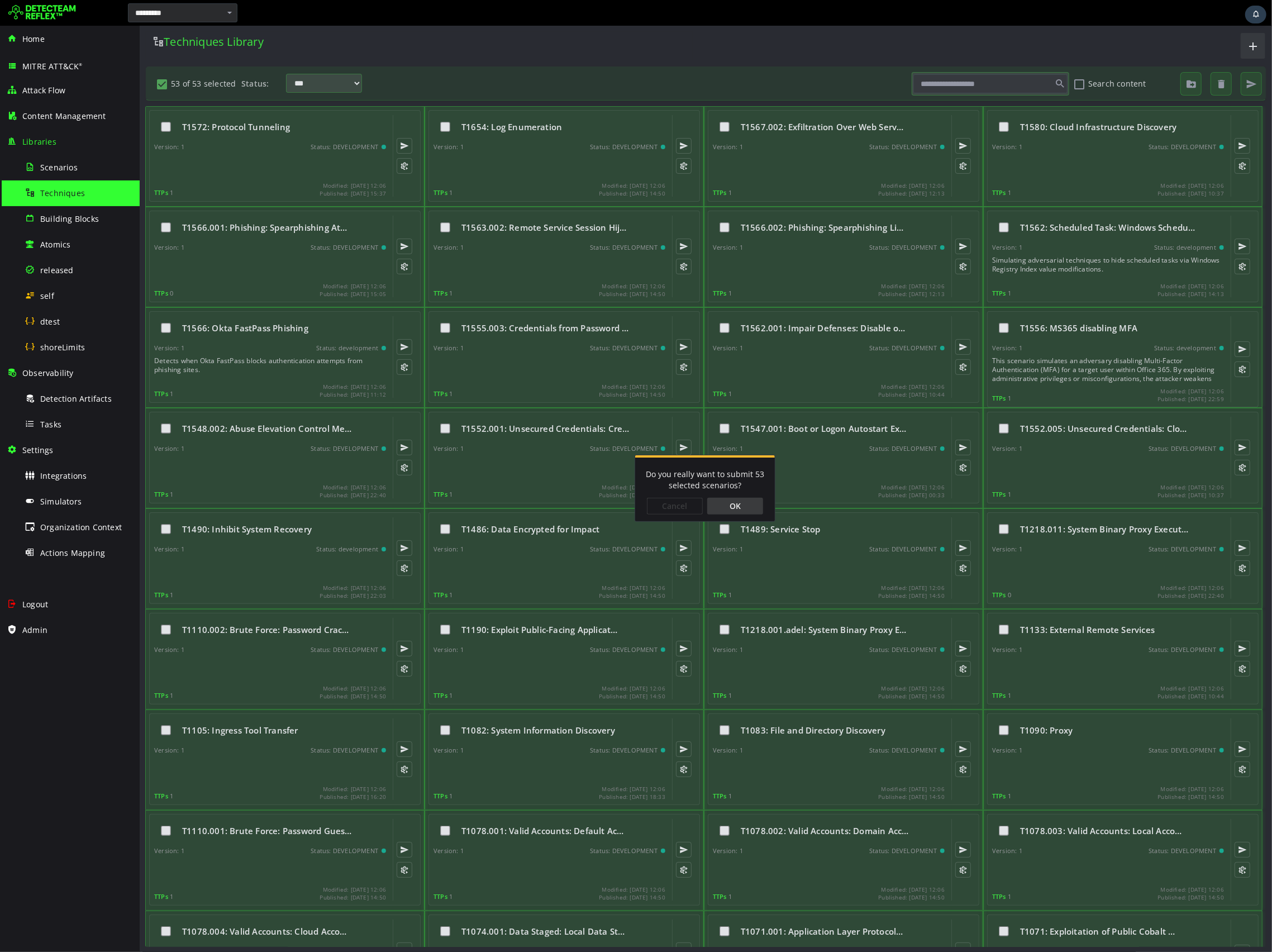
click at [720, 513] on div "OK" at bounding box center [734, 506] width 56 height 17
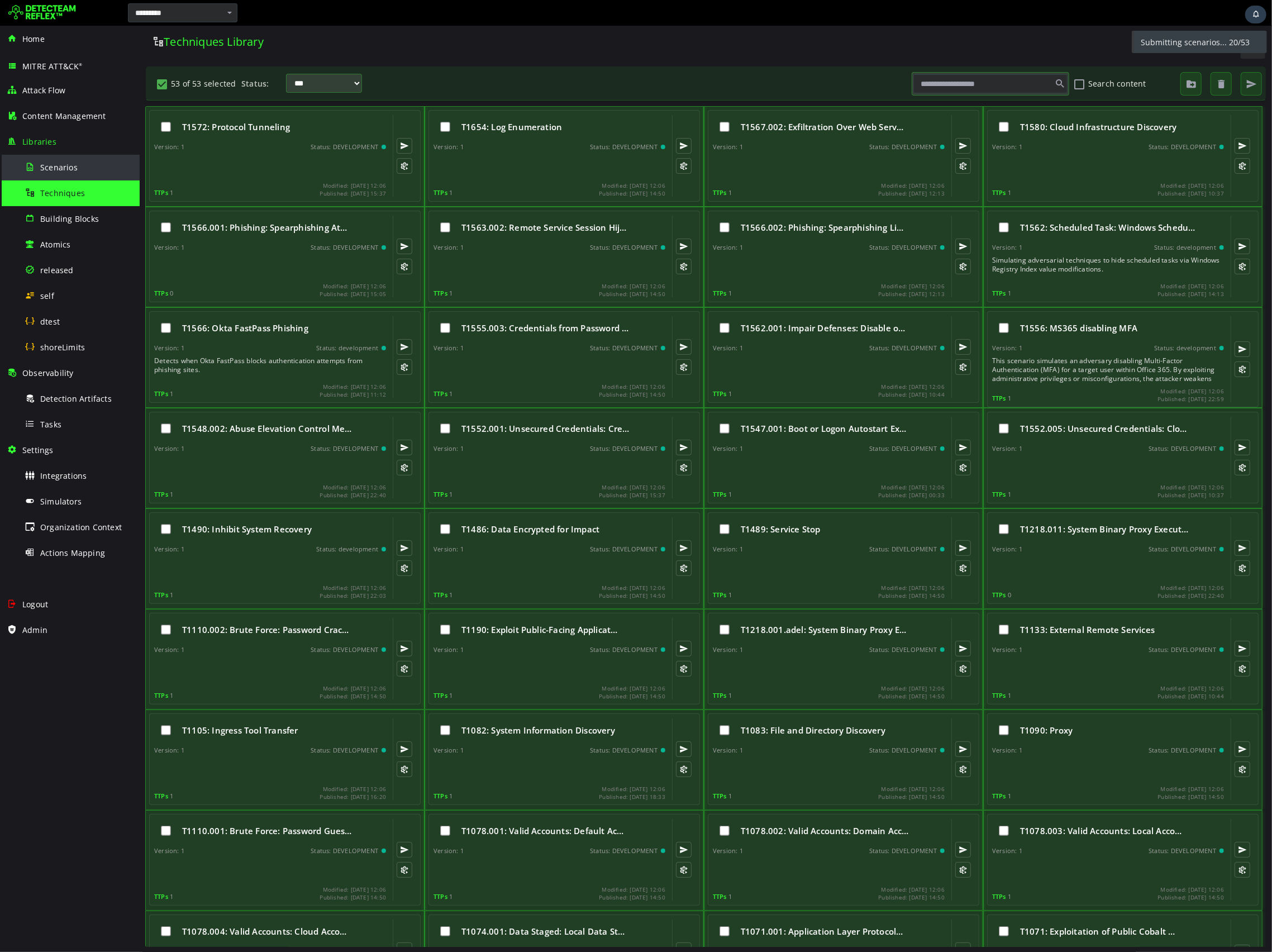
click at [39, 172] on div "Scenarios" at bounding box center [79, 167] width 108 height 25
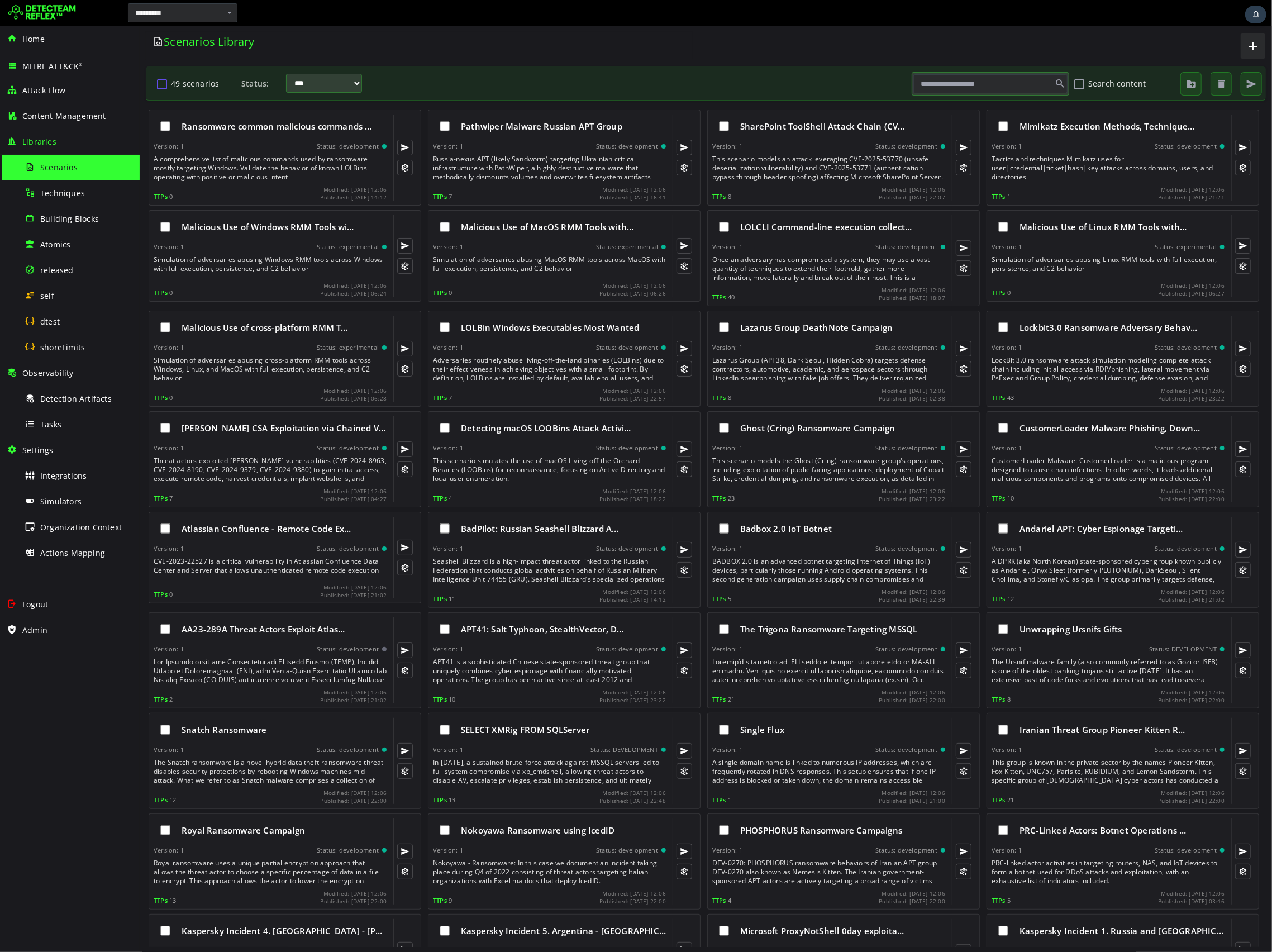
click at [162, 87] on button "49 scenarios" at bounding box center [162, 84] width 13 height 19
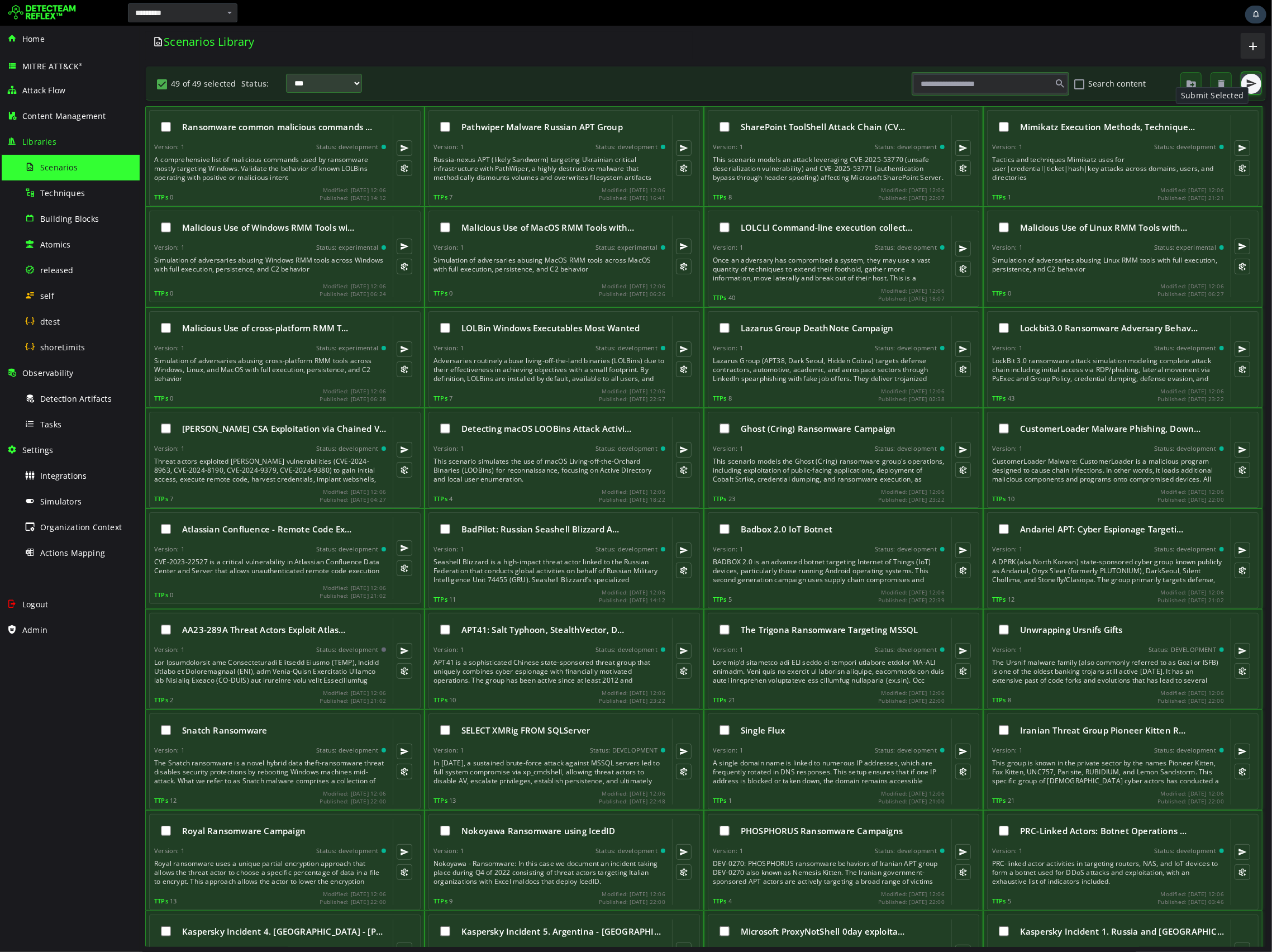
click at [1256, 87] on span "button" at bounding box center [1251, 84] width 11 height 11
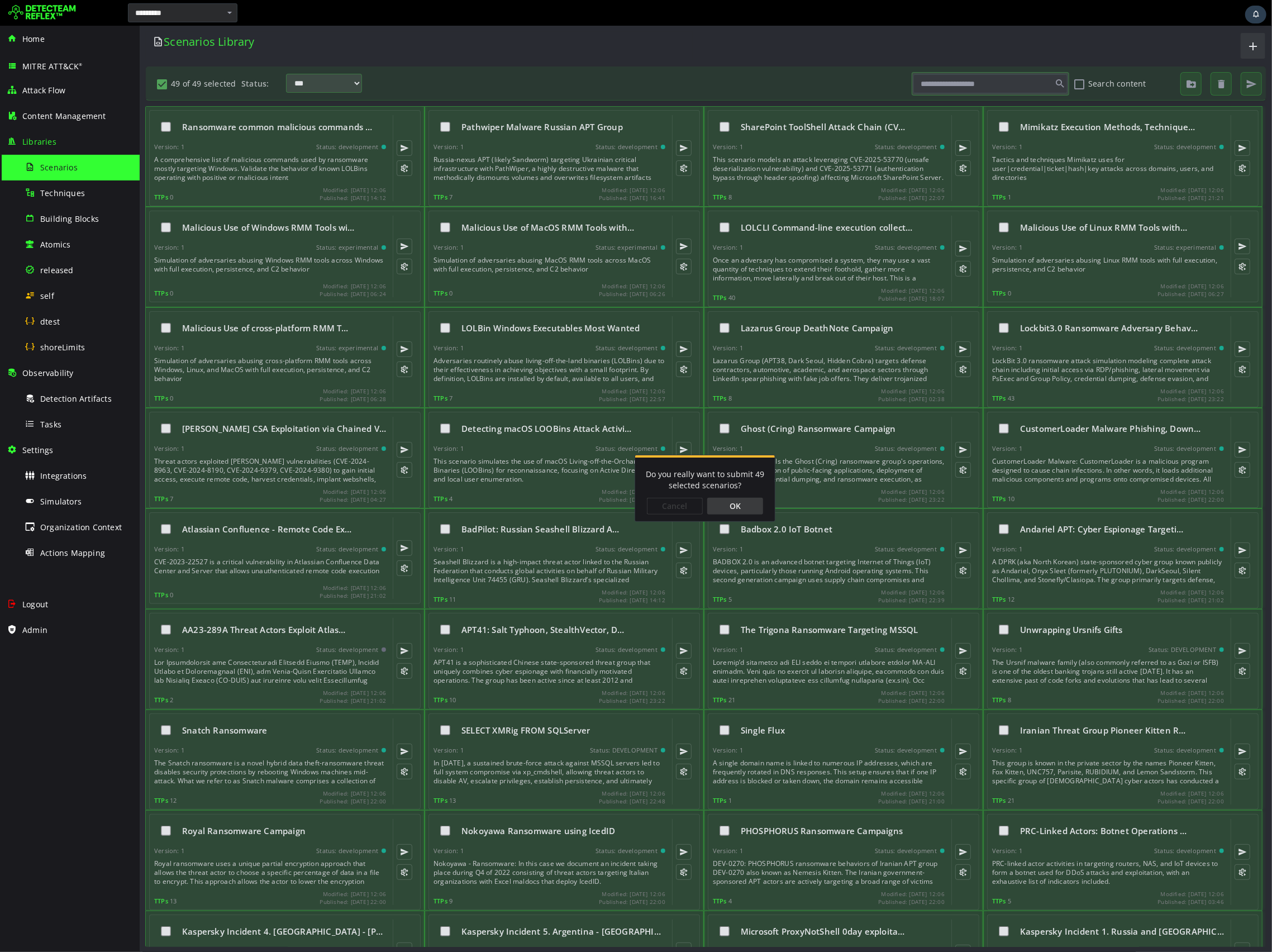
click at [741, 505] on div "OK" at bounding box center [734, 506] width 56 height 17
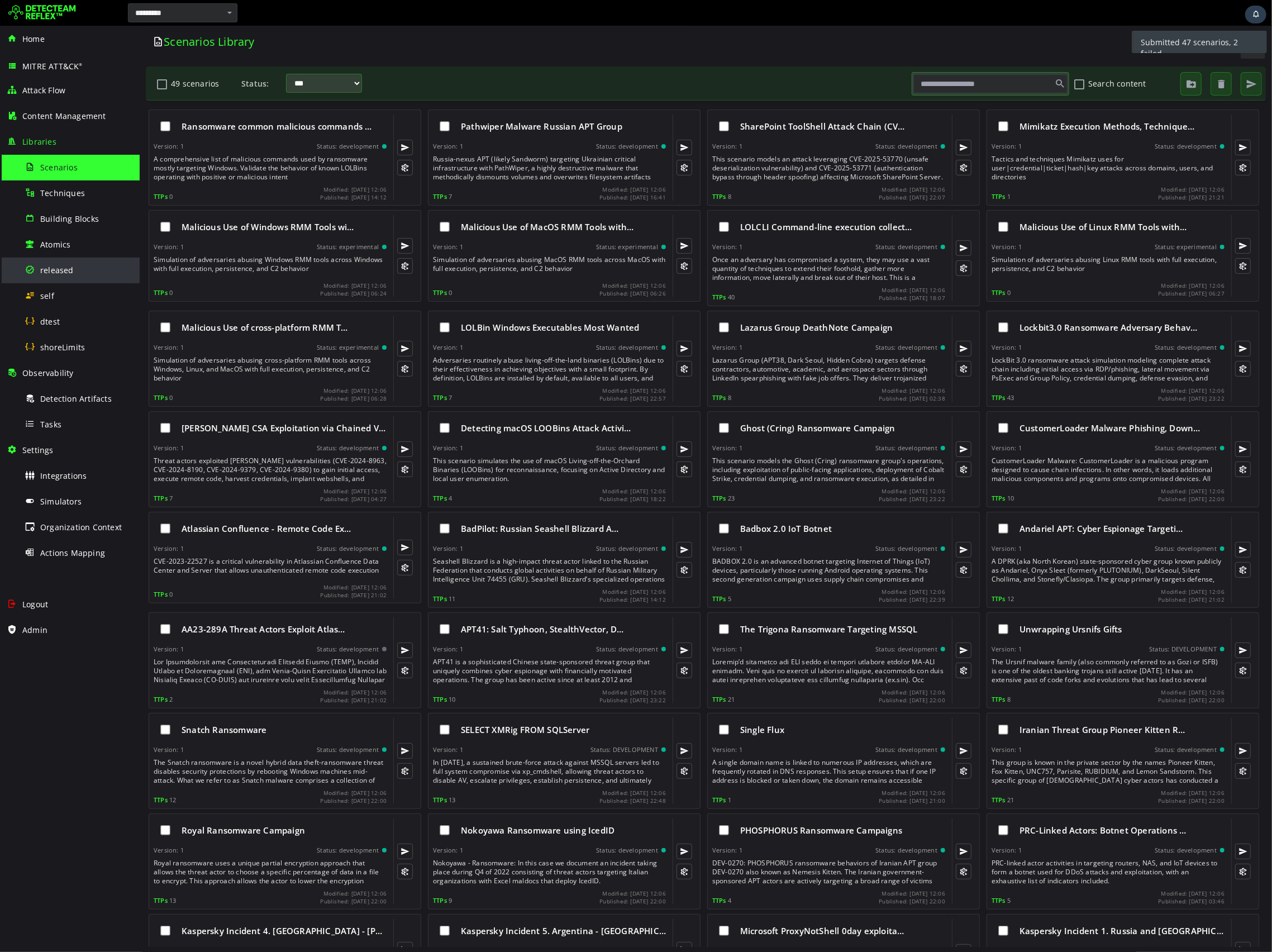
click at [64, 274] on span "released" at bounding box center [56, 270] width 33 height 10
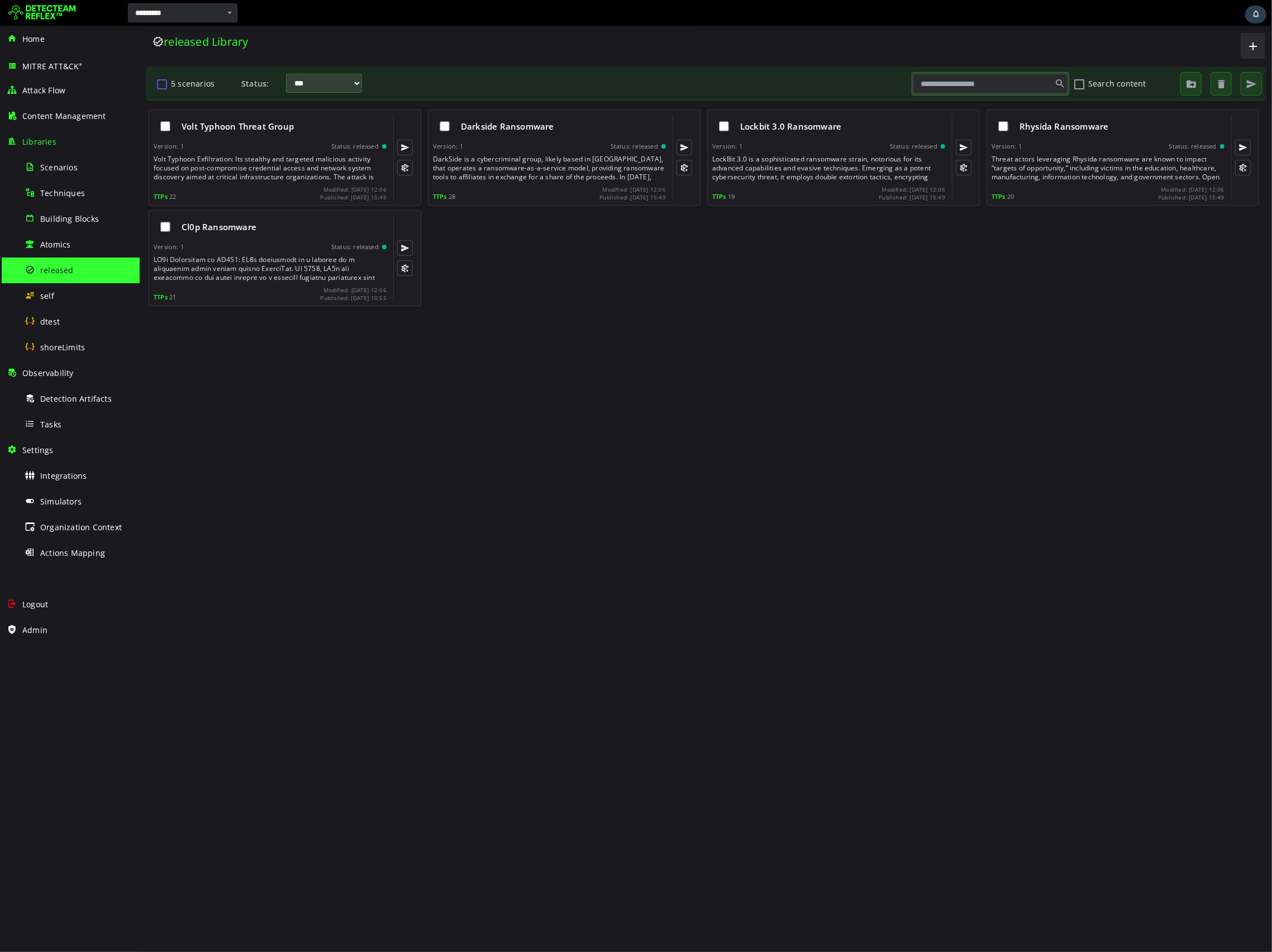
click at [162, 84] on button "5 scenarios" at bounding box center [162, 84] width 13 height 19
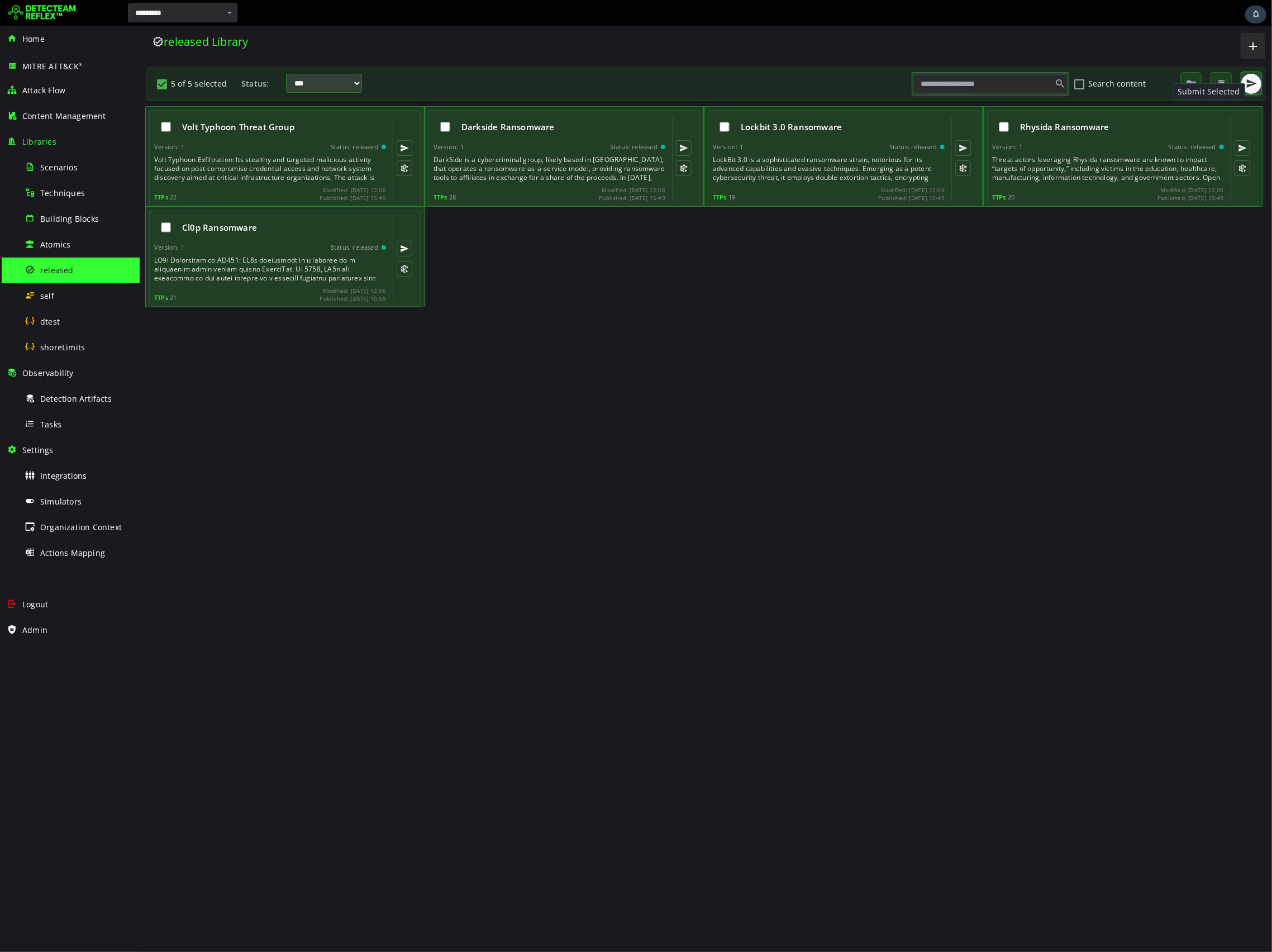
click at [1253, 83] on span "button" at bounding box center [1251, 84] width 11 height 11
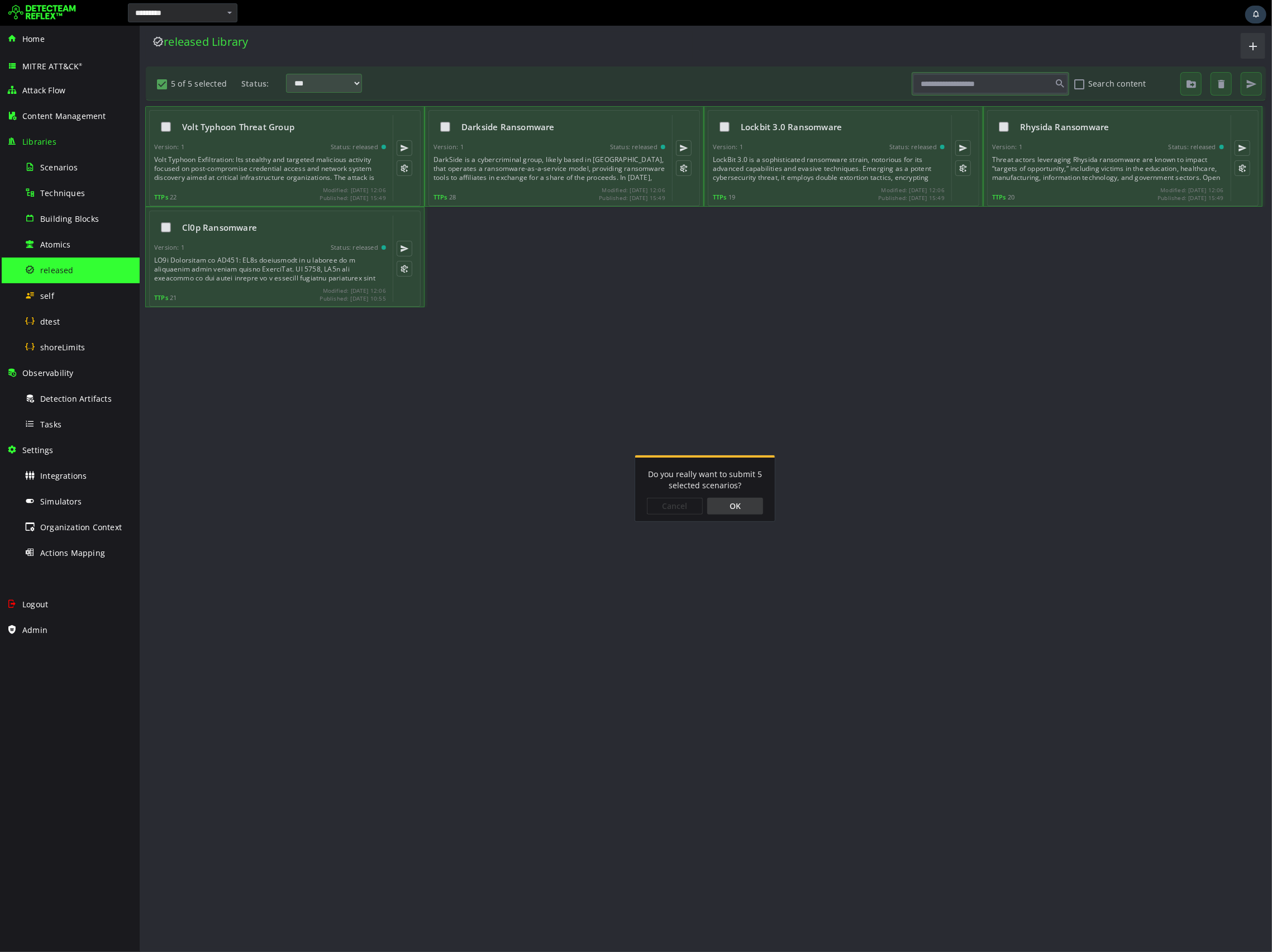
click at [739, 504] on div "OK" at bounding box center [734, 506] width 56 height 17
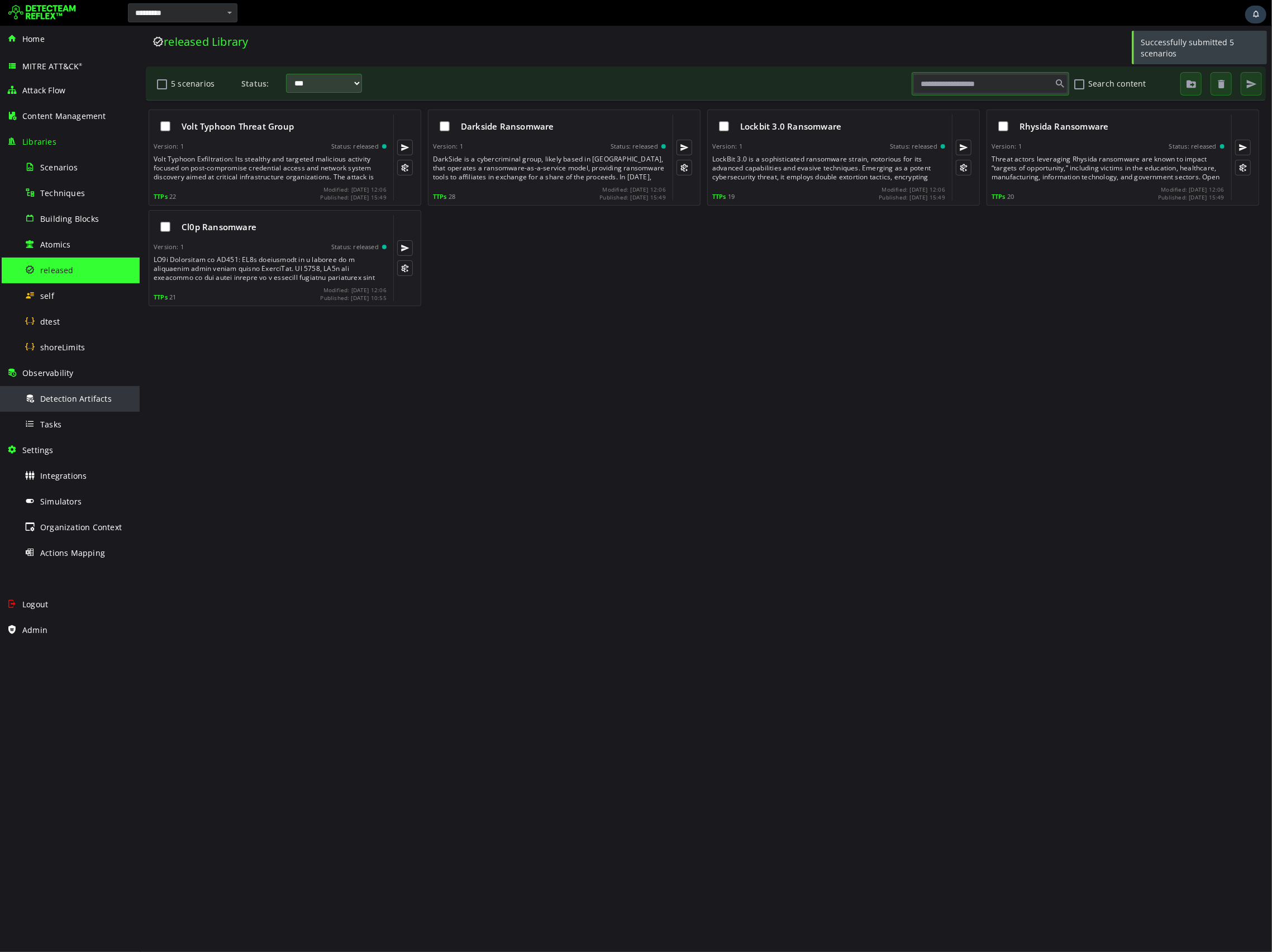
click at [60, 401] on span "Detection Artifacts" at bounding box center [76, 399] width 72 height 10
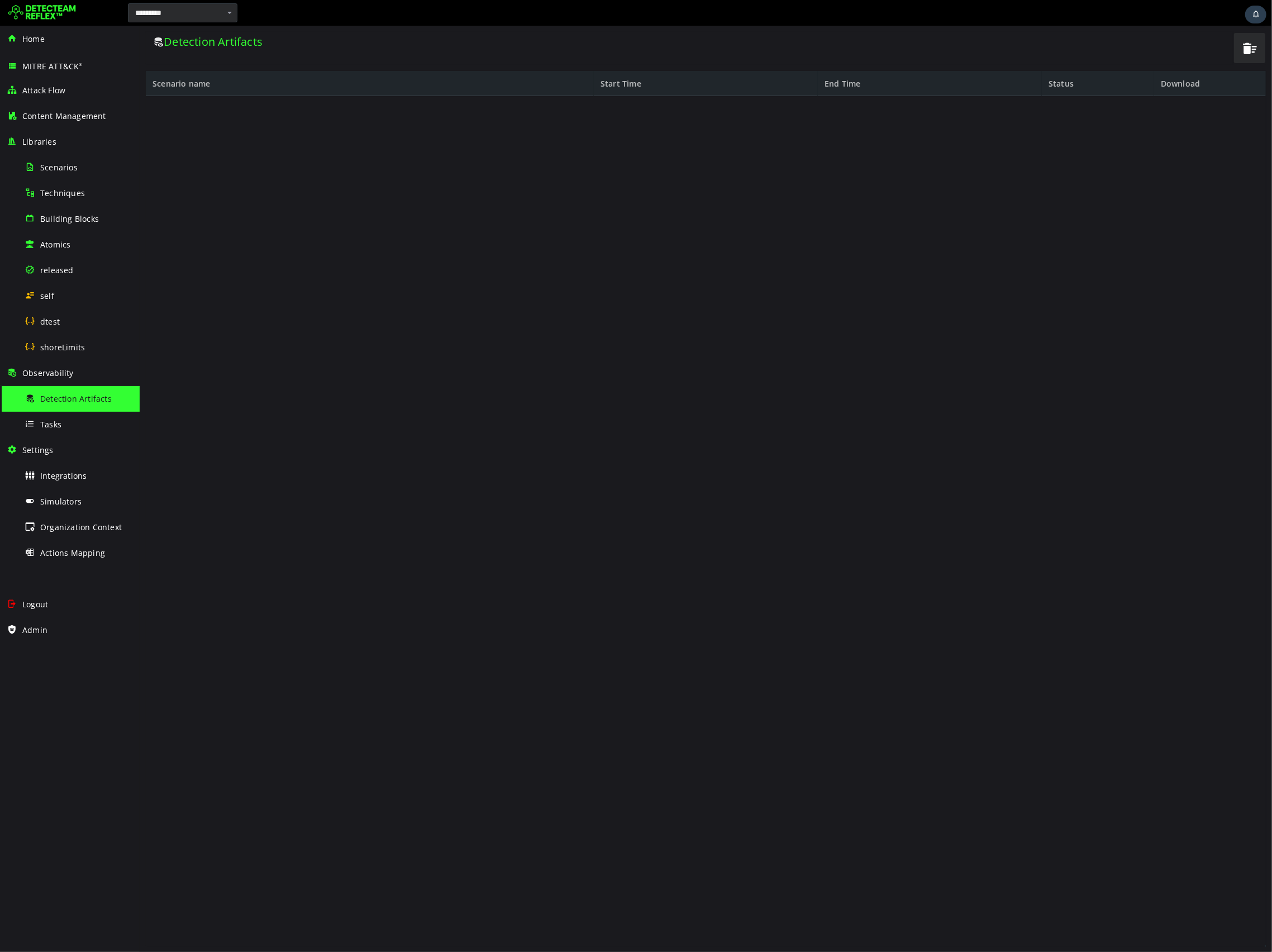
click at [928, 607] on div at bounding box center [705, 522] width 1120 height 851
click at [38, 194] on div "Techniques" at bounding box center [79, 193] width 108 height 25
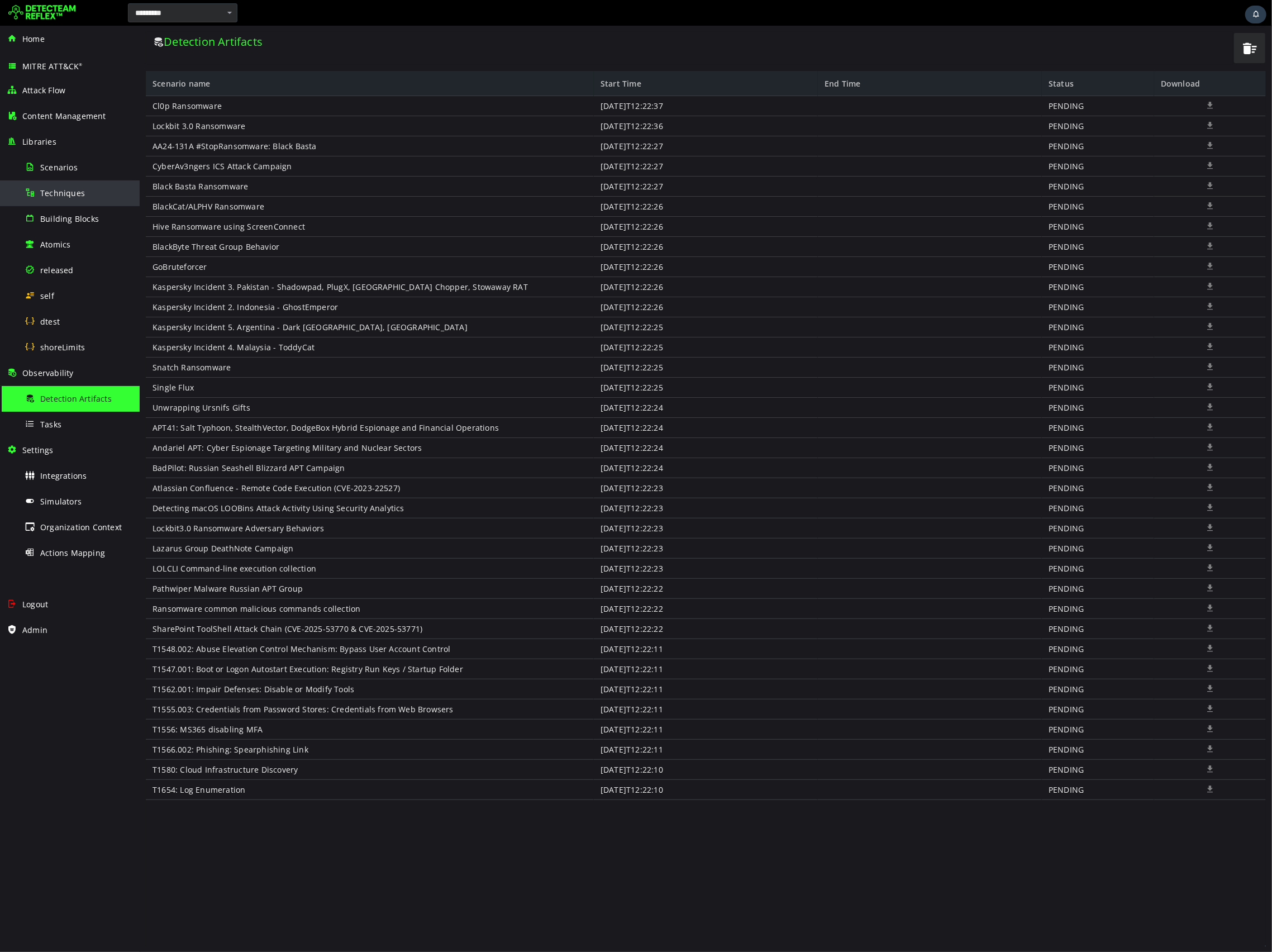
click at [62, 190] on span "Techniques" at bounding box center [62, 193] width 44 height 10
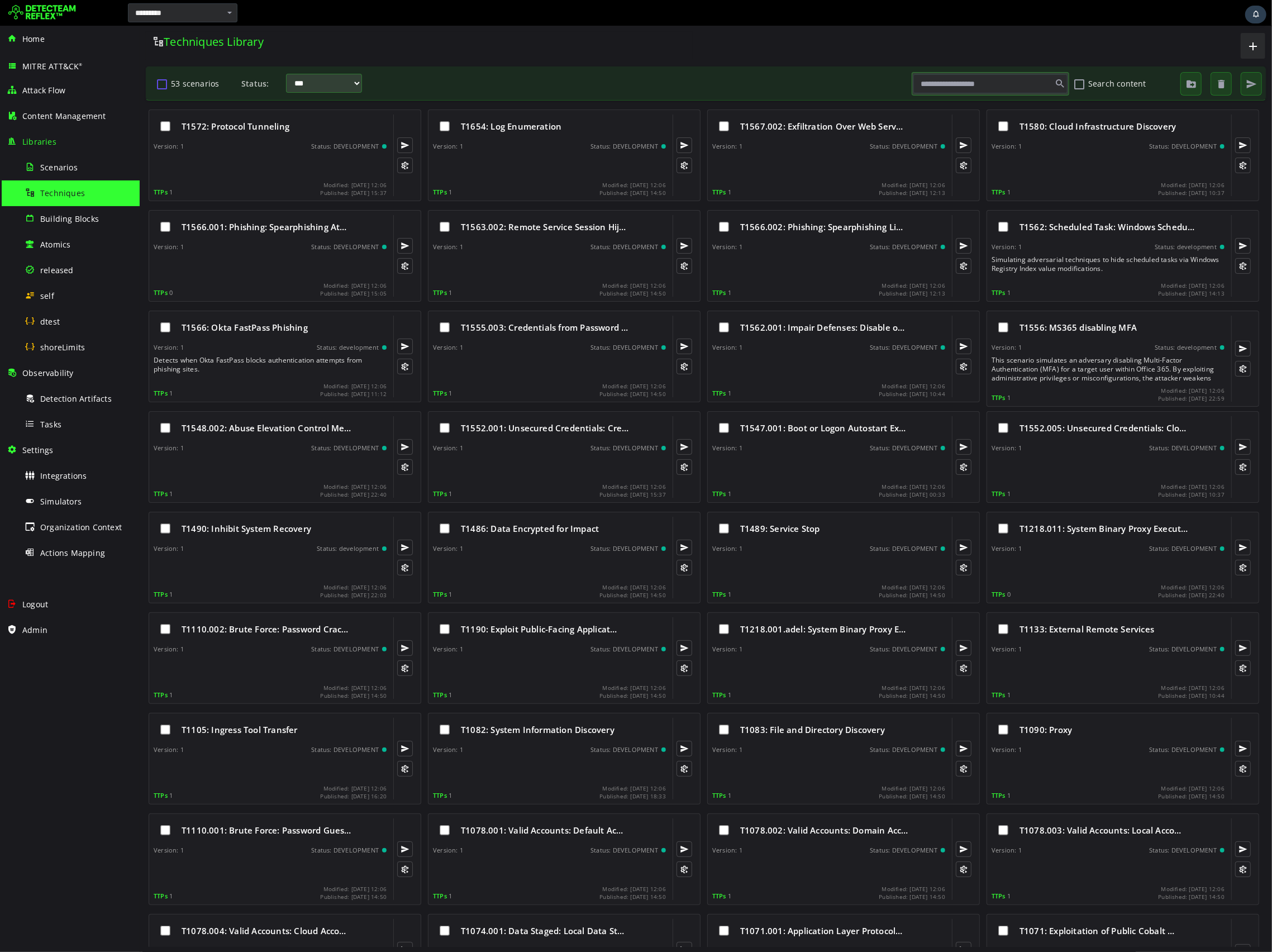
click at [162, 84] on button "53 scenarios" at bounding box center [162, 84] width 13 height 19
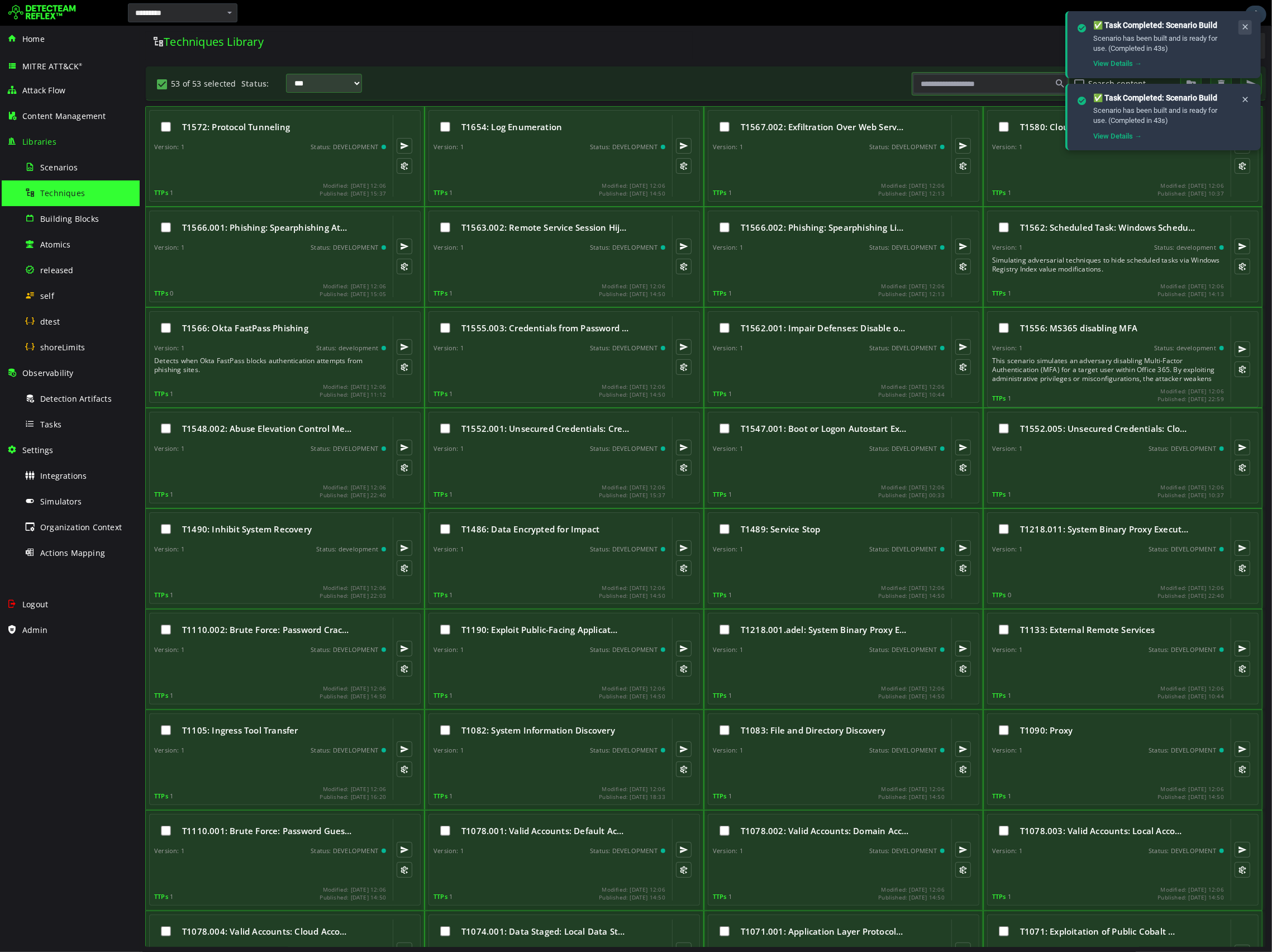
click at [1241, 28] on icon at bounding box center [1245, 27] width 9 height 10
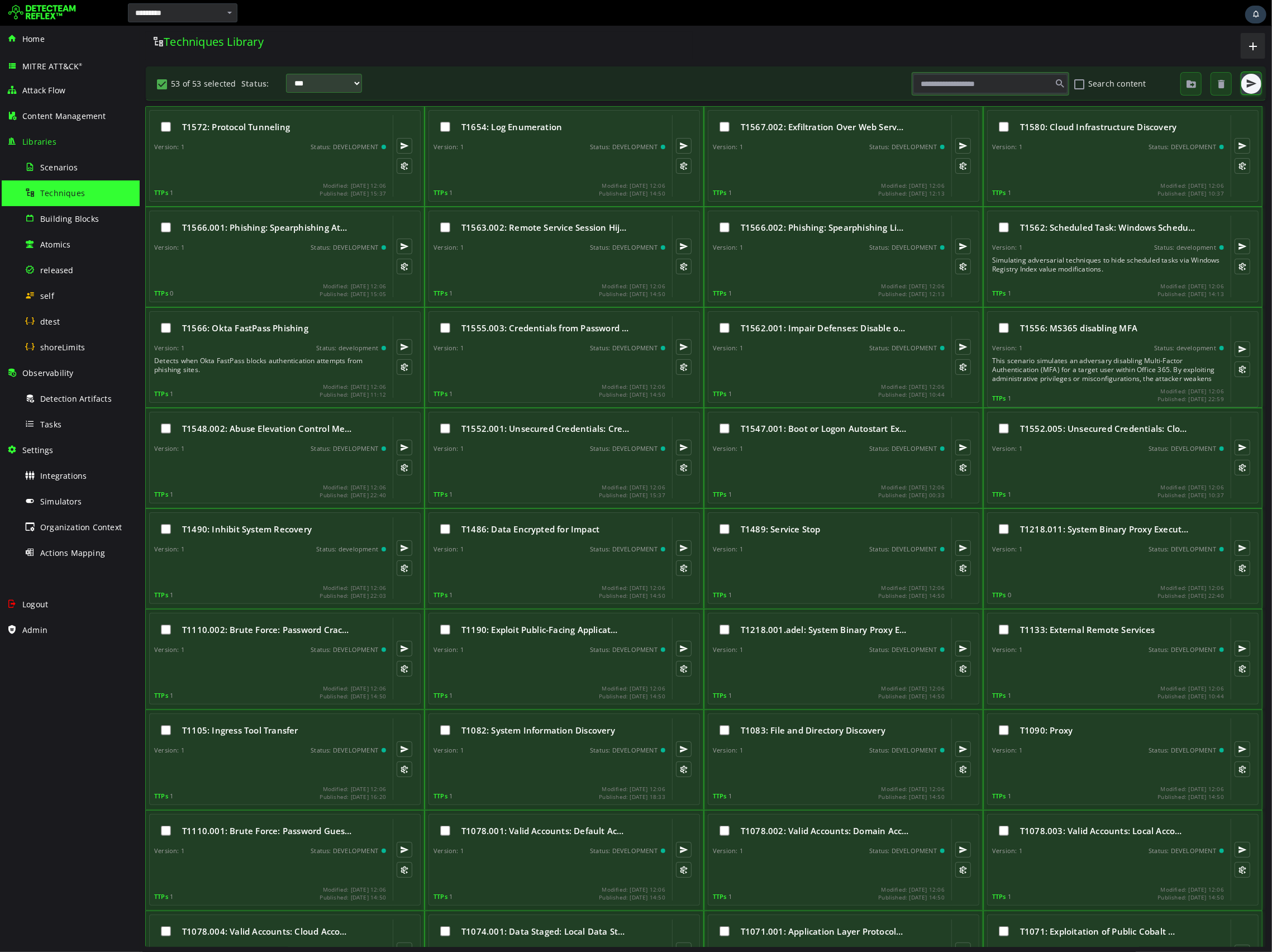
click at [1251, 80] on span "button" at bounding box center [1251, 84] width 11 height 11
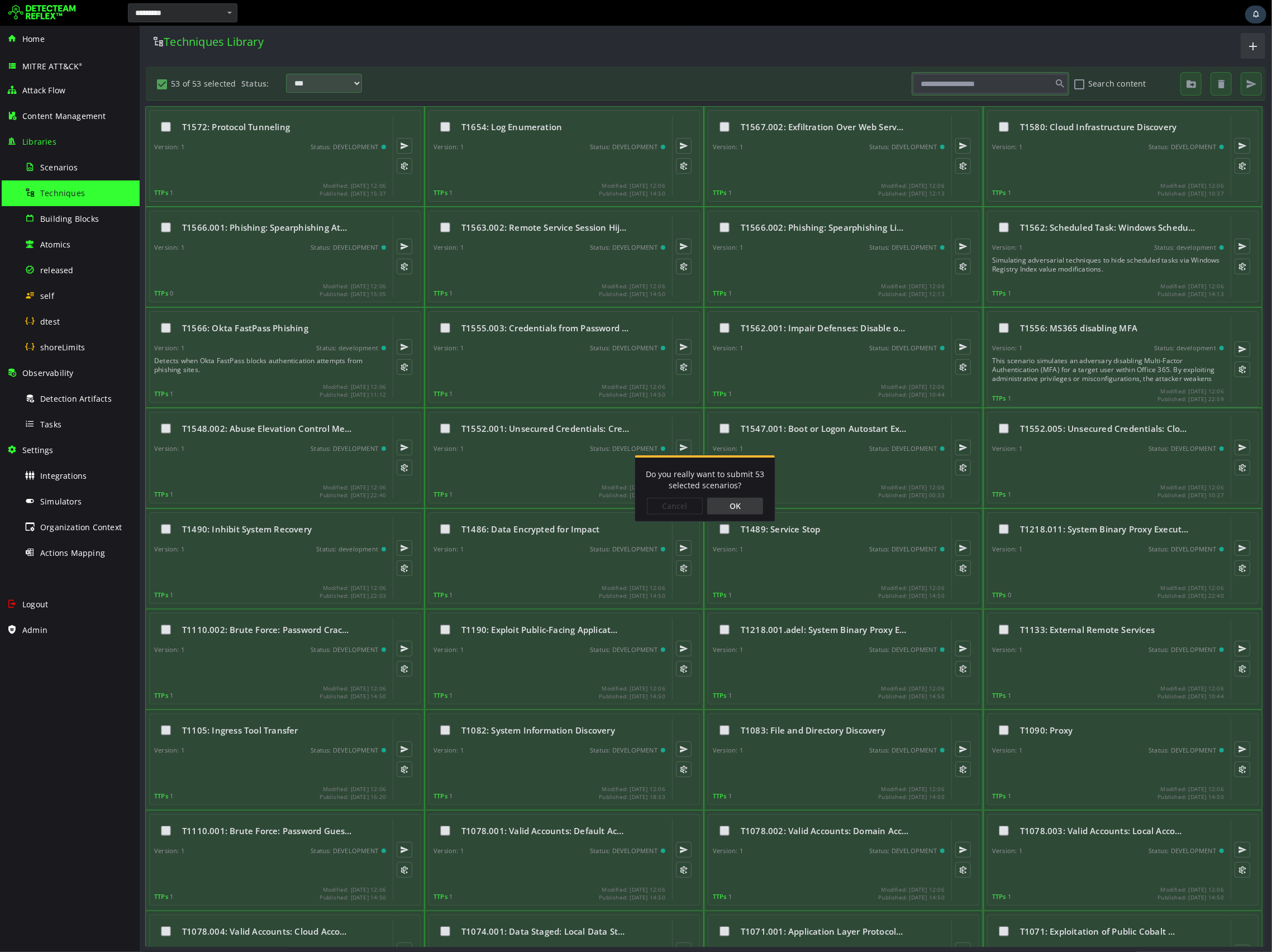
click at [748, 508] on div "OK" at bounding box center [734, 506] width 56 height 17
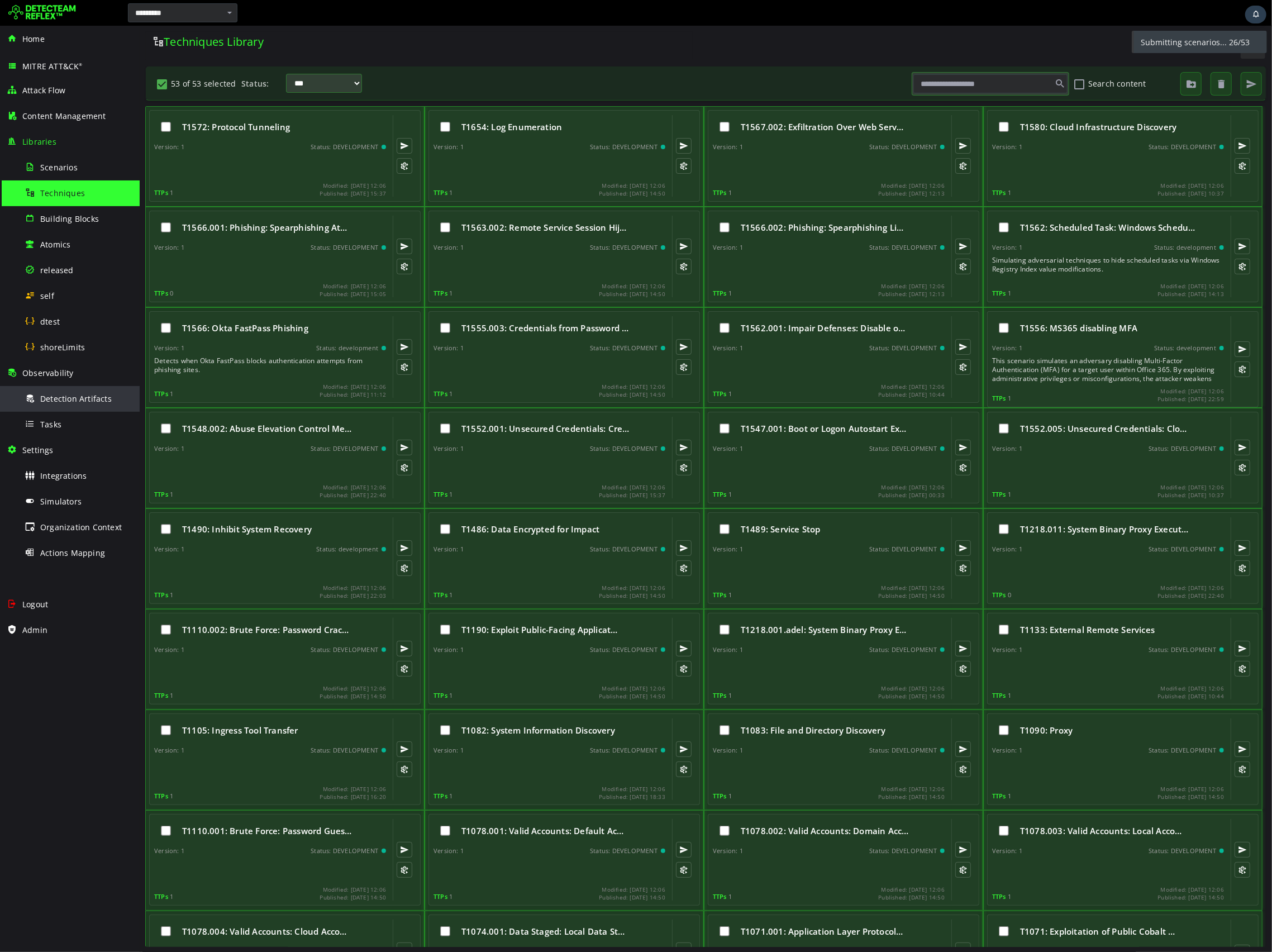
click at [66, 407] on div "Detection Artifacts" at bounding box center [79, 399] width 108 height 25
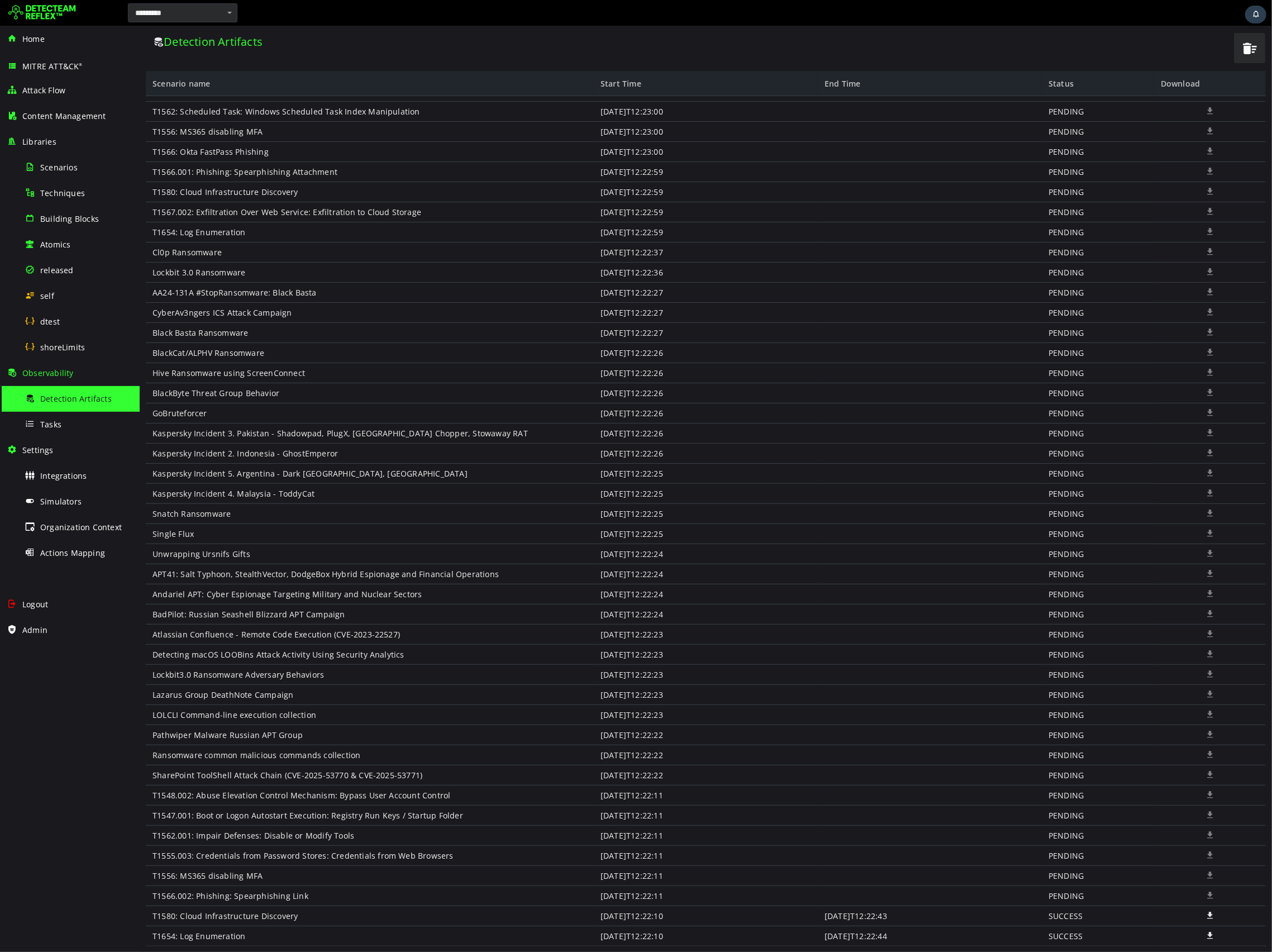
scroll to position [115, 0]
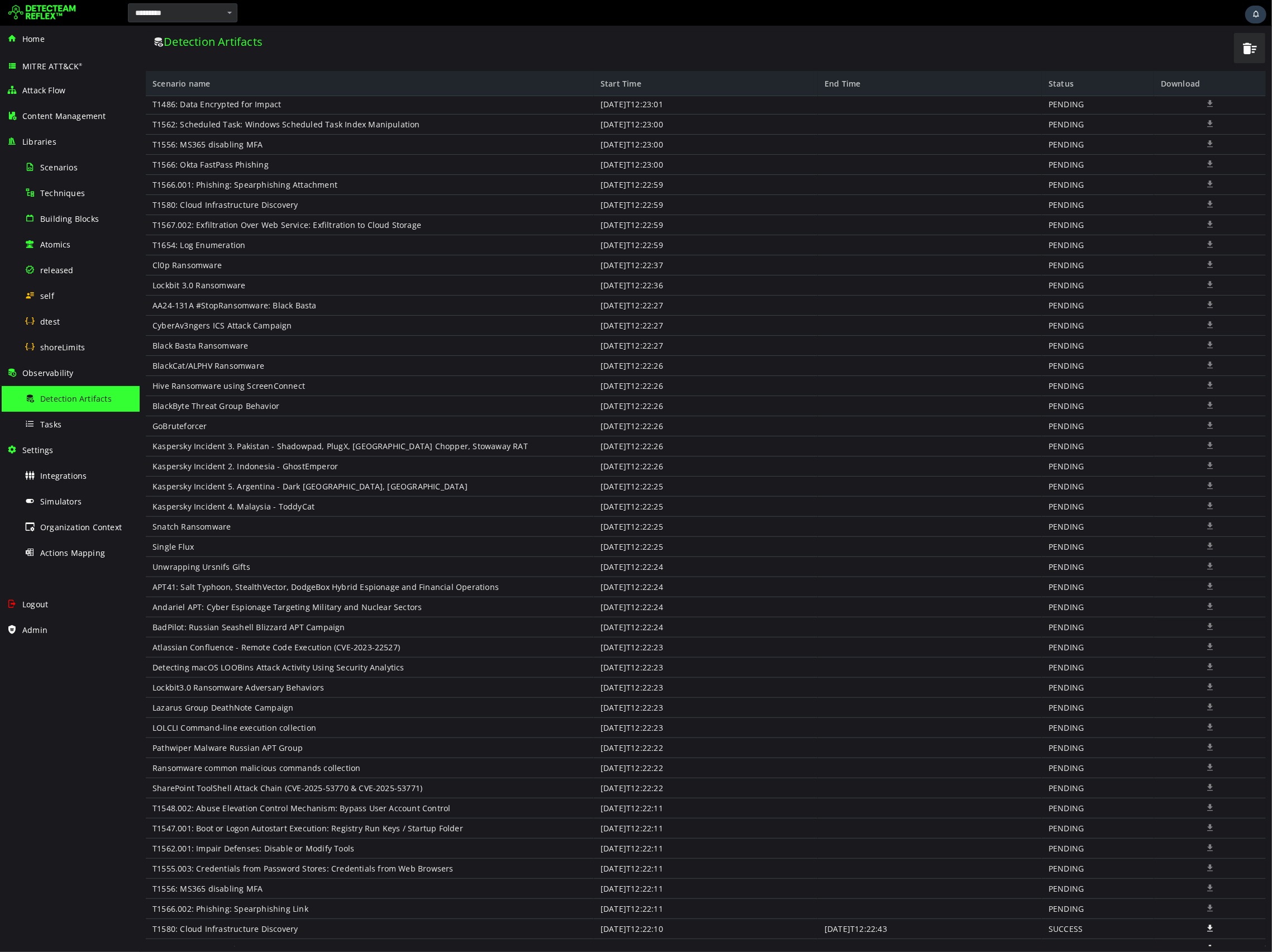
scroll to position [135, 0]
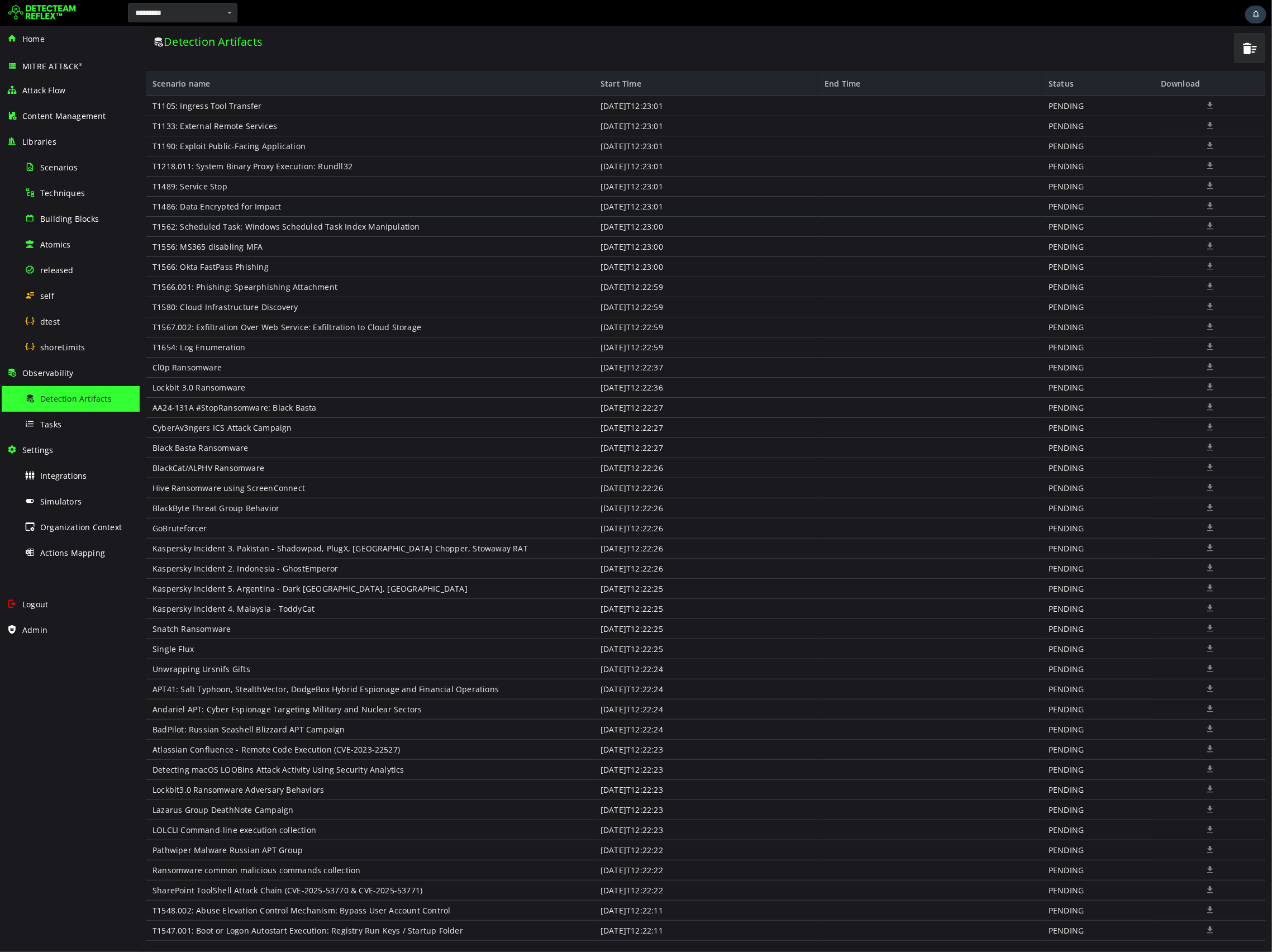
scroll to position [135, 0]
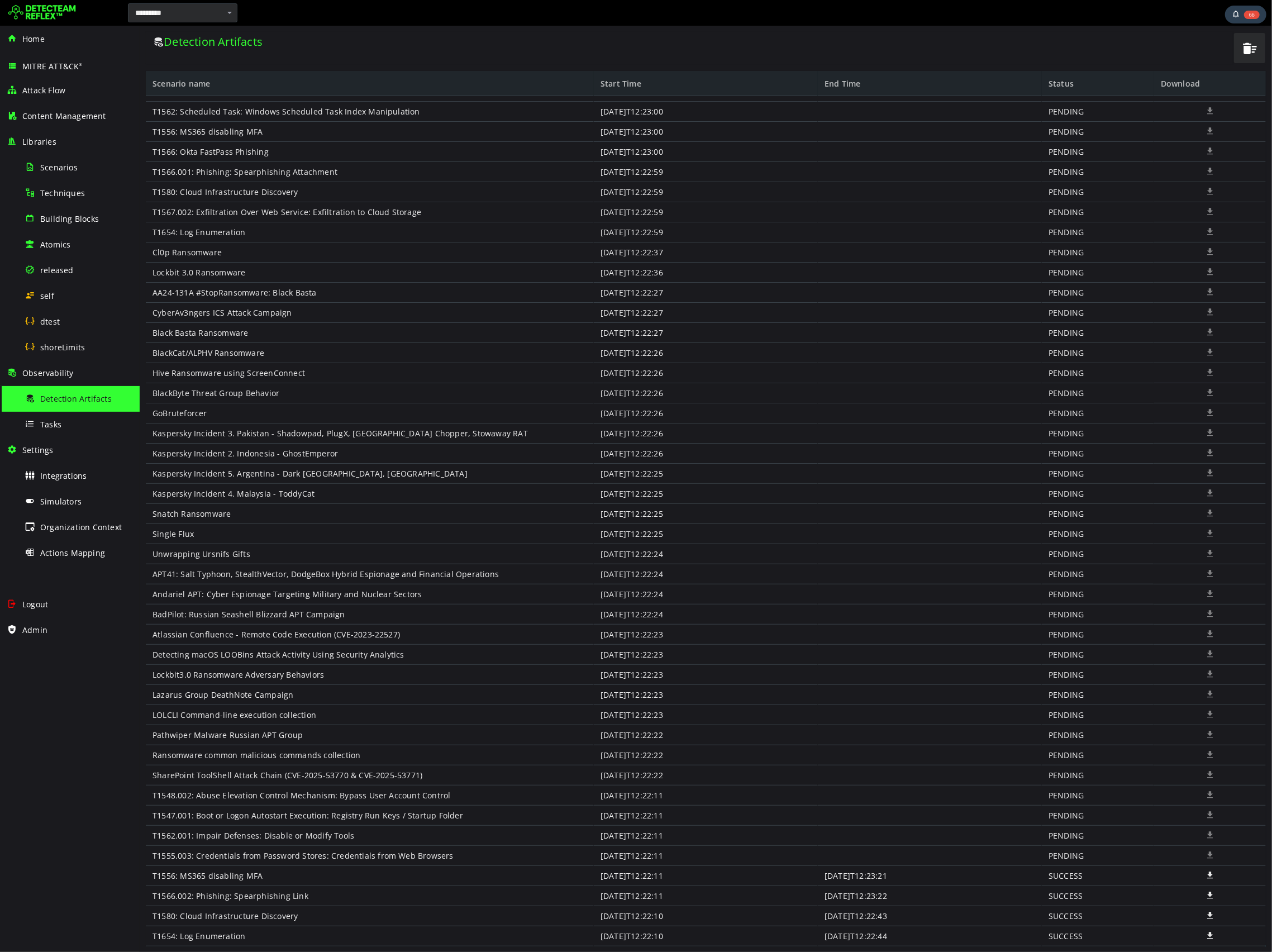
click at [485, 61] on div "Detection Artifacts" at bounding box center [688, 48] width 1087 height 33
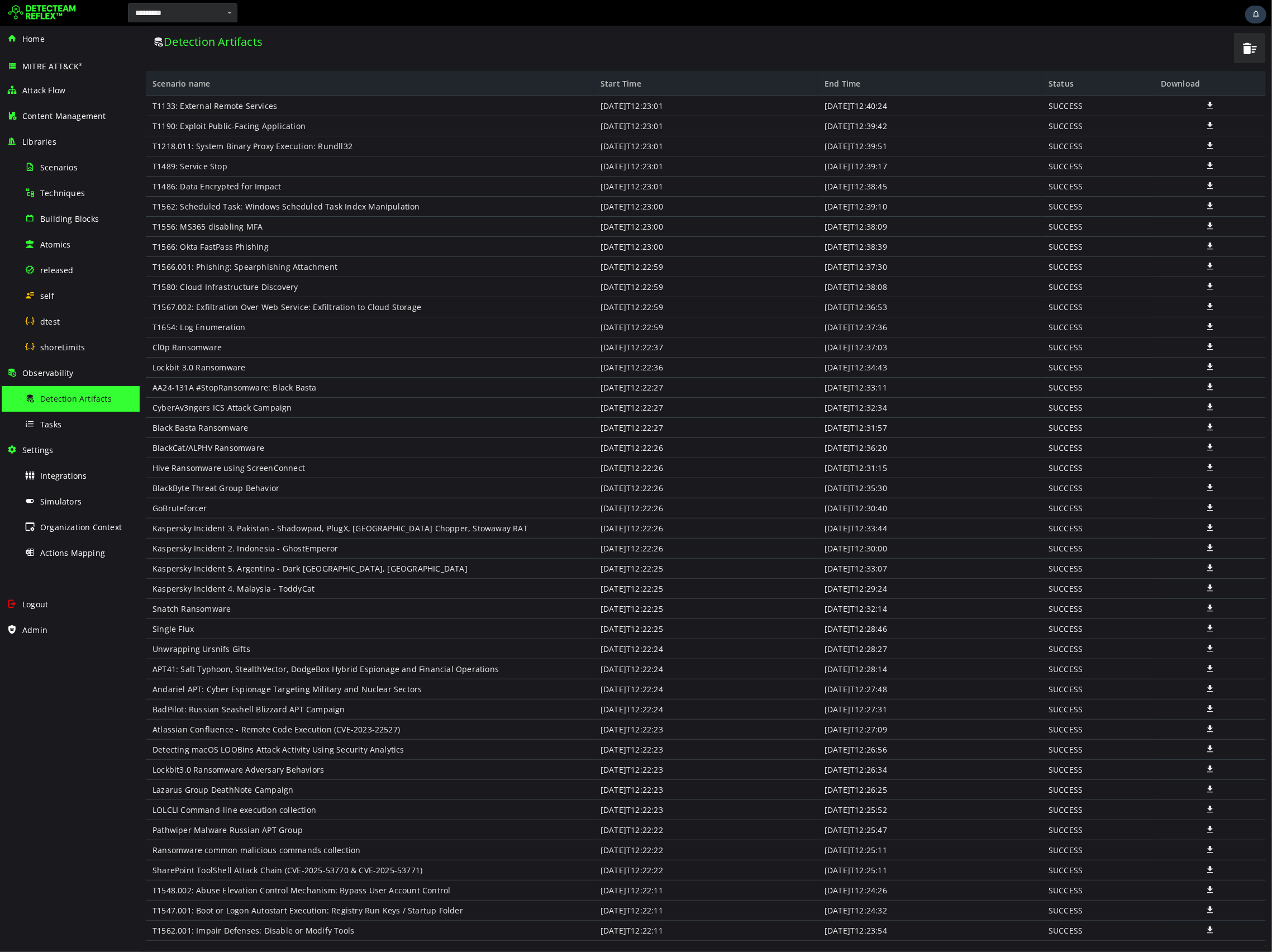
scroll to position [135, 0]
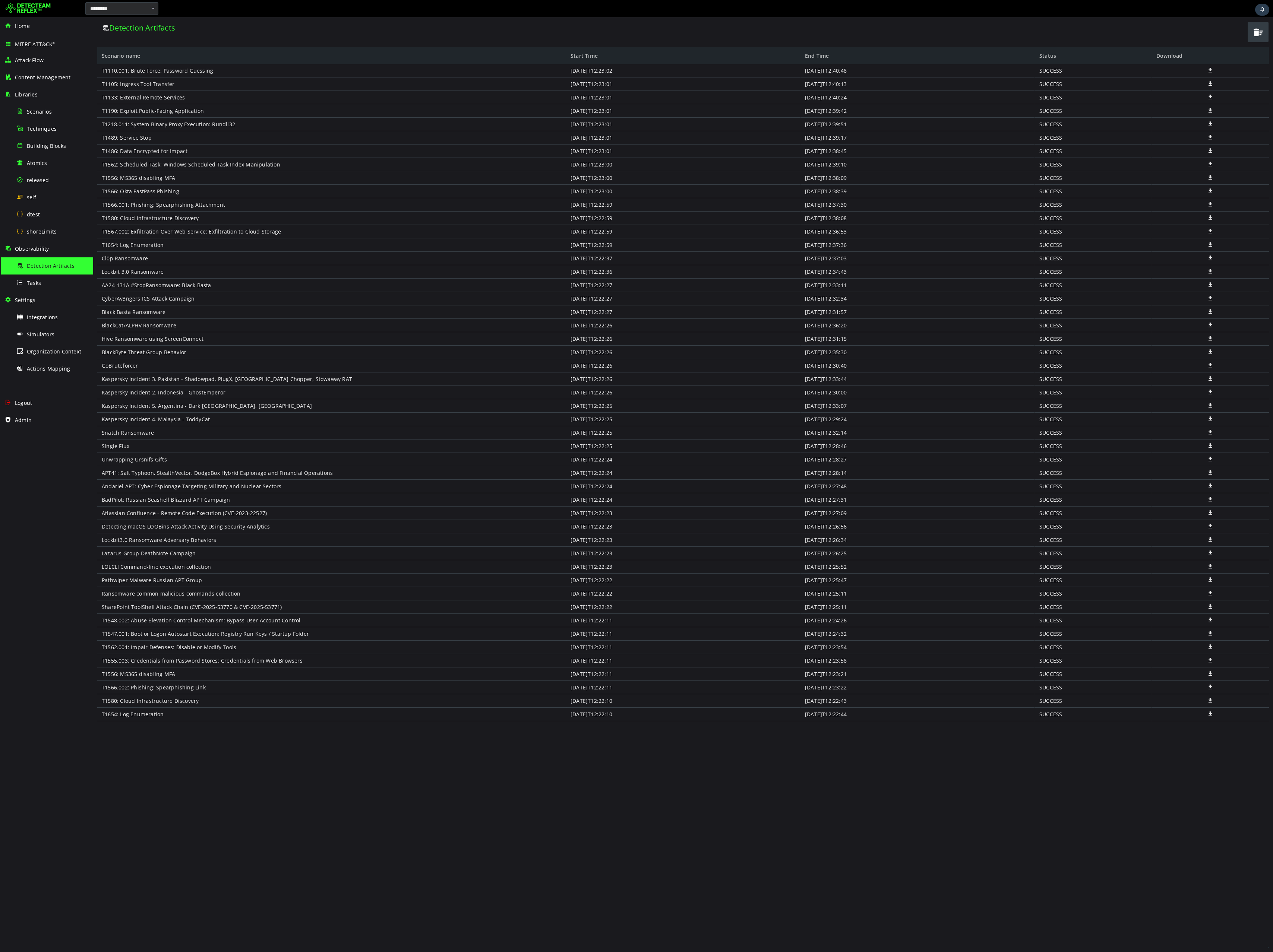
click at [1259, 30] on span "button" at bounding box center [1258, 32] width 11 height 15
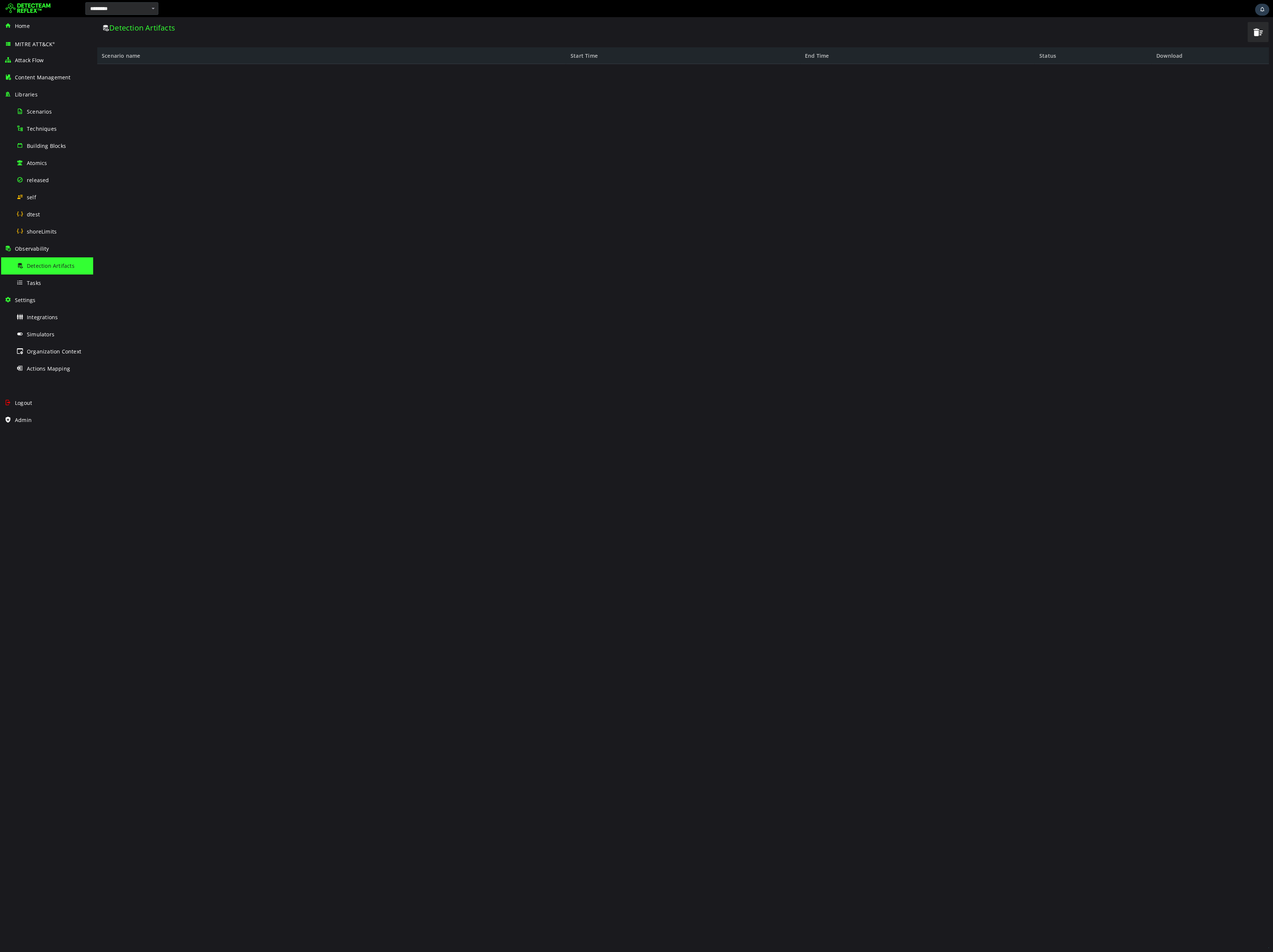
click at [782, 251] on div at bounding box center [683, 506] width 1172 height 884
